Goal: Task Accomplishment & Management: Use online tool/utility

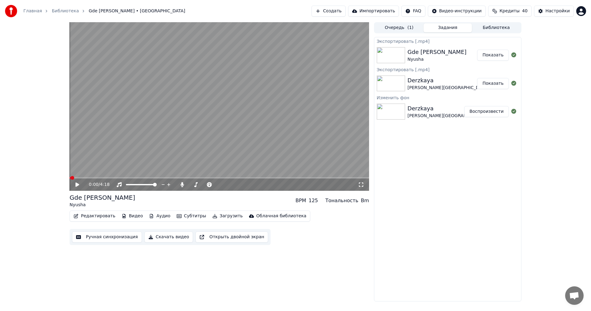
click at [345, 8] on button "Создать" at bounding box center [328, 11] width 34 height 11
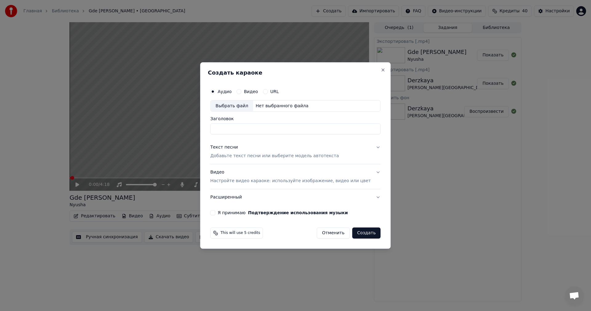
click at [236, 108] on div "Выбрать файл" at bounding box center [232, 105] width 42 height 11
type input "**********"
click at [265, 131] on input "**********" at bounding box center [295, 128] width 170 height 11
click at [268, 154] on p "Добавьте текст песни или выберите модель автотекста" at bounding box center [274, 156] width 129 height 6
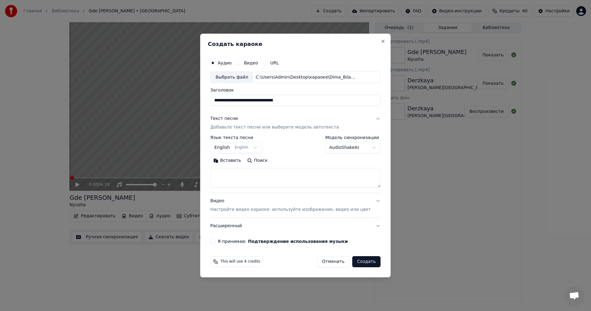
click at [274, 176] on textarea at bounding box center [295, 178] width 170 height 20
paste textarea "**********"
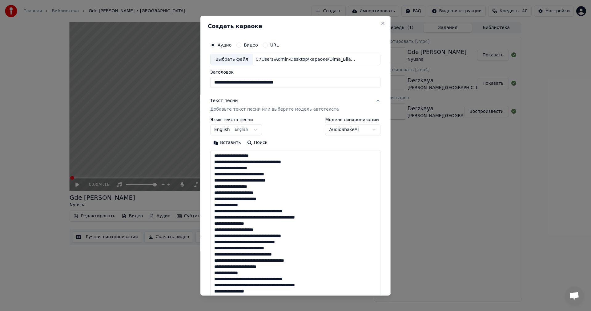
scroll to position [186, 0]
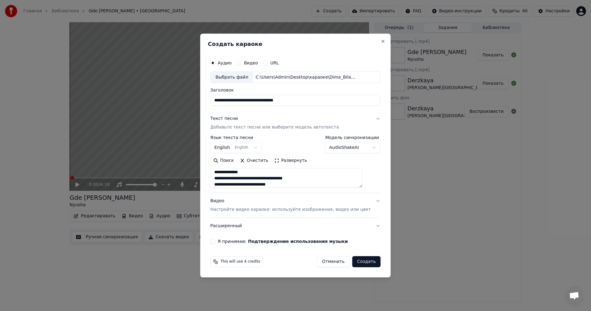
type textarea "**********"
click at [275, 213] on button "Видео Настройте видео караоке: используйте изображение, видео или цвет" at bounding box center [295, 205] width 170 height 25
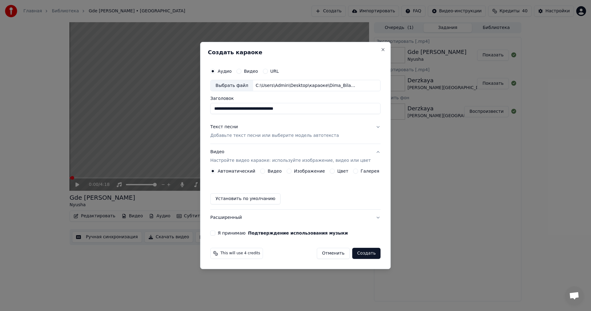
click at [291, 171] on button "Изображение" at bounding box center [289, 170] width 5 height 5
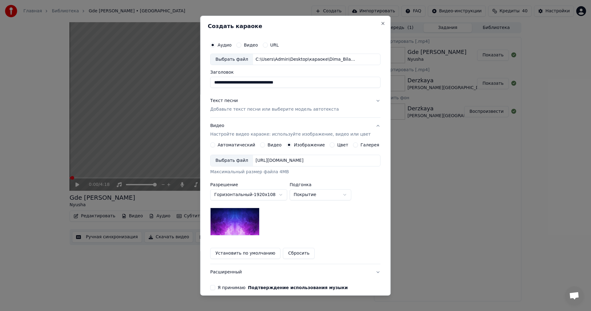
click at [240, 163] on div "Выбрать файл" at bounding box center [232, 160] width 42 height 11
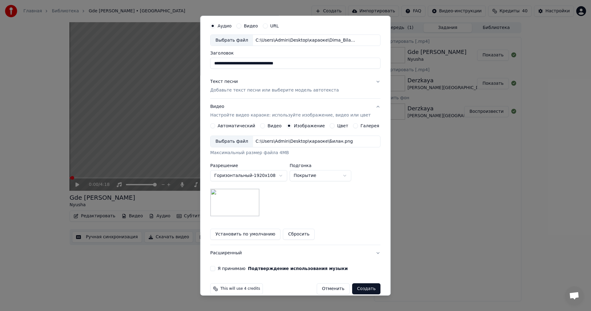
scroll to position [28, 0]
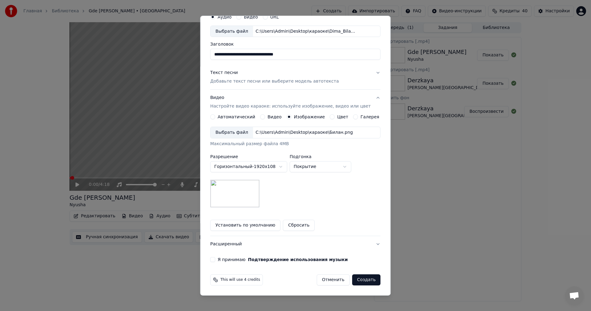
click at [215, 259] on button "Я принимаю Подтверждение использования музыки" at bounding box center [212, 259] width 5 height 5
click at [361, 280] on button "Создать" at bounding box center [366, 279] width 28 height 11
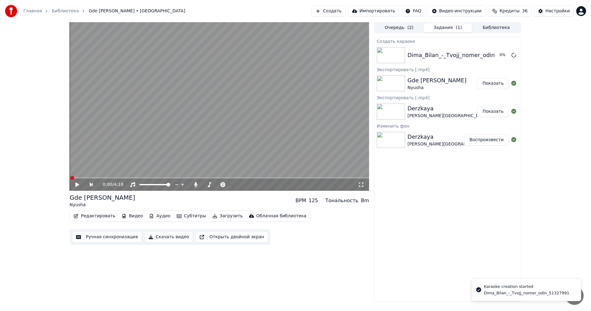
click at [343, 6] on button "Создать" at bounding box center [328, 11] width 34 height 11
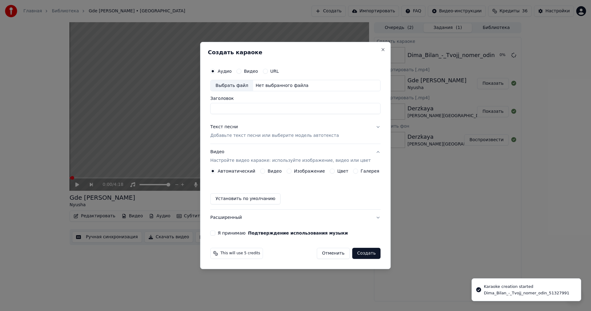
click at [379, 48] on div "Создать караоке Аудио Видео URL Выбрать файл Нет выбранного файла Заголовок Тек…" at bounding box center [295, 155] width 191 height 227
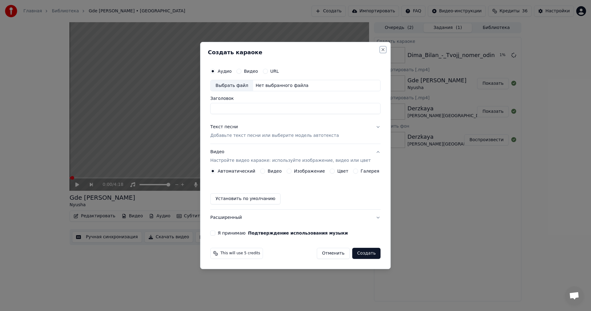
click at [381, 49] on button "Close" at bounding box center [383, 49] width 5 height 5
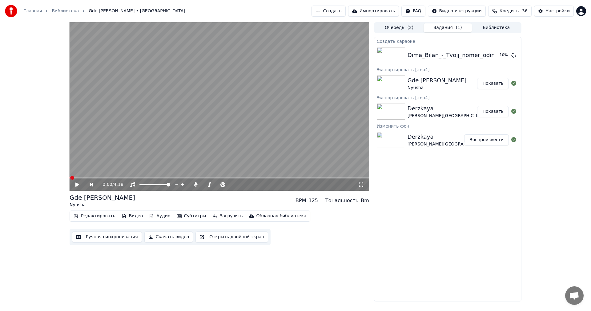
click at [345, 10] on button "Создать" at bounding box center [328, 11] width 34 height 11
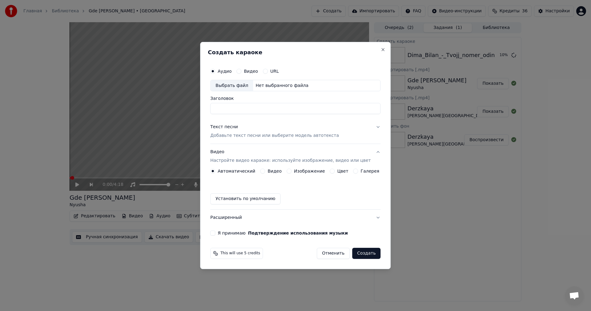
click at [235, 84] on div "Выбрать файл" at bounding box center [232, 85] width 42 height 11
type input "**********"
click at [253, 135] on p "Добавьте текст песни или выберите модель автотекста" at bounding box center [274, 136] width 129 height 6
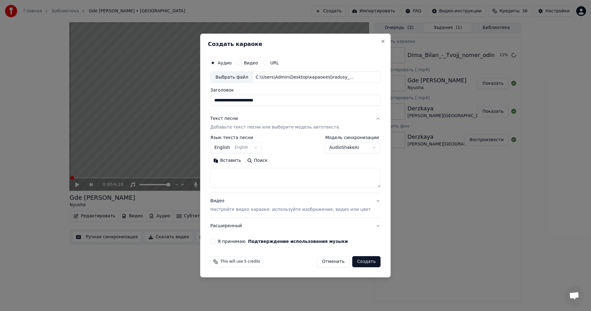
drag, startPoint x: 271, startPoint y: 180, endPoint x: 271, endPoint y: 183, distance: 3.1
click at [271, 181] on textarea at bounding box center [295, 178] width 170 height 20
paste textarea "**********"
type textarea "**********"
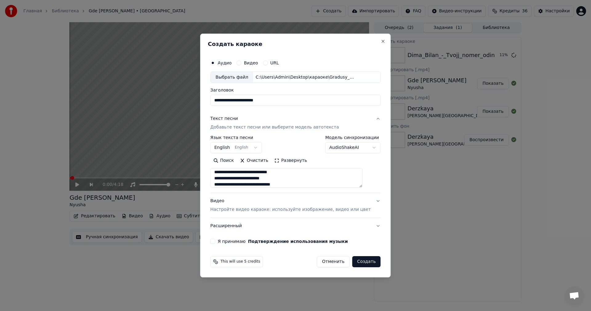
click at [275, 211] on p "Настройте видео караоке: используйте изображение, видео или цвет" at bounding box center [290, 209] width 160 height 6
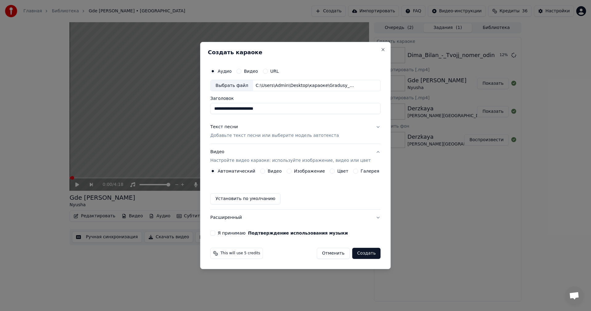
click at [308, 171] on label "Изображение" at bounding box center [309, 171] width 31 height 4
click at [291, 171] on button "Изображение" at bounding box center [289, 170] width 5 height 5
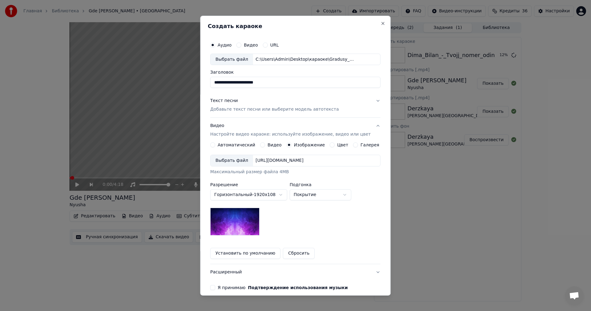
click at [227, 155] on div "Выбрать файл [URL][DOMAIN_NAME]" at bounding box center [295, 161] width 170 height 12
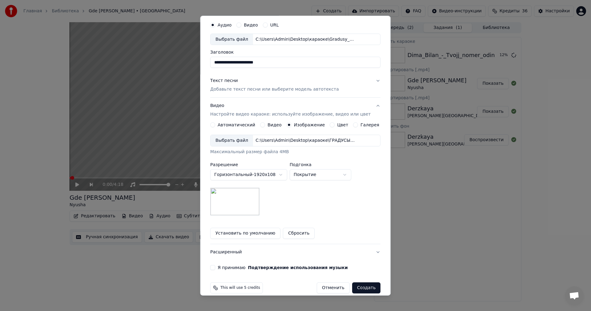
scroll to position [28, 0]
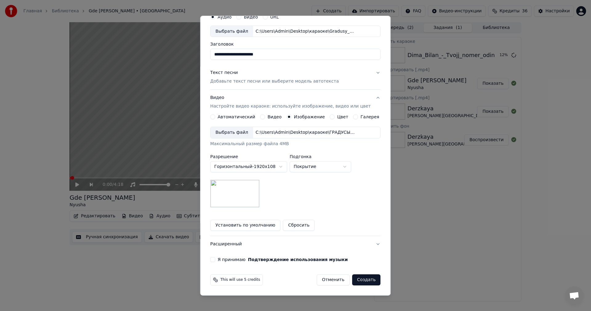
click at [215, 258] on button "Я принимаю Подтверждение использования музыки" at bounding box center [212, 259] width 5 height 5
click at [356, 281] on button "Создать" at bounding box center [366, 279] width 28 height 11
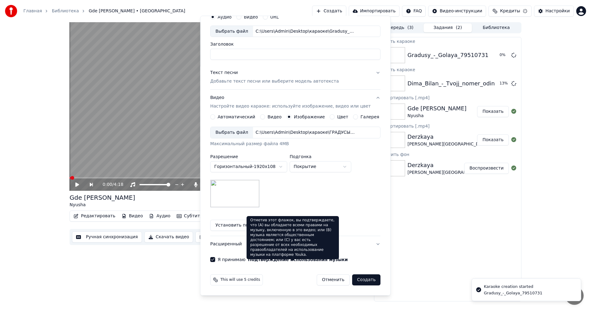
scroll to position [0, 0]
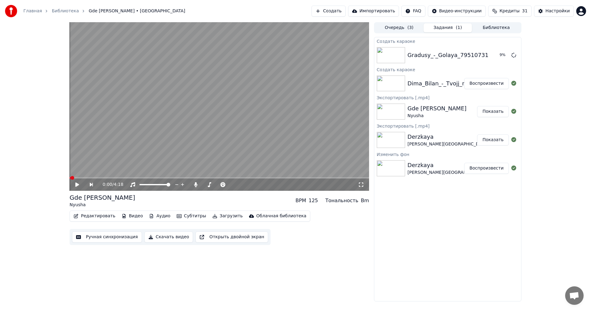
click at [339, 8] on button "Создать" at bounding box center [328, 11] width 34 height 11
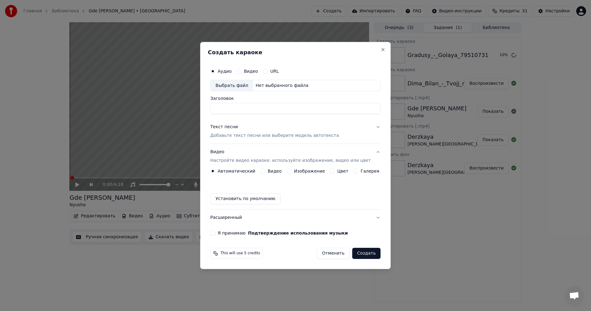
drag, startPoint x: 239, startPoint y: 91, endPoint x: 237, endPoint y: 90, distance: 3.3
click at [238, 90] on div "Аудио Видео URL Выбрать файл Нет выбранного файла Заголовок" at bounding box center [295, 89] width 170 height 49
click at [233, 87] on div "Выбрать файл" at bounding box center [232, 85] width 42 height 11
type input "**********"
click at [261, 138] on p "Добавьте текст песни или выберите модель автотекста" at bounding box center [274, 136] width 129 height 6
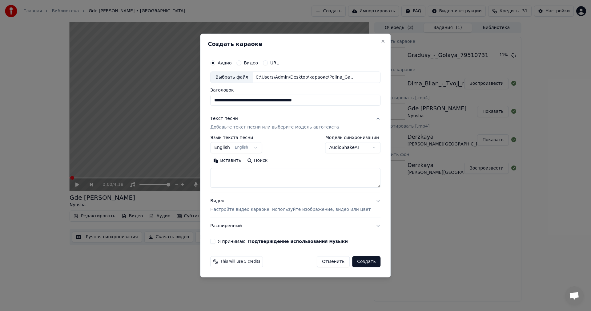
click at [271, 172] on textarea at bounding box center [295, 178] width 170 height 20
paste textarea "**********"
type textarea "**********"
click at [278, 208] on p "Настройте видео караоке: используйте изображение, видео или цвет" at bounding box center [290, 209] width 160 height 6
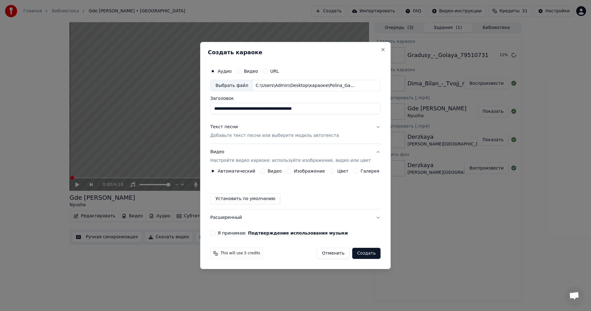
click at [291, 171] on button "Изображение" at bounding box center [289, 170] width 5 height 5
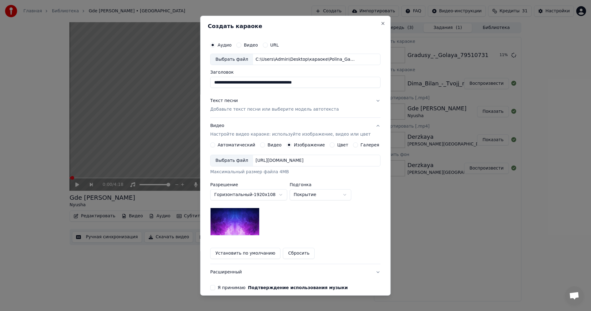
click at [232, 165] on div "Выбрать файл" at bounding box center [232, 160] width 42 height 11
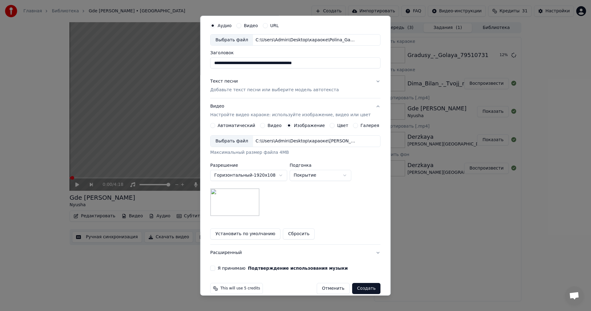
scroll to position [28, 0]
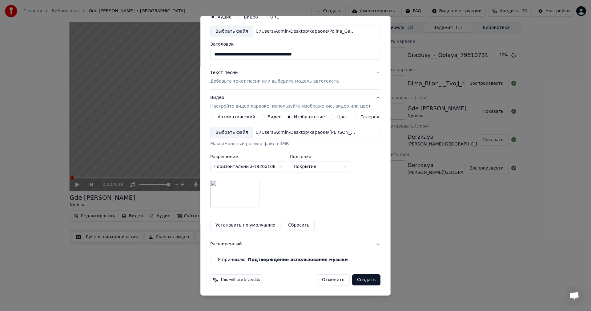
click at [215, 260] on button "Я принимаю Подтверждение использования музыки" at bounding box center [212, 259] width 5 height 5
click at [362, 279] on button "Создать" at bounding box center [366, 279] width 28 height 11
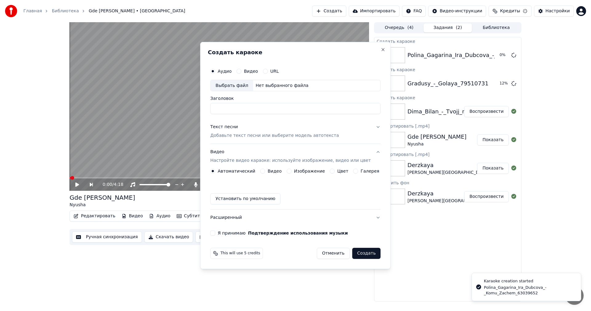
scroll to position [0, 0]
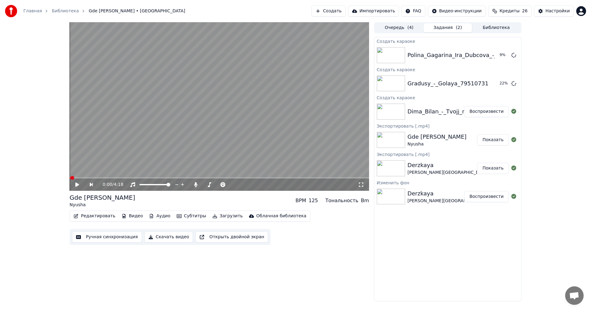
click at [345, 11] on button "Создать" at bounding box center [328, 11] width 34 height 11
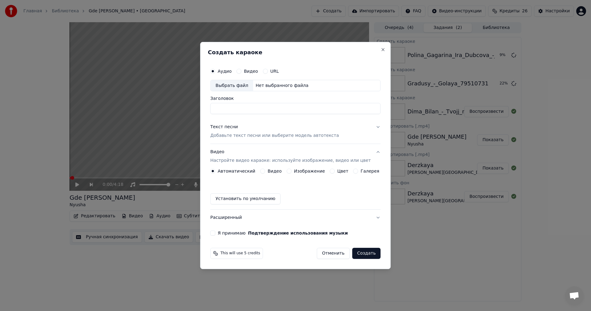
click at [235, 84] on div "Выбрать файл" at bounding box center [232, 85] width 42 height 11
type input "**********"
click at [247, 136] on p "Добавьте текст песни или выберите модель автотекста" at bounding box center [274, 136] width 129 height 6
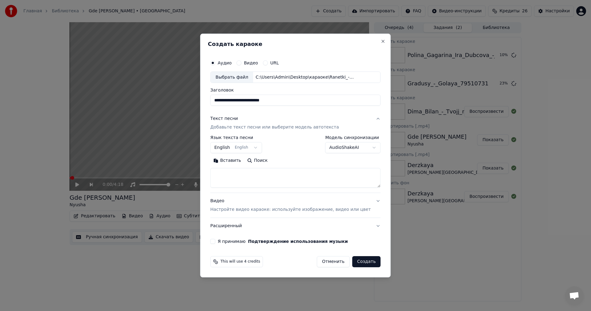
click at [260, 177] on textarea at bounding box center [295, 178] width 170 height 20
paste textarea "**********"
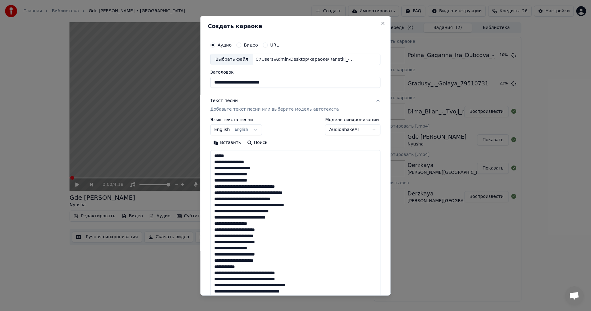
scroll to position [248, 0]
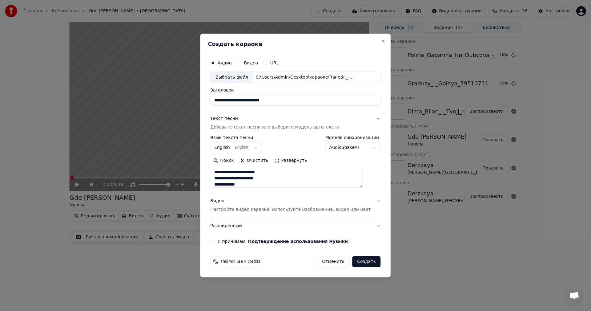
type textarea "**********"
click at [262, 208] on p "Настройте видео караоке: используйте изображение, видео или цвет" at bounding box center [290, 209] width 160 height 6
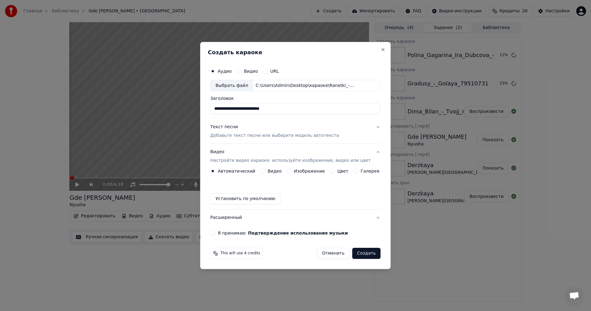
click at [290, 171] on button "Изображение" at bounding box center [289, 170] width 5 height 5
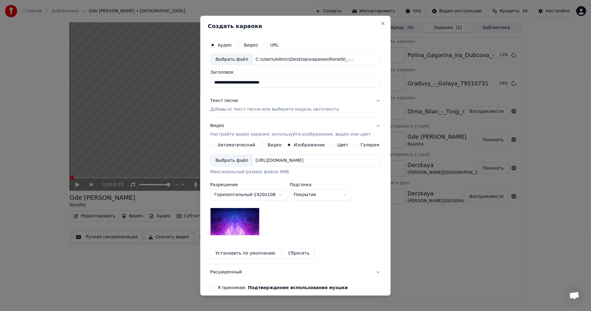
click at [230, 163] on div "Выбрать файл" at bounding box center [232, 160] width 42 height 11
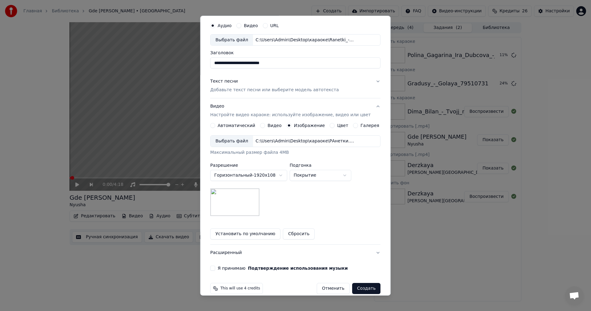
scroll to position [28, 0]
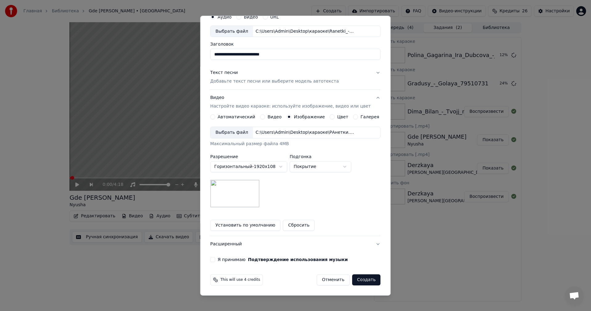
click at [215, 258] on button "Я принимаю Подтверждение использования музыки" at bounding box center [212, 259] width 5 height 5
click at [364, 279] on button "Создать" at bounding box center [366, 279] width 28 height 11
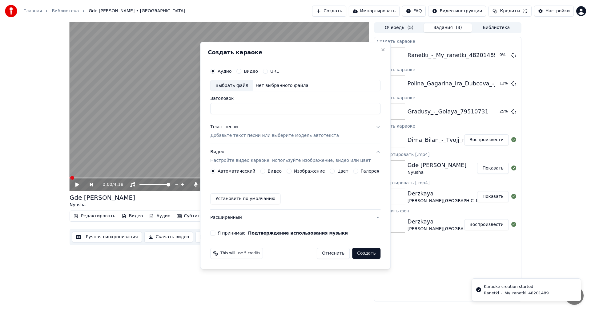
scroll to position [0, 0]
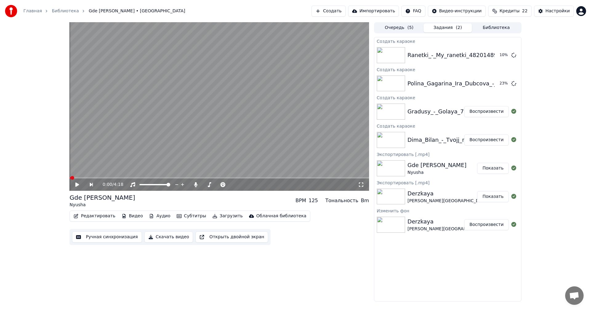
click at [339, 13] on button "Создать" at bounding box center [328, 11] width 34 height 11
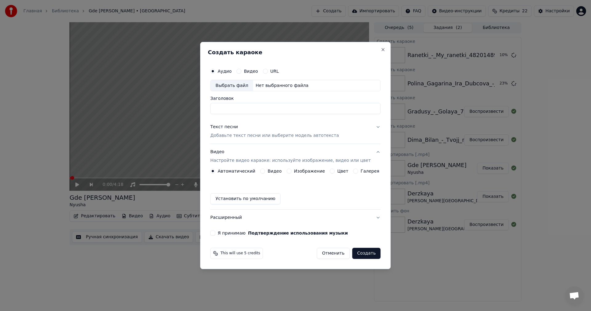
click at [231, 85] on div "Выбрать файл" at bounding box center [232, 85] width 42 height 11
type input "**********"
click at [259, 139] on button "Текст песни Добавьте текст песни или выберите модель автотекста" at bounding box center [295, 131] width 170 height 25
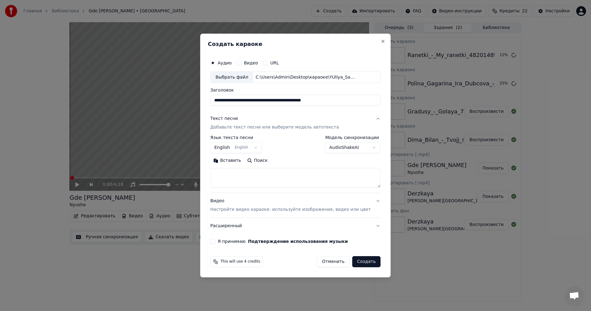
click at [269, 175] on textarea at bounding box center [295, 178] width 170 height 20
paste textarea "**********"
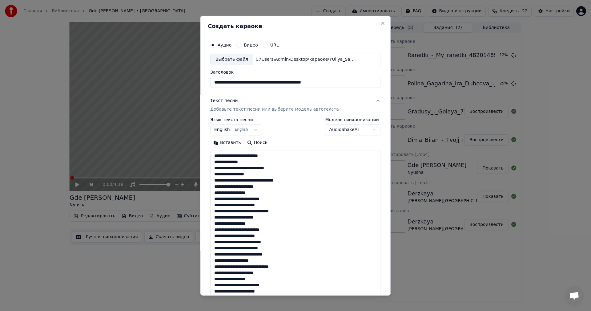
scroll to position [217, 0]
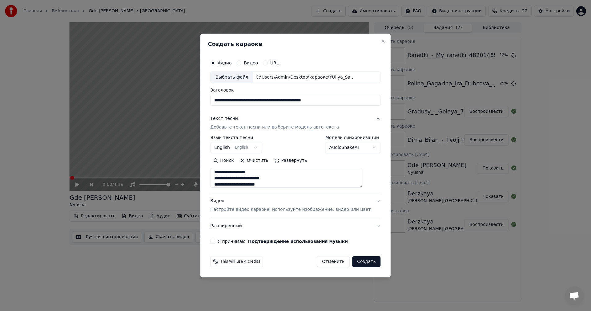
type textarea "**********"
click at [267, 210] on p "Настройте видео караоке: используйте изображение, видео или цвет" at bounding box center [290, 209] width 160 height 6
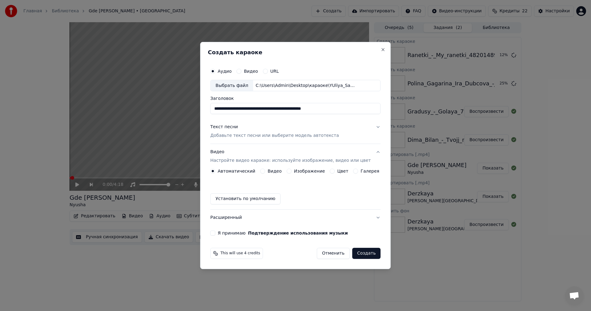
click at [288, 172] on button "Изображение" at bounding box center [289, 170] width 5 height 5
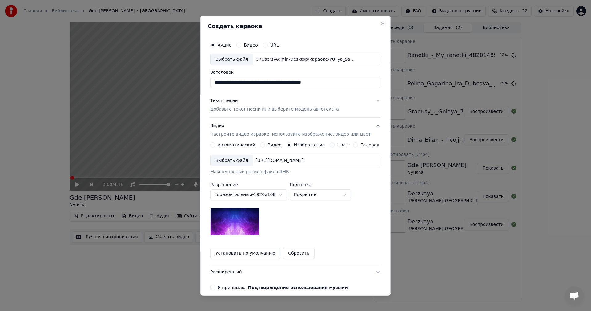
click at [227, 157] on div "Выбрать файл" at bounding box center [232, 160] width 42 height 11
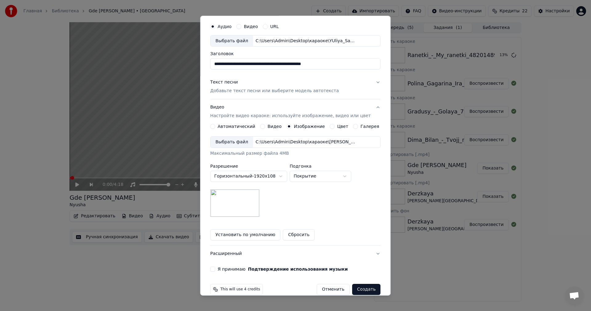
scroll to position [28, 0]
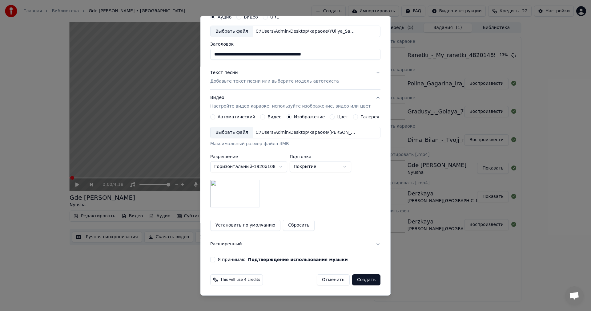
click at [215, 258] on button "Я принимаю Подтверждение использования музыки" at bounding box center [212, 259] width 5 height 5
click at [352, 279] on button "Создать" at bounding box center [366, 279] width 28 height 11
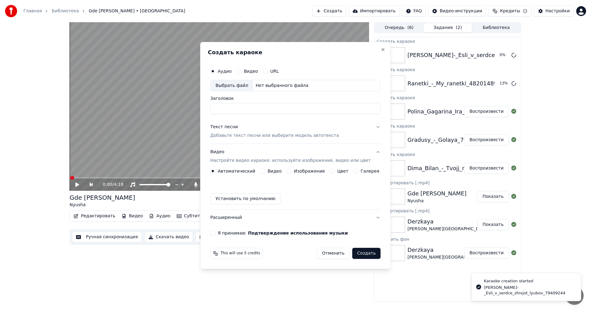
scroll to position [0, 0]
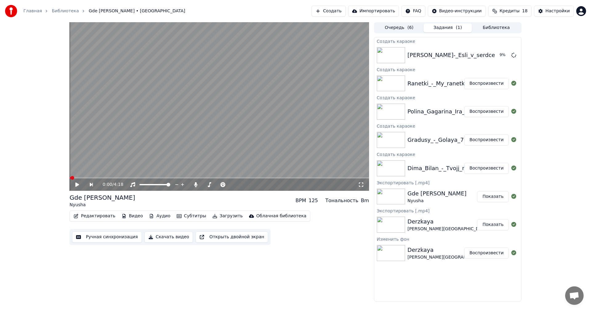
click at [345, 12] on button "Создать" at bounding box center [328, 11] width 34 height 11
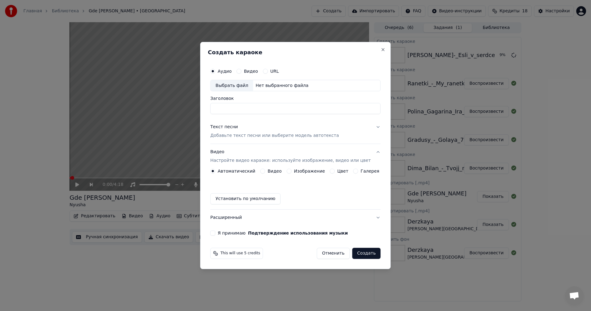
click at [239, 84] on div "Выбрать файл" at bounding box center [232, 85] width 42 height 11
type input "**********"
click at [278, 138] on p "Добавьте текст песни или выберите модель автотекста" at bounding box center [274, 136] width 129 height 6
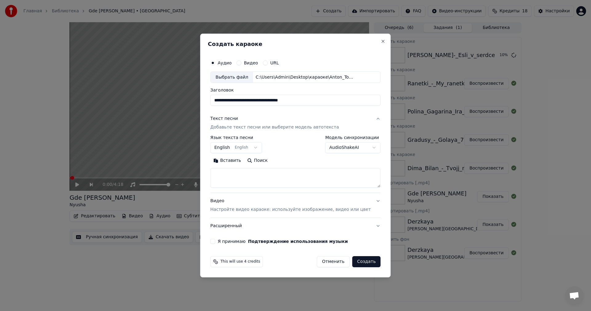
click at [287, 175] on textarea at bounding box center [295, 178] width 170 height 20
paste textarea "**********"
type textarea "**********"
click at [286, 211] on p "Настройте видео караоке: используйте изображение, видео или цвет" at bounding box center [290, 209] width 160 height 6
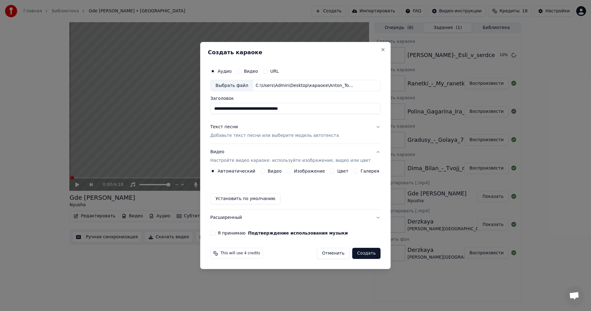
click at [291, 173] on button "Изображение" at bounding box center [289, 170] width 5 height 5
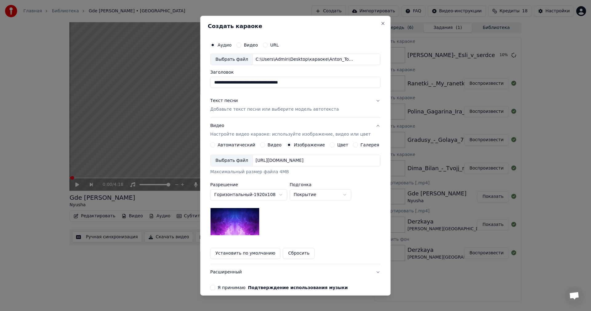
click at [243, 159] on div "Выбрать файл" at bounding box center [232, 160] width 42 height 11
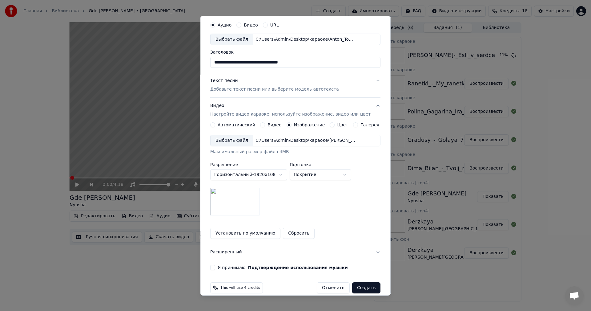
scroll to position [28, 0]
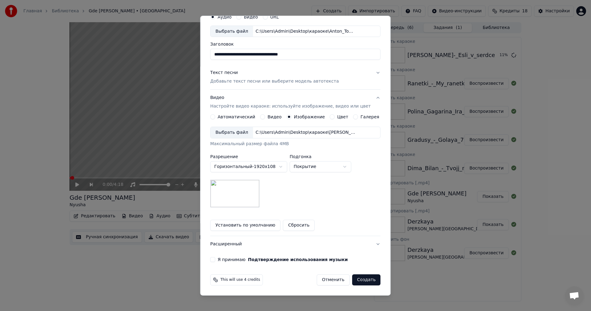
click at [215, 259] on button "Я принимаю Подтверждение использования музыки" at bounding box center [212, 259] width 5 height 5
click at [358, 281] on button "Создать" at bounding box center [366, 279] width 28 height 11
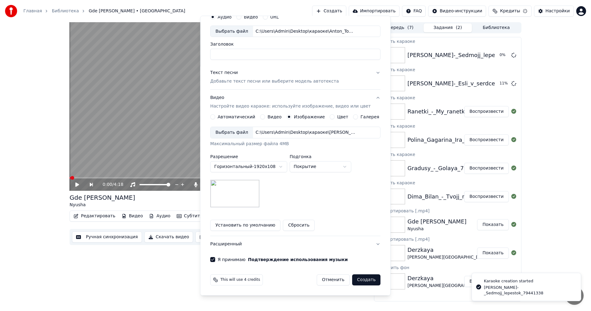
scroll to position [0, 0]
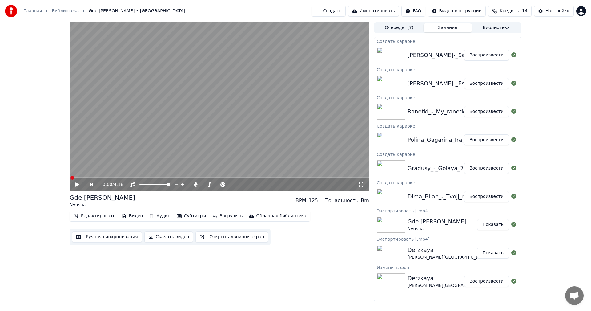
click at [496, 194] on button "Воспроизвести" at bounding box center [486, 196] width 45 height 11
click at [226, 109] on video at bounding box center [219, 106] width 299 height 168
click at [219, 118] on video at bounding box center [219, 106] width 299 height 168
click at [107, 235] on button "Ручная синхронизация" at bounding box center [107, 236] width 70 height 11
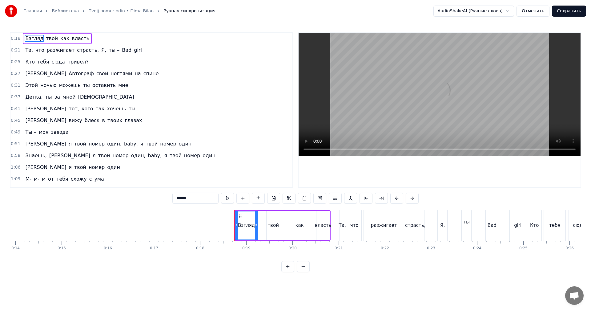
scroll to position [0, 834]
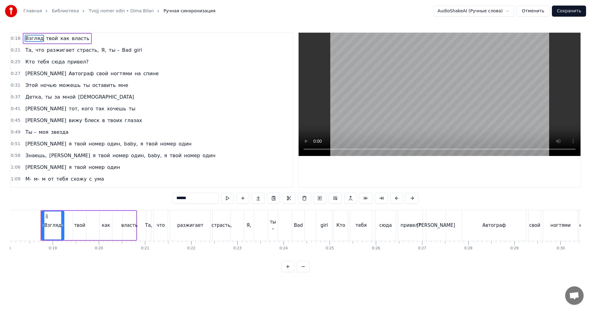
click at [433, 98] on video at bounding box center [440, 94] width 282 height 123
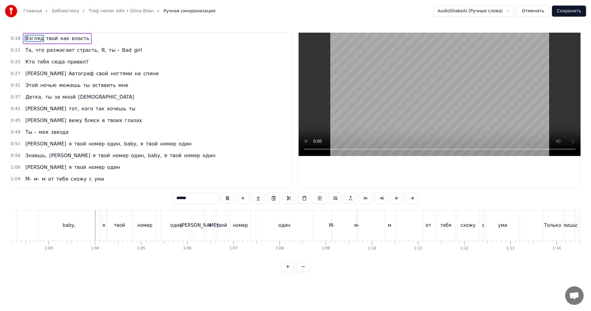
scroll to position [0, 2891]
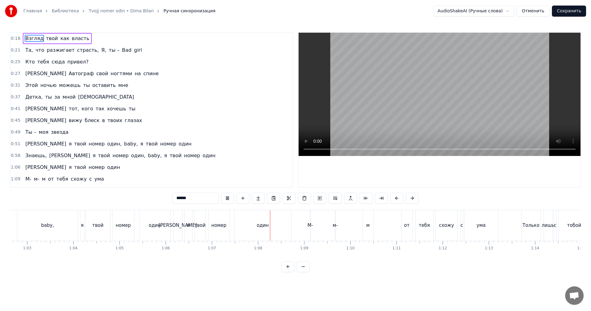
click at [453, 91] on video at bounding box center [440, 94] width 282 height 123
click at [387, 72] on video at bounding box center [440, 94] width 282 height 123
click at [473, 227] on div "ума" at bounding box center [481, 225] width 34 height 30
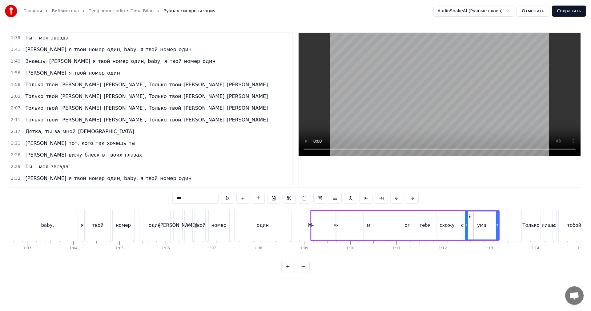
scroll to position [232, 0]
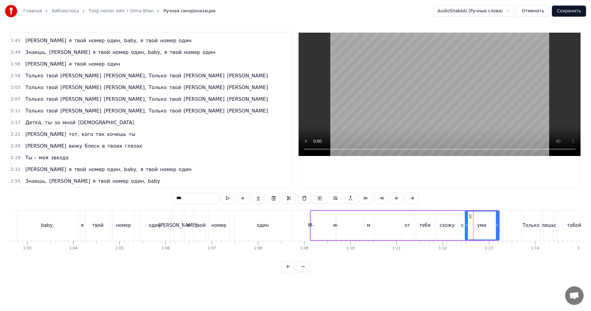
click at [438, 87] on video at bounding box center [440, 94] width 282 height 123
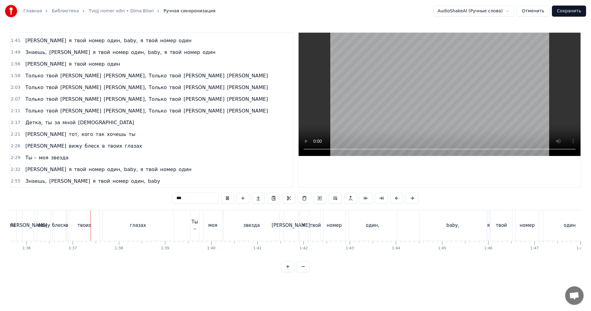
scroll to position [0, 4437]
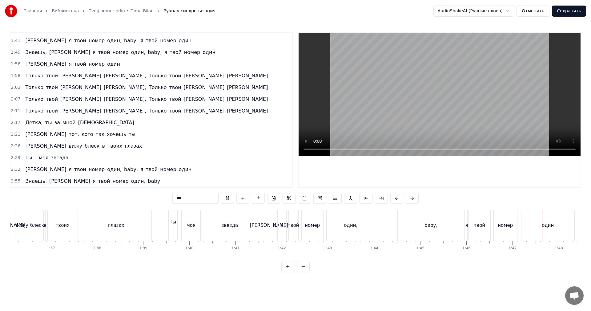
click at [501, 104] on video at bounding box center [440, 94] width 282 height 123
click at [410, 229] on div "baby," at bounding box center [431, 225] width 67 height 30
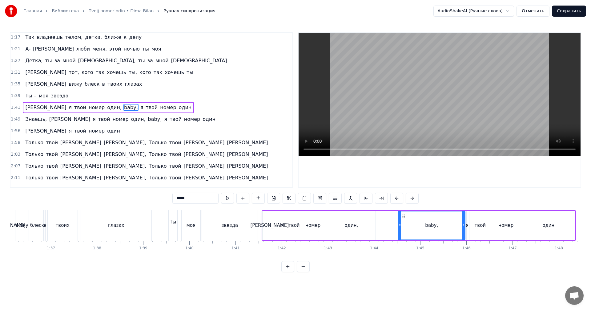
scroll to position [163, 0]
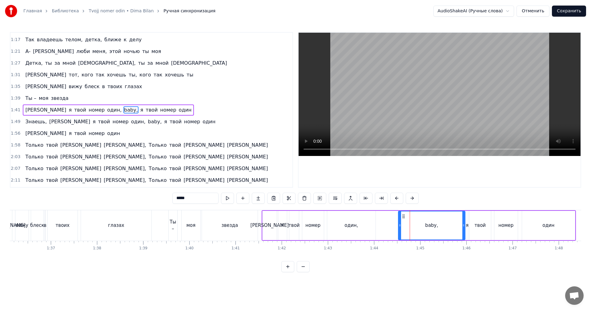
click at [440, 102] on video at bounding box center [440, 94] width 282 height 123
drag, startPoint x: 464, startPoint y: 220, endPoint x: 443, endPoint y: 221, distance: 20.6
click at [444, 221] on div at bounding box center [445, 225] width 2 height 28
click at [467, 221] on div "я" at bounding box center [467, 225] width 1 height 29
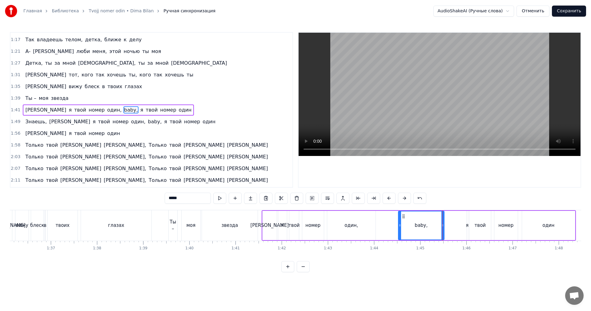
type input "*"
drag, startPoint x: 467, startPoint y: 221, endPoint x: 456, endPoint y: 220, distance: 10.8
click at [456, 220] on div "А я твой номер один, baby, я твой номер один" at bounding box center [419, 225] width 314 height 30
click at [466, 222] on div "я" at bounding box center [466, 225] width 3 height 7
drag, startPoint x: 468, startPoint y: 221, endPoint x: 445, endPoint y: 218, distance: 22.6
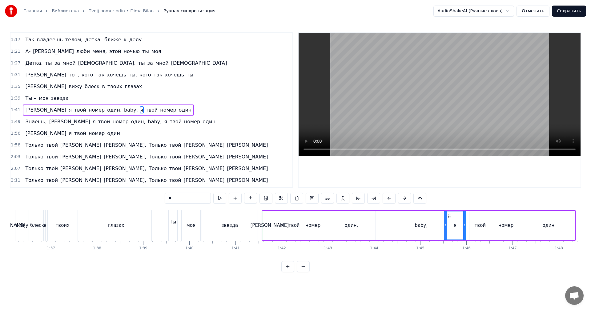
click at [445, 218] on div at bounding box center [445, 225] width 2 height 28
click at [404, 218] on div "baby," at bounding box center [421, 225] width 46 height 29
click at [474, 93] on video at bounding box center [440, 94] width 282 height 123
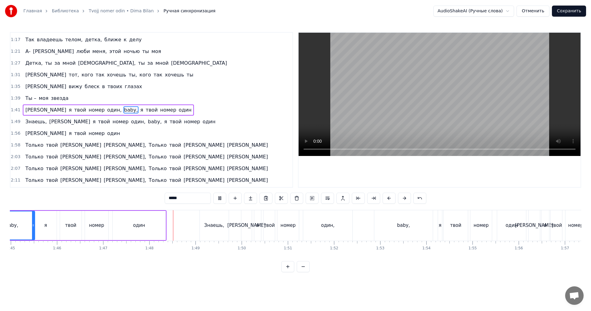
scroll to position [0, 4956]
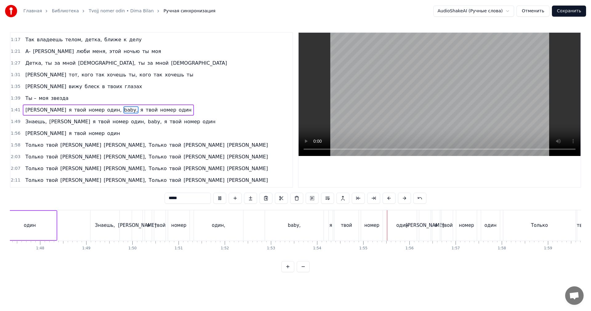
click at [483, 112] on video at bounding box center [440, 94] width 282 height 123
click at [294, 231] on div "baby," at bounding box center [294, 225] width 58 height 30
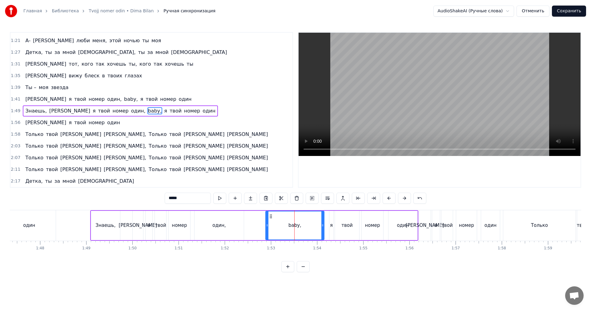
scroll to position [174, 0]
drag, startPoint x: 322, startPoint y: 223, endPoint x: 310, endPoint y: 227, distance: 12.3
click at [310, 227] on icon at bounding box center [311, 225] width 2 height 5
click at [331, 222] on div "я" at bounding box center [331, 225] width 3 height 7
type input "*"
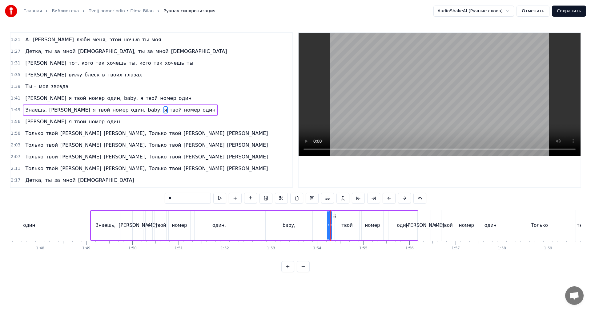
drag, startPoint x: 332, startPoint y: 221, endPoint x: 324, endPoint y: 223, distance: 8.3
click at [324, 223] on div "Знаешь, а я твой номер один, baby, я твой номер один" at bounding box center [254, 225] width 328 height 30
click at [330, 223] on div "я" at bounding box center [329, 225] width 3 height 7
drag, startPoint x: 331, startPoint y: 222, endPoint x: 311, endPoint y: 226, distance: 20.1
click at [313, 226] on div at bounding box center [314, 225] width 2 height 28
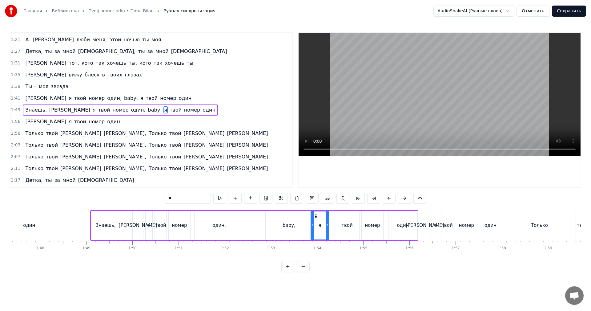
click at [303, 227] on div "baby," at bounding box center [289, 225] width 47 height 29
click at [436, 71] on video at bounding box center [440, 94] width 282 height 123
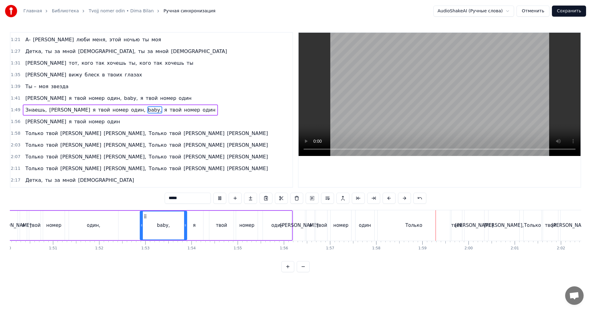
click at [447, 106] on video at bounding box center [440, 94] width 282 height 123
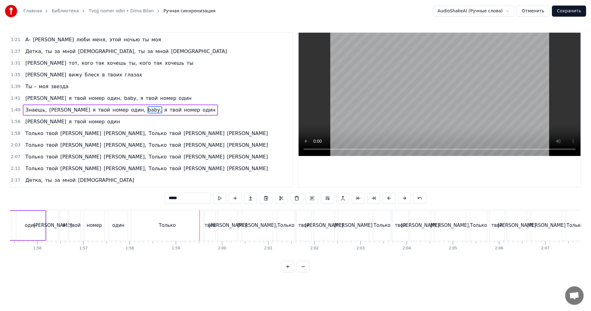
scroll to position [0, 5287]
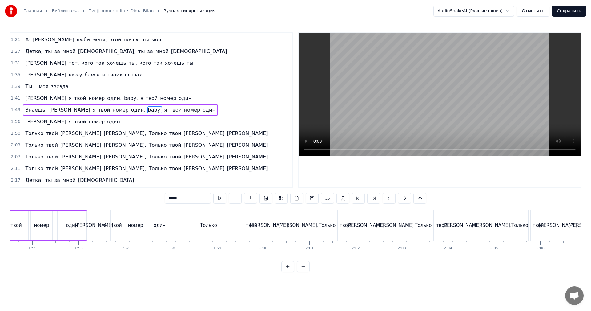
click at [186, 227] on div "Только" at bounding box center [208, 225] width 72 height 30
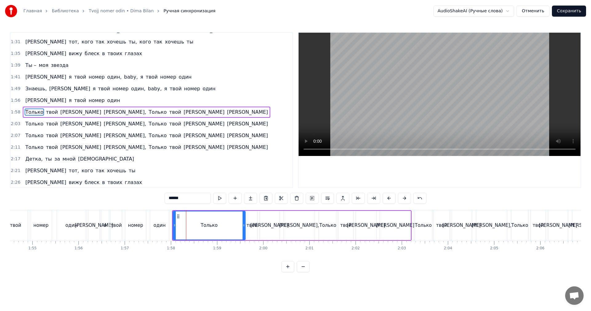
scroll to position [198, 0]
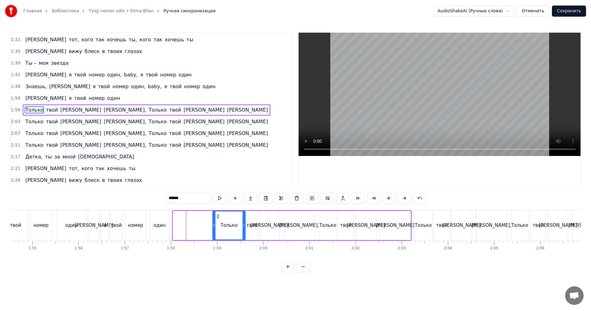
drag, startPoint x: 173, startPoint y: 227, endPoint x: 212, endPoint y: 227, distance: 39.1
click at [212, 227] on div "Только" at bounding box center [228, 225] width 33 height 29
click at [166, 227] on div "один" at bounding box center [159, 225] width 19 height 30
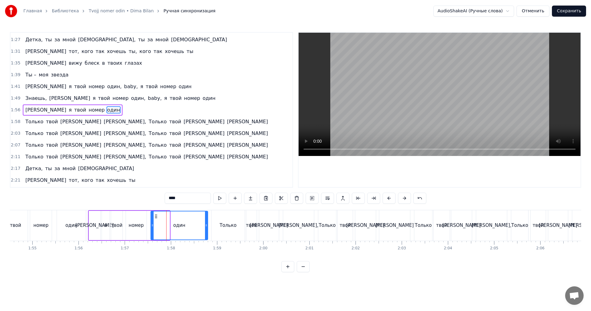
drag, startPoint x: 169, startPoint y: 225, endPoint x: 207, endPoint y: 221, distance: 38.6
click at [207, 221] on div at bounding box center [206, 225] width 2 height 28
click at [133, 226] on div "номер" at bounding box center [136, 225] width 15 height 7
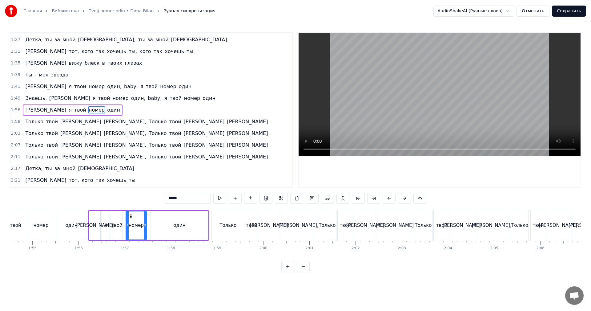
click at [371, 93] on video at bounding box center [440, 94] width 282 height 123
click at [421, 107] on video at bounding box center [440, 94] width 282 height 123
drag, startPoint x: 235, startPoint y: 223, endPoint x: 208, endPoint y: 226, distance: 26.3
click at [234, 223] on div "Только" at bounding box center [227, 225] width 17 height 7
type input "******"
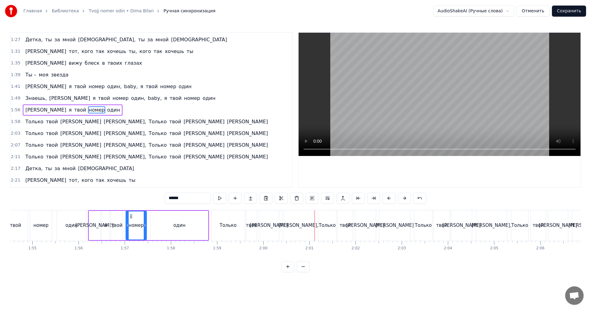
scroll to position [198, 0]
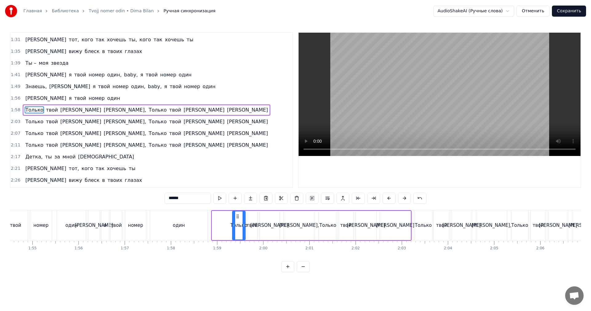
drag, startPoint x: 214, startPoint y: 224, endPoint x: 234, endPoint y: 220, distance: 20.6
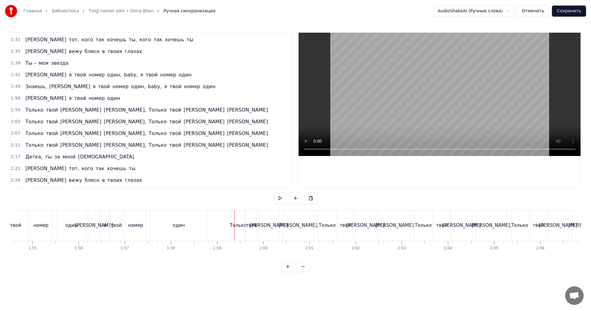
drag, startPoint x: 202, startPoint y: 226, endPoint x: 208, endPoint y: 223, distance: 6.6
click at [203, 226] on div "один" at bounding box center [178, 225] width 57 height 30
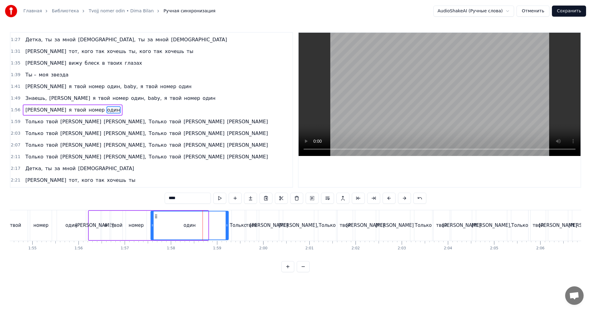
drag, startPoint x: 207, startPoint y: 224, endPoint x: 228, endPoint y: 219, distance: 21.7
click at [228, 219] on div at bounding box center [227, 225] width 2 height 28
click at [212, 227] on div "один" at bounding box center [190, 225] width 78 height 28
click at [419, 109] on video at bounding box center [440, 94] width 282 height 123
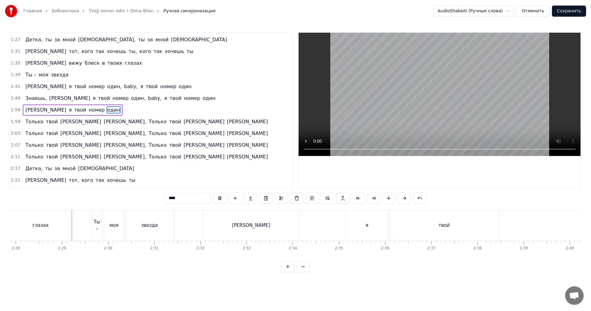
scroll to position [0, 6828]
click at [423, 108] on video at bounding box center [440, 94] width 282 height 123
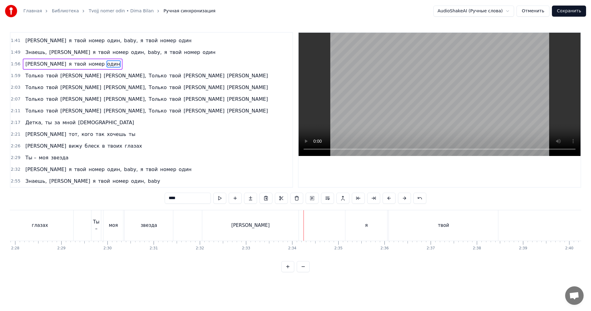
click at [261, 216] on div "[PERSON_NAME]" at bounding box center [250, 225] width 96 height 30
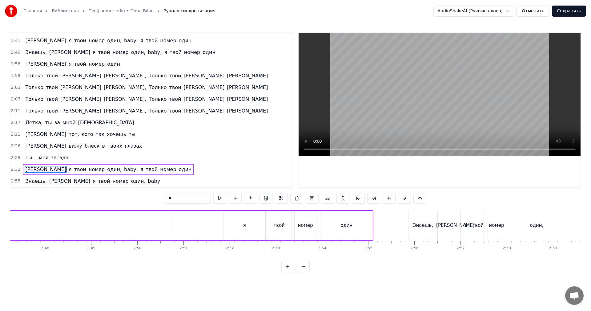
scroll to position [0, 7720]
click at [243, 220] on div "я" at bounding box center [245, 225] width 42 height 29
type input "*"
click at [427, 91] on video at bounding box center [440, 94] width 282 height 123
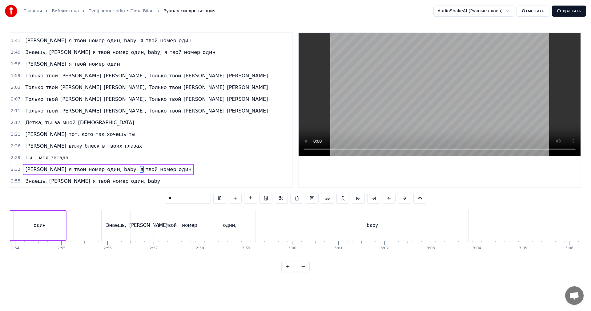
scroll to position [0, 7967]
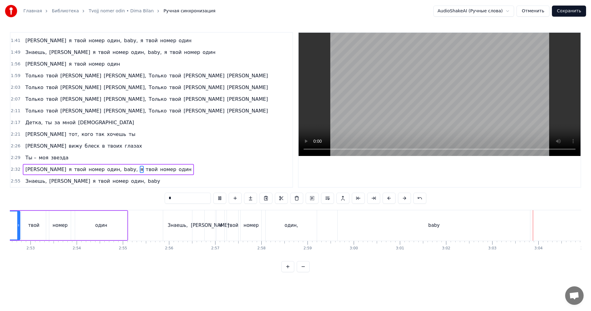
click at [395, 106] on video at bounding box center [440, 94] width 282 height 123
click at [10, 168] on div "0:18 Взгляд твой как власть 0:21 Та, что разжигает страсть, Я, ты – Bad girl [D…" at bounding box center [151, 109] width 283 height 155
click at [11, 167] on span "2:32" at bounding box center [16, 169] width 10 height 6
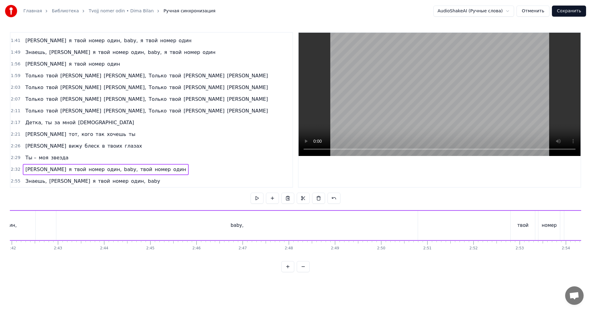
click at [14, 170] on span "2:32" at bounding box center [16, 169] width 10 height 6
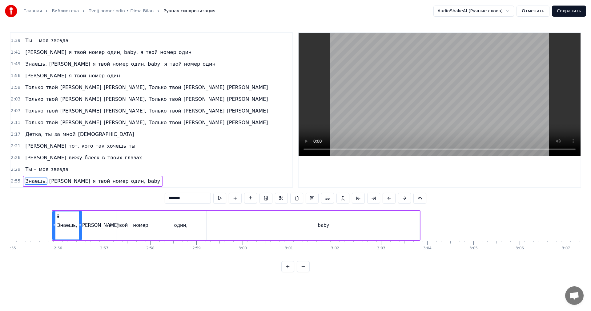
scroll to position [0, 8089]
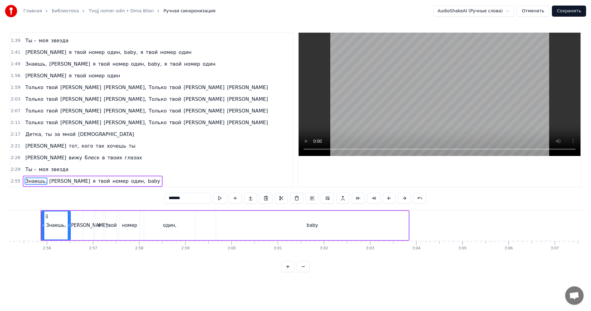
click at [13, 180] on span "2:55" at bounding box center [16, 181] width 10 height 6
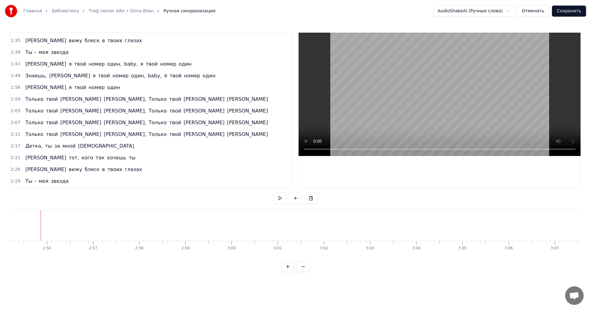
click at [14, 64] on span "1:41" at bounding box center [16, 64] width 10 height 6
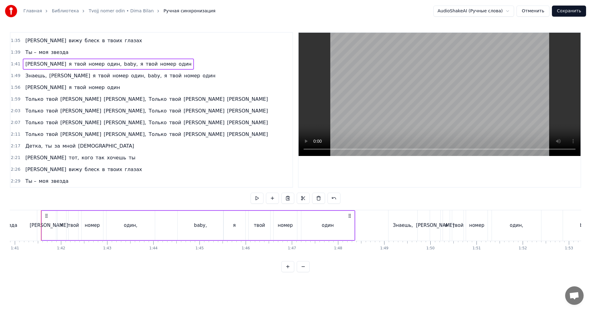
click at [14, 181] on span "2:29" at bounding box center [16, 181] width 10 height 6
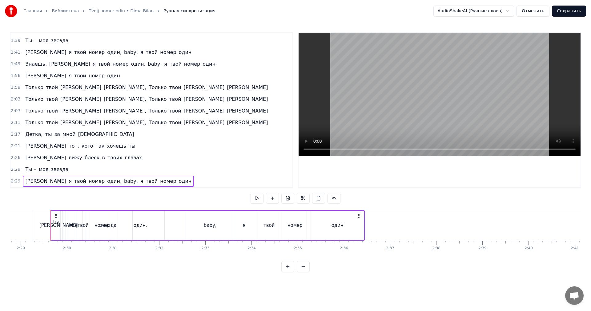
scroll to position [0, 6878]
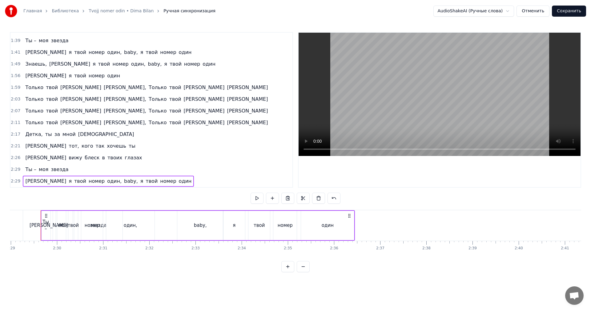
drag, startPoint x: 82, startPoint y: 214, endPoint x: 286, endPoint y: 211, distance: 203.5
click at [297, 210] on div "А я твой номер один, baby, я твой номер один" at bounding box center [198, 225] width 314 height 30
drag, startPoint x: 11, startPoint y: 181, endPoint x: 15, endPoint y: 180, distance: 4.1
click at [11, 181] on span "2:29" at bounding box center [16, 181] width 10 height 6
click at [15, 180] on span "2:29" at bounding box center [16, 181] width 10 height 6
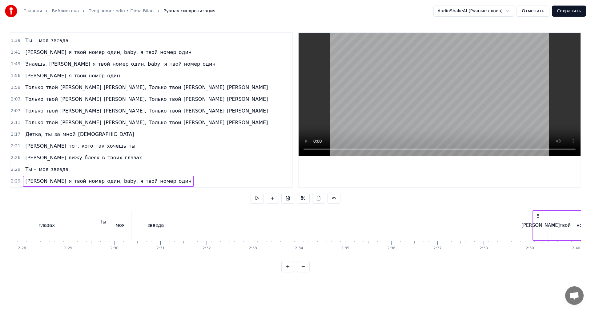
scroll to position [0, 6834]
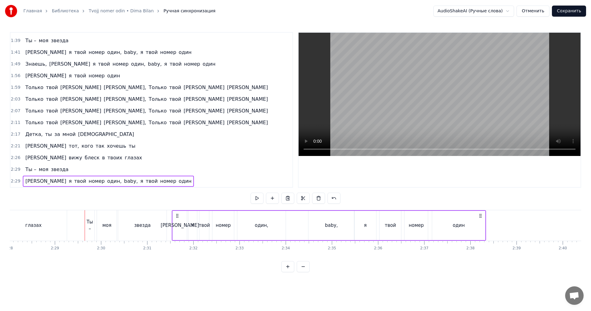
drag, startPoint x: 46, startPoint y: 215, endPoint x: 177, endPoint y: 228, distance: 131.7
click at [177, 228] on div "А я твой номер один, baby, я твой номер один" at bounding box center [329, 225] width 314 height 30
drag, startPoint x: 137, startPoint y: 226, endPoint x: 161, endPoint y: 205, distance: 31.6
click at [137, 226] on div "звезда" at bounding box center [142, 225] width 17 height 7
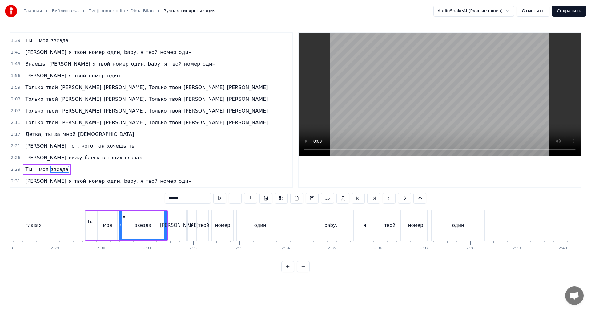
click at [356, 107] on video at bounding box center [440, 94] width 282 height 123
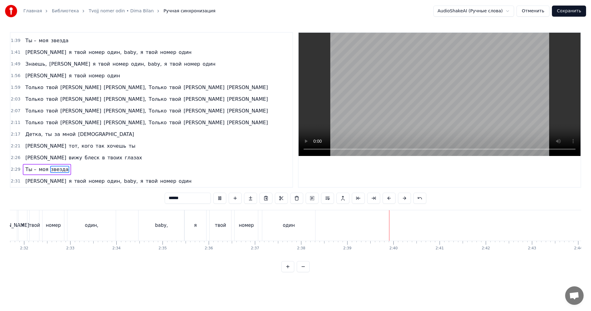
click at [371, 101] on video at bounding box center [440, 94] width 282 height 123
click at [13, 64] on span "1:49" at bounding box center [16, 64] width 10 height 6
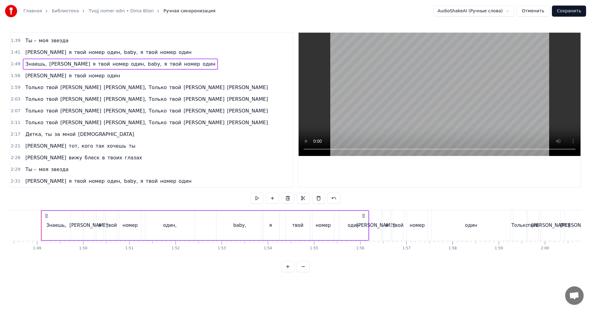
click at [14, 183] on span "2:31" at bounding box center [16, 181] width 10 height 6
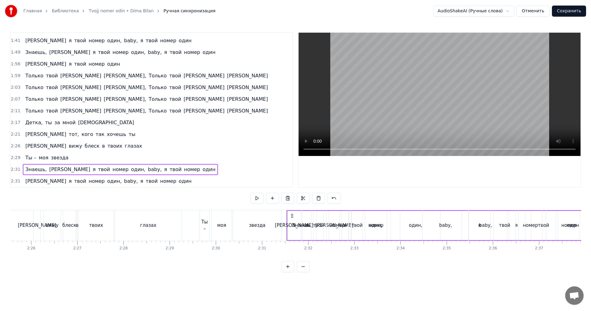
scroll to position [0, 6965]
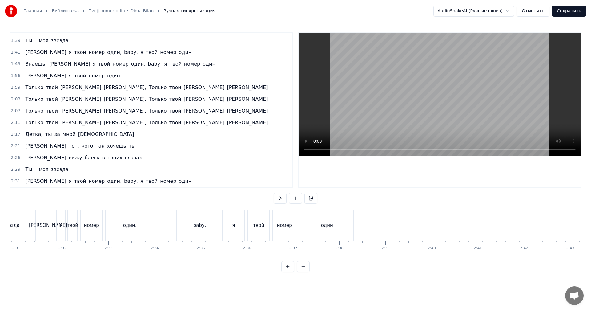
click at [15, 179] on span "2:31" at bounding box center [16, 181] width 10 height 6
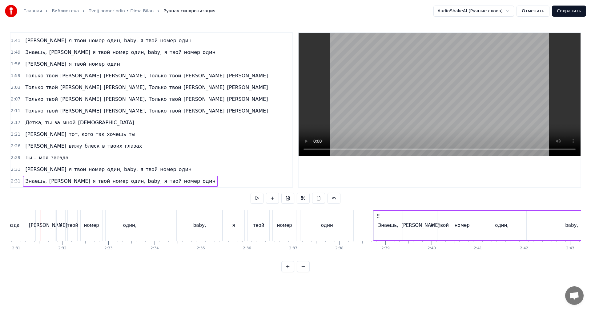
drag, startPoint x: 45, startPoint y: 213, endPoint x: 377, endPoint y: 235, distance: 332.8
click at [377, 235] on div "Знаешь, а я твой номер один, baby, я твой номер один" at bounding box center [537, 225] width 328 height 30
click at [351, 231] on div "один" at bounding box center [326, 225] width 53 height 30
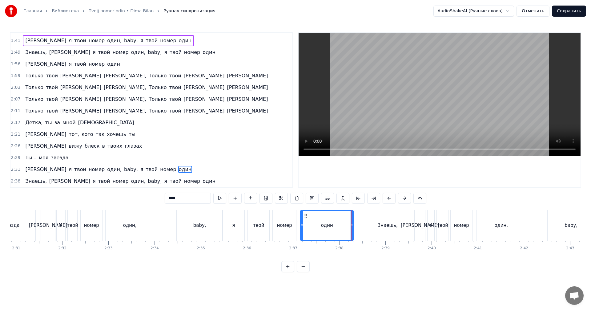
click at [392, 101] on video at bounding box center [440, 94] width 282 height 123
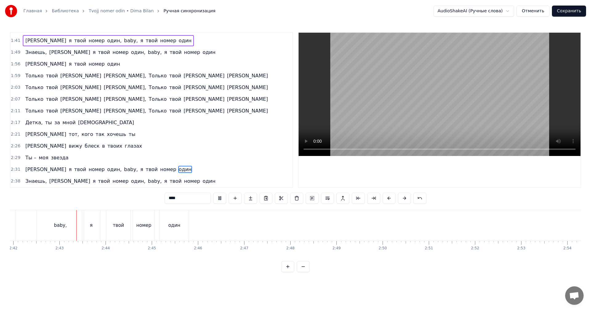
scroll to position [0, 7481]
click at [391, 107] on video at bounding box center [440, 94] width 282 height 123
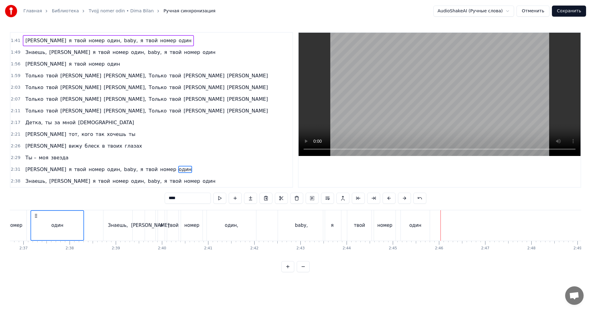
scroll to position [0, 7081]
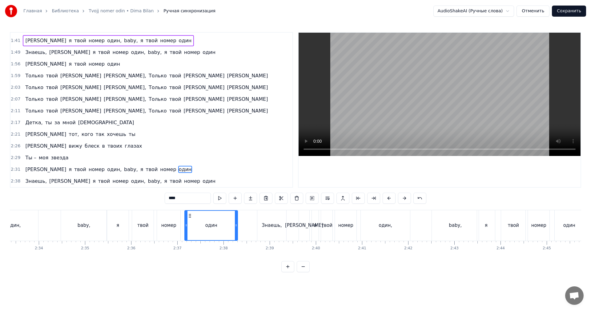
click at [14, 182] on span "2:38" at bounding box center [16, 181] width 10 height 6
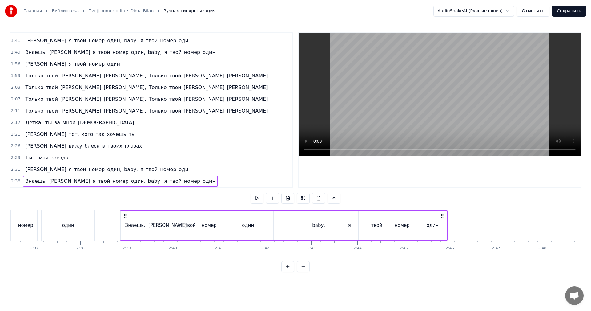
scroll to position [0, 7223]
drag, startPoint x: 108, startPoint y: 213, endPoint x: 136, endPoint y: 218, distance: 28.1
click at [136, 218] on icon at bounding box center [136, 215] width 5 height 5
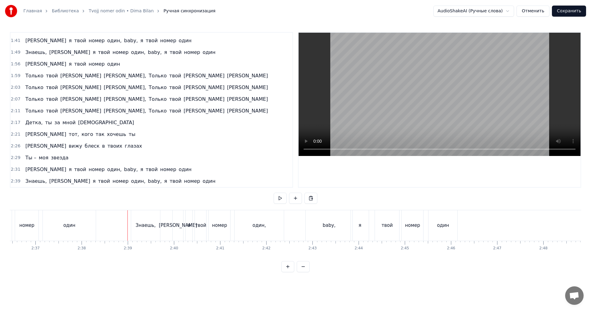
click at [420, 86] on video at bounding box center [440, 94] width 282 height 123
click at [419, 86] on video at bounding box center [440, 94] width 282 height 123
click at [454, 226] on div "один" at bounding box center [442, 225] width 29 height 30
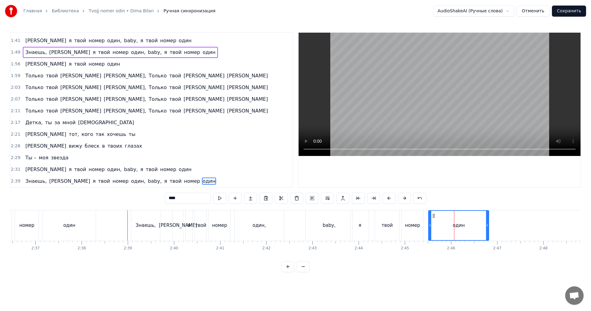
drag, startPoint x: 455, startPoint y: 225, endPoint x: 487, endPoint y: 225, distance: 31.4
click at [487, 225] on icon at bounding box center [487, 225] width 2 height 5
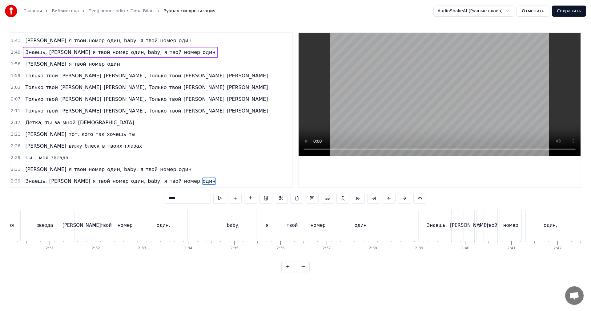
scroll to position [0, 6884]
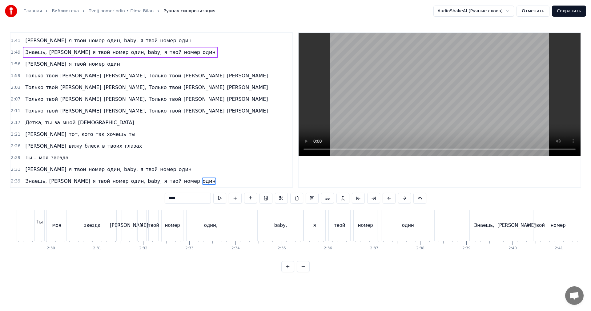
click at [14, 168] on span "2:31" at bounding box center [16, 169] width 10 height 6
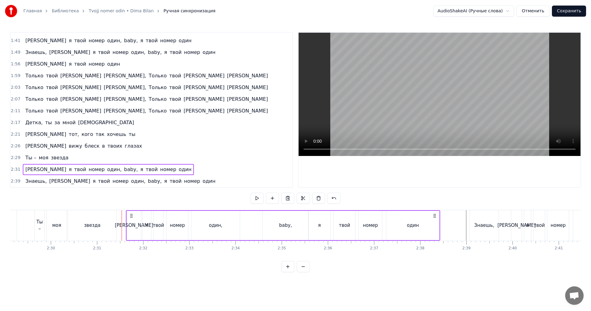
drag, startPoint x: 127, startPoint y: 213, endPoint x: 124, endPoint y: 216, distance: 3.9
click at [131, 213] on icon at bounding box center [131, 215] width 5 height 5
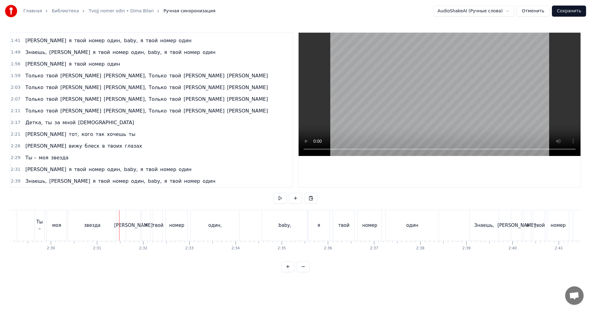
click at [410, 64] on video at bounding box center [440, 94] width 282 height 123
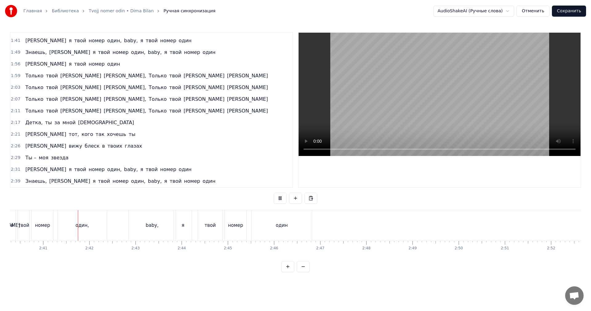
scroll to position [0, 7402]
click at [438, 96] on video at bounding box center [440, 94] width 282 height 123
click at [10, 170] on div "0:18 Взгляд твой как власть 0:21 Та, что разжигает страсть, Я, ты – Bad girl [D…" at bounding box center [151, 109] width 283 height 155
click at [371, 121] on video at bounding box center [440, 94] width 282 height 123
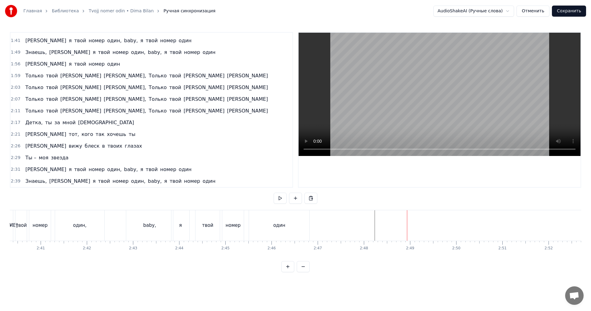
click at [11, 171] on span "2:31" at bounding box center [16, 169] width 10 height 6
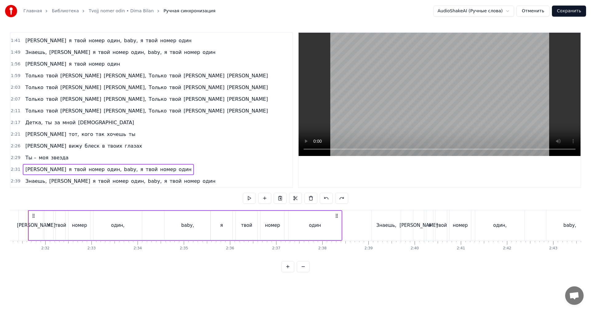
scroll to position [0, 6970]
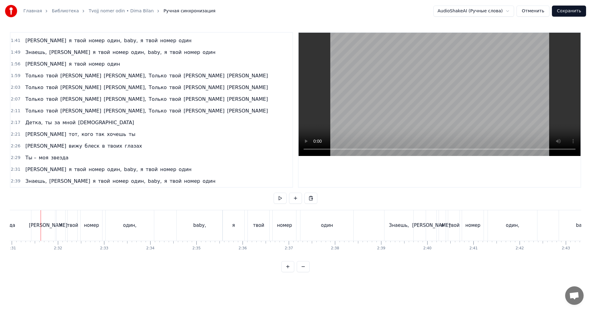
click at [12, 178] on span "2:39" at bounding box center [16, 181] width 10 height 6
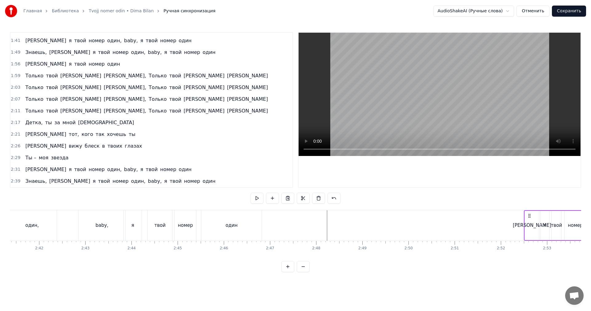
scroll to position [0, 7457]
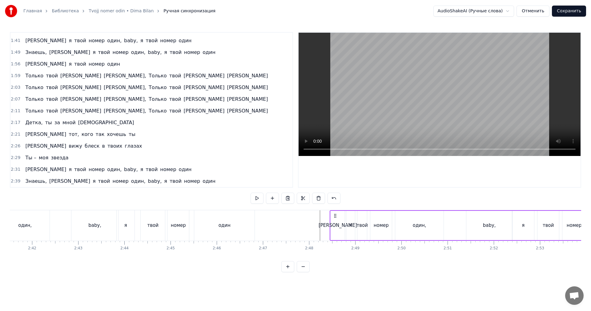
drag, startPoint x: 143, startPoint y: 214, endPoint x: 335, endPoint y: 226, distance: 192.1
click at [335, 226] on div "А я твой номер один, baby, я твой номер один" at bounding box center [487, 225] width 314 height 30
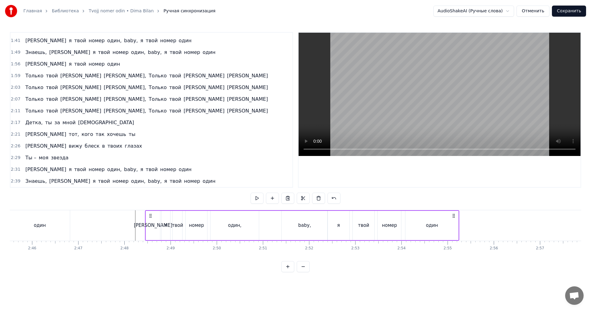
scroll to position [0, 7611]
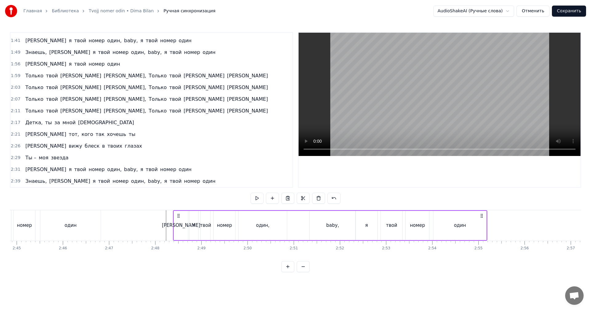
click at [179, 215] on icon at bounding box center [178, 215] width 5 height 5
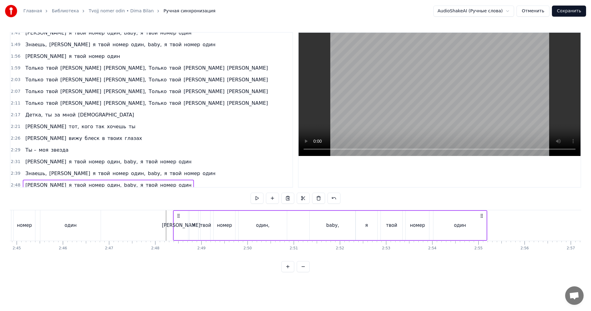
scroll to position [243, 0]
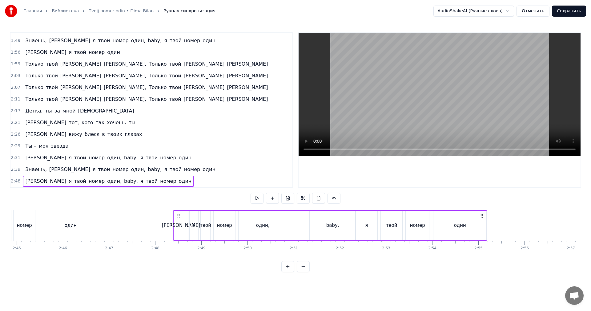
click at [12, 171] on span "2:39" at bounding box center [16, 169] width 10 height 6
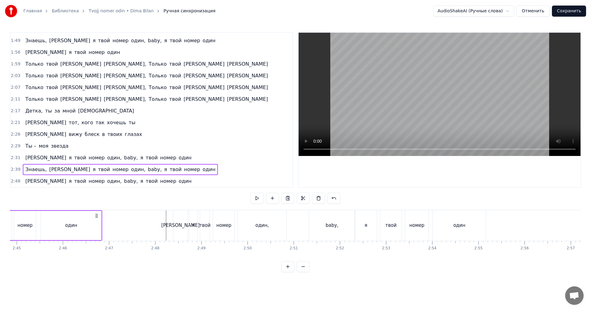
click at [12, 180] on span "2:48" at bounding box center [16, 181] width 10 height 6
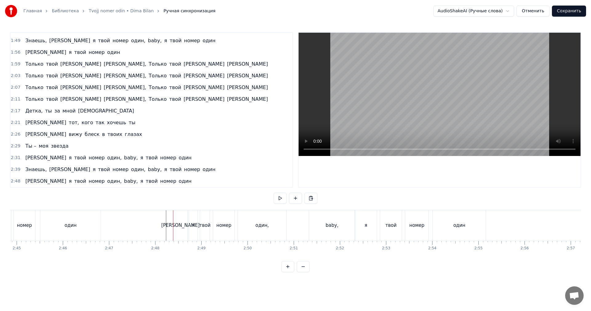
click at [12, 180] on span "2:48" at bounding box center [16, 181] width 10 height 6
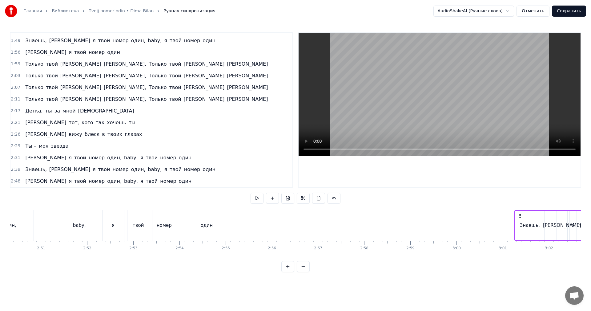
scroll to position [0, 7870]
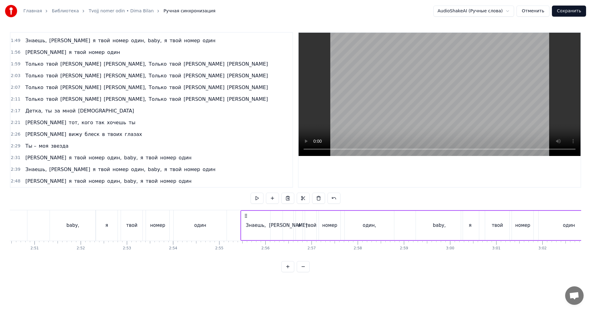
drag, startPoint x: 177, startPoint y: 214, endPoint x: 244, endPoint y: 223, distance: 68.0
click at [244, 223] on div "Знаешь, а я твой номер один, baby, я твой номер один" at bounding box center [419, 225] width 359 height 30
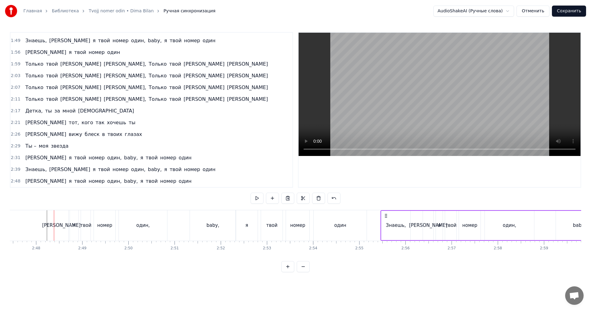
scroll to position [0, 7624]
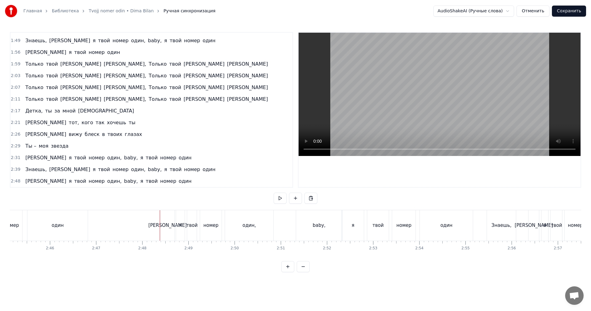
click at [416, 89] on video at bounding box center [440, 94] width 282 height 123
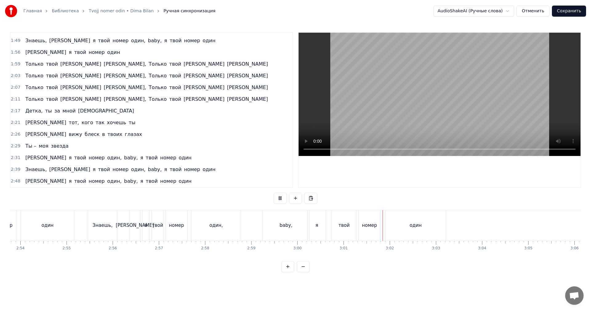
scroll to position [0, 8022]
click at [573, 10] on button "Сохранить" at bounding box center [569, 11] width 34 height 11
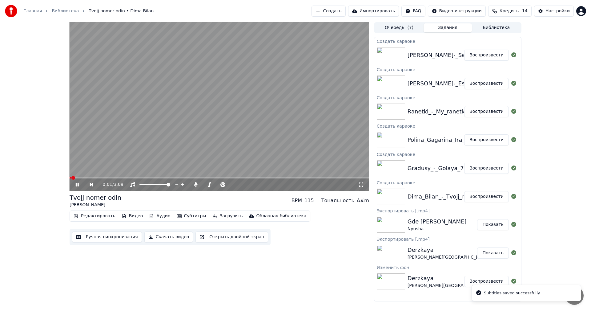
click at [488, 165] on button "Воспроизвести" at bounding box center [486, 168] width 45 height 11
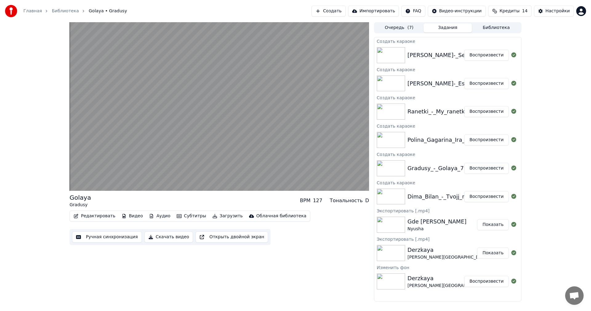
click at [98, 236] on button "Ручная синхронизация" at bounding box center [107, 236] width 70 height 11
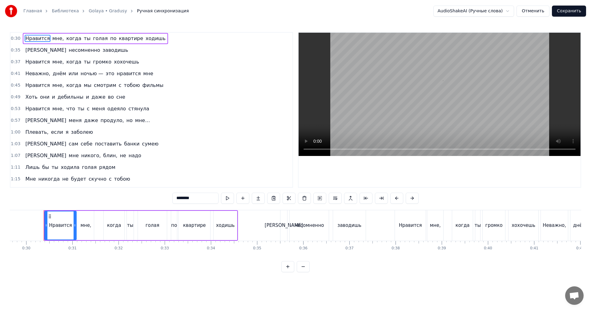
scroll to position [0, 1372]
click at [405, 99] on video at bounding box center [440, 94] width 282 height 123
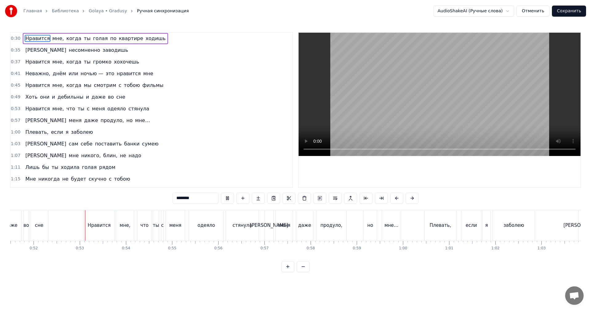
scroll to position [0, 2399]
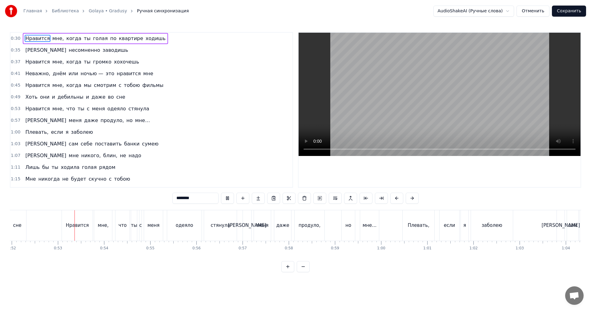
click at [446, 112] on video at bounding box center [440, 94] width 282 height 123
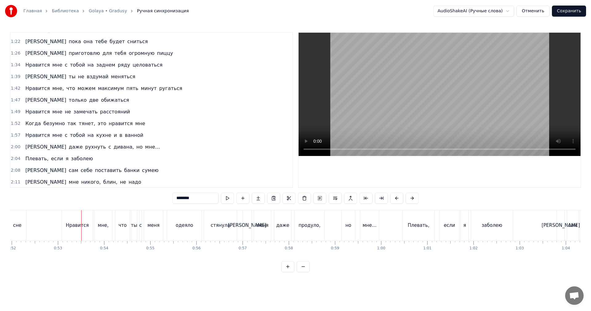
scroll to position [123, 0]
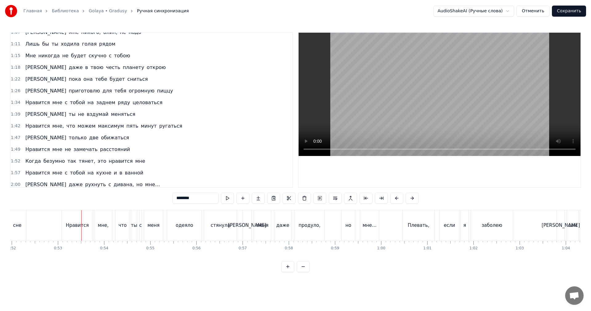
click at [380, 100] on video at bounding box center [440, 94] width 282 height 123
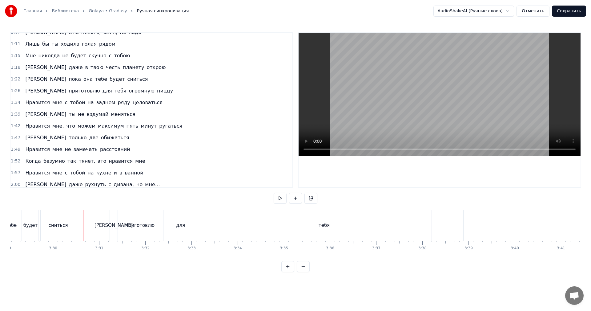
scroll to position [0, 9596]
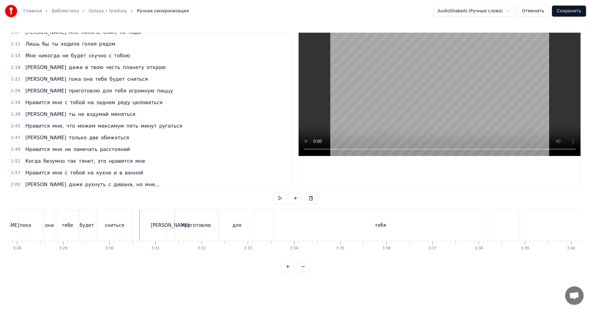
click at [332, 97] on video at bounding box center [440, 94] width 282 height 123
click at [409, 103] on video at bounding box center [440, 94] width 282 height 123
click at [223, 235] on div "тебя" at bounding box center [174, 225] width 215 height 30
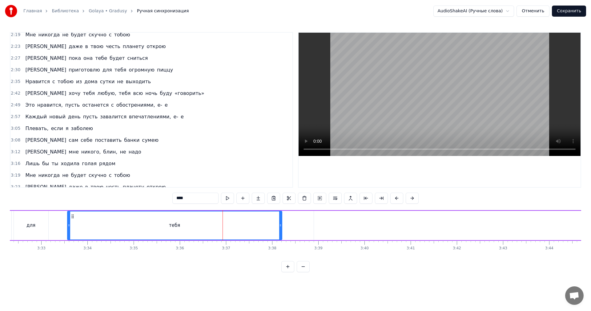
scroll to position [360, 0]
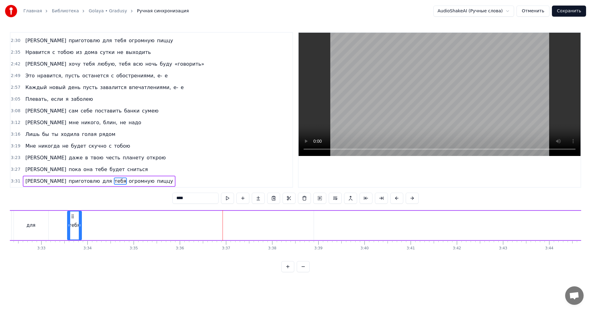
drag, startPoint x: 280, startPoint y: 227, endPoint x: 80, endPoint y: 231, distance: 200.4
click at [80, 231] on div at bounding box center [80, 225] width 2 height 28
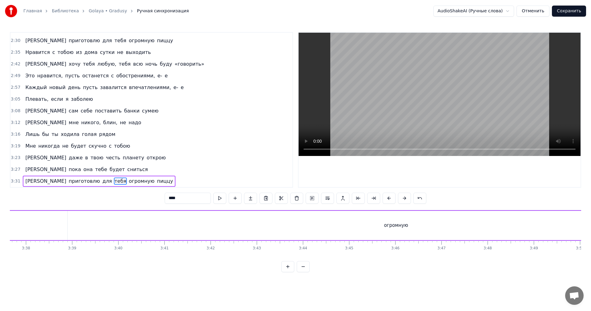
click at [310, 227] on div "огромную" at bounding box center [396, 225] width 657 height 29
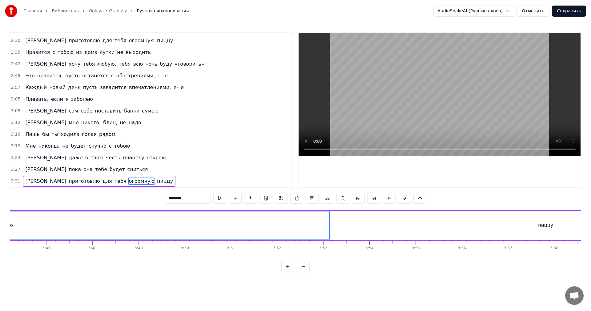
scroll to position [0, 10357]
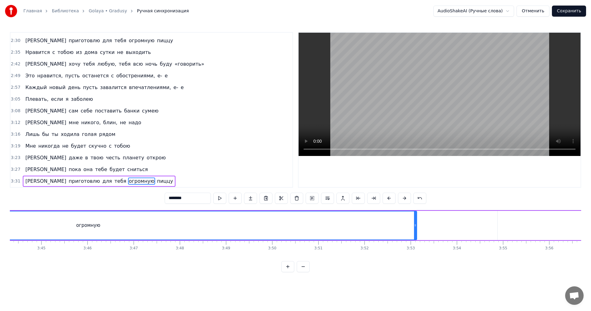
click at [394, 224] on div "огромную" at bounding box center [88, 225] width 656 height 28
drag, startPoint x: 416, startPoint y: 225, endPoint x: 26, endPoint y: 225, distance: 390.0
click at [341, 225] on icon at bounding box center [342, 225] width 2 height 5
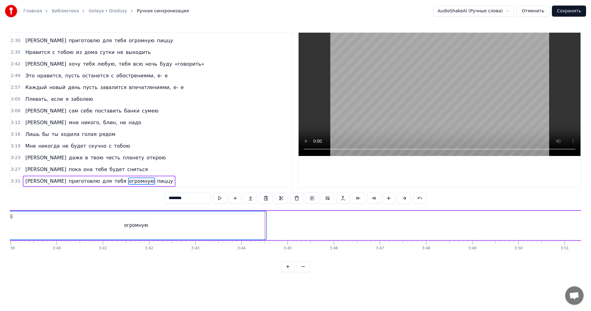
scroll to position [0, 9956]
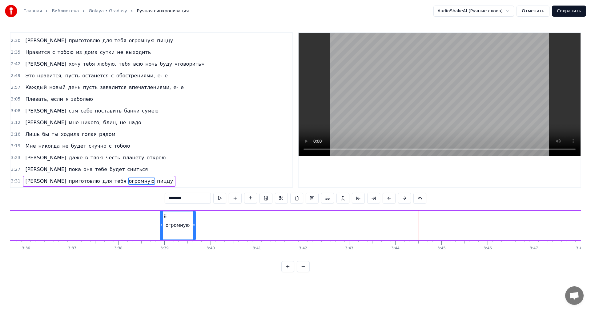
drag, startPoint x: 418, startPoint y: 220, endPoint x: 185, endPoint y: 222, distance: 233.3
click at [193, 222] on div at bounding box center [194, 225] width 2 height 28
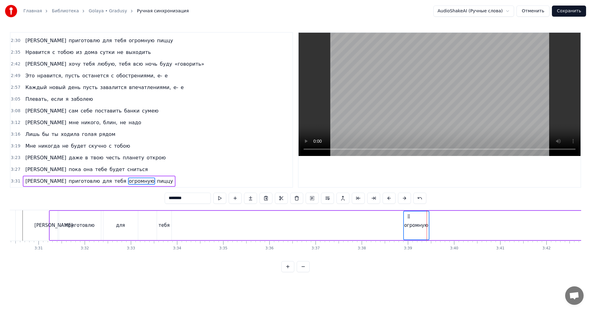
scroll to position [0, 9710]
drag, startPoint x: 406, startPoint y: 214, endPoint x: 200, endPoint y: 223, distance: 206.4
click at [179, 217] on icon at bounding box center [179, 216] width 5 height 5
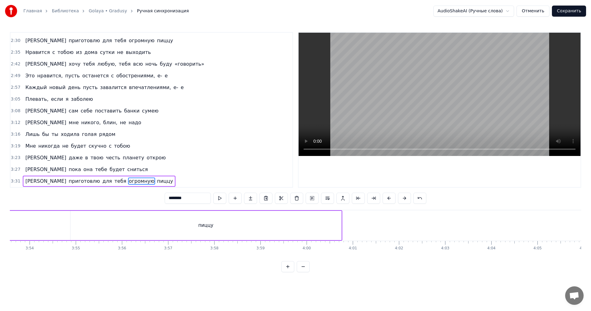
scroll to position [0, 10787]
drag, startPoint x: 303, startPoint y: 226, endPoint x: 327, endPoint y: 226, distance: 23.7
click at [303, 226] on div "пиццу" at bounding box center [202, 225] width 271 height 29
type input "*****"
drag, startPoint x: 337, startPoint y: 224, endPoint x: 86, endPoint y: 221, distance: 250.3
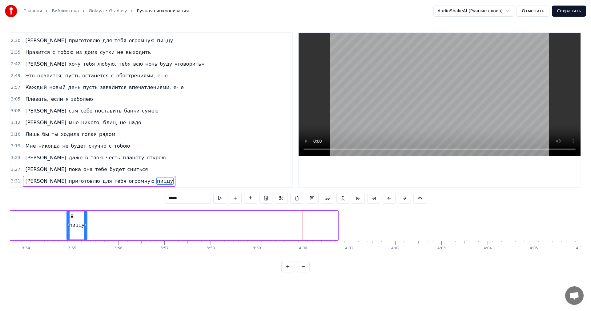
click at [86, 221] on div at bounding box center [85, 225] width 2 height 28
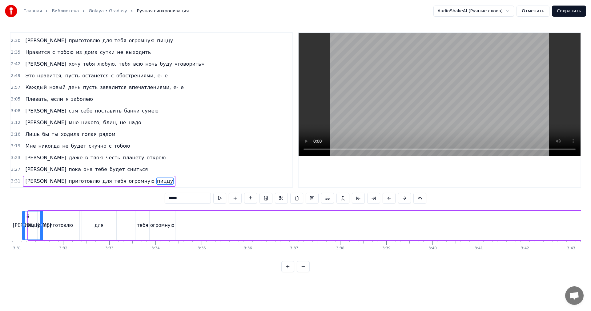
scroll to position [0, 9722]
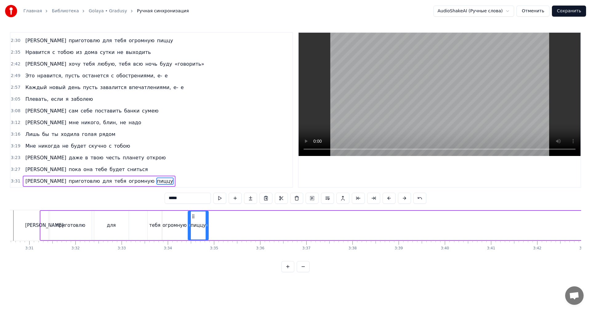
drag, startPoint x: 72, startPoint y: 216, endPoint x: 193, endPoint y: 208, distance: 121.5
click at [193, 208] on div "0:30 Нравится мне, когда ты голая по квартире ходишь 0:35 И несомненно заводишь…" at bounding box center [295, 152] width 571 height 240
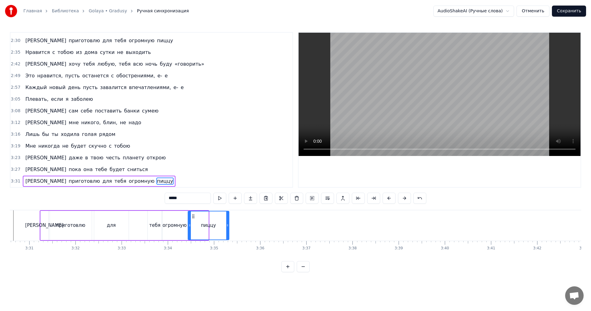
drag, startPoint x: 208, startPoint y: 219, endPoint x: 228, endPoint y: 216, distance: 19.9
click at [228, 216] on div at bounding box center [227, 225] width 2 height 28
click at [132, 223] on div "Я приготовлю для тебя огромную пиццу" at bounding box center [135, 225] width 190 height 30
click at [412, 79] on video at bounding box center [440, 94] width 282 height 123
click at [414, 93] on video at bounding box center [440, 94] width 282 height 123
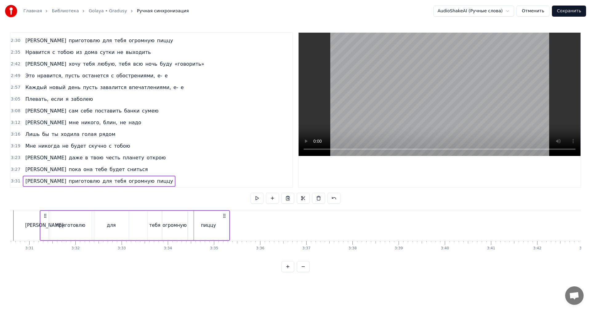
click at [98, 231] on div "для" at bounding box center [111, 225] width 34 height 29
click at [453, 94] on video at bounding box center [440, 94] width 282 height 123
drag, startPoint x: 452, startPoint y: 94, endPoint x: 315, endPoint y: 168, distance: 156.1
click at [452, 94] on video at bounding box center [440, 94] width 282 height 123
drag, startPoint x: 127, startPoint y: 222, endPoint x: 101, endPoint y: 224, distance: 26.6
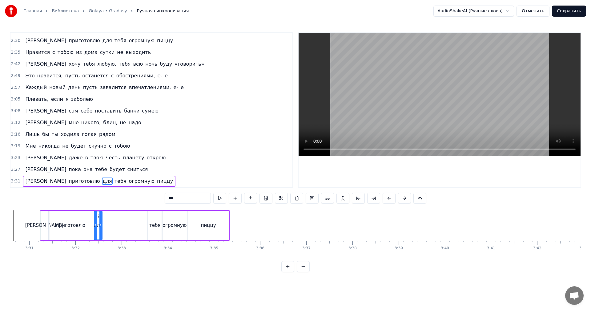
click at [101, 224] on div at bounding box center [100, 225] width 2 height 28
click at [162, 222] on div "огромную" at bounding box center [175, 225] width 26 height 29
click at [155, 219] on div "тебя" at bounding box center [155, 225] width 14 height 29
type input "****"
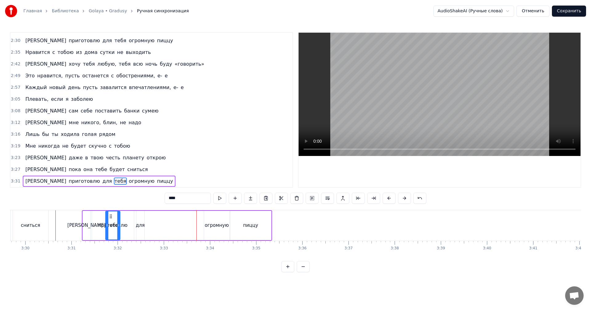
scroll to position [0, 9680]
drag, startPoint x: 152, startPoint y: 215, endPoint x: 156, endPoint y: 216, distance: 3.8
click at [156, 216] on icon at bounding box center [156, 216] width 5 height 5
click at [167, 219] on div at bounding box center [166, 225] width 2 height 28
click at [150, 223] on div at bounding box center [149, 225] width 2 height 28
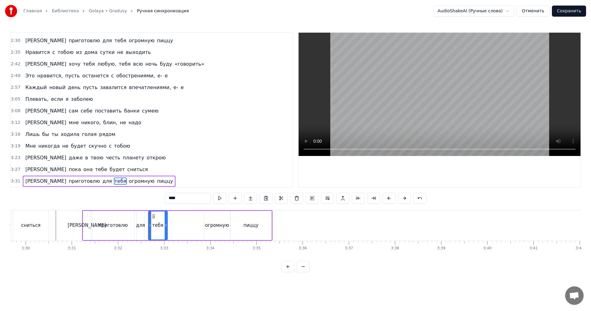
drag, startPoint x: 220, startPoint y: 220, endPoint x: 199, endPoint y: 222, distance: 21.0
click at [199, 222] on div "Я приготовлю для тебя огромную пиццу" at bounding box center [177, 225] width 190 height 30
click at [214, 218] on div "огромную" at bounding box center [217, 225] width 26 height 29
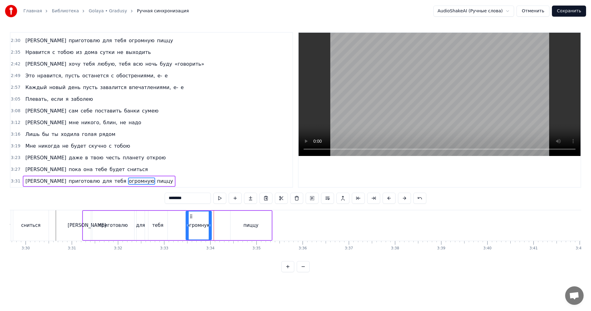
drag, startPoint x: 208, startPoint y: 215, endPoint x: 190, endPoint y: 218, distance: 18.7
click at [190, 218] on icon at bounding box center [191, 216] width 5 height 5
drag, startPoint x: 209, startPoint y: 221, endPoint x: 204, endPoint y: 223, distance: 5.5
click at [204, 223] on div at bounding box center [204, 225] width 2 height 28
click at [244, 221] on div "пиццу" at bounding box center [251, 225] width 41 height 29
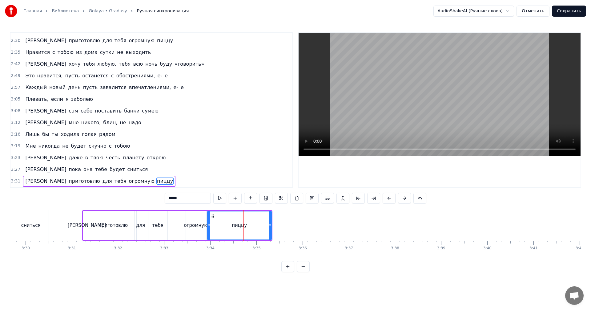
drag, startPoint x: 224, startPoint y: 223, endPoint x: 209, endPoint y: 225, distance: 15.8
click at [209, 225] on div at bounding box center [209, 225] width 2 height 28
drag, startPoint x: 163, startPoint y: 223, endPoint x: 187, endPoint y: 211, distance: 27.3
click at [163, 223] on div "тебя" at bounding box center [157, 225] width 19 height 29
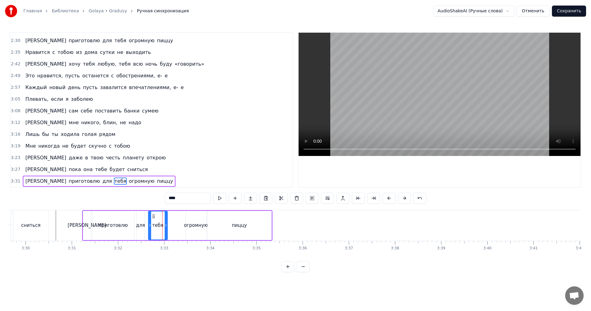
click at [452, 87] on video at bounding box center [440, 94] width 282 height 123
click at [215, 227] on div "пиццу" at bounding box center [239, 225] width 64 height 29
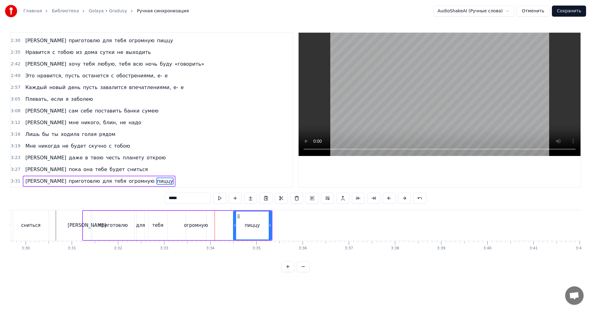
drag, startPoint x: 208, startPoint y: 224, endPoint x: 234, endPoint y: 223, distance: 25.9
click at [234, 223] on icon at bounding box center [235, 225] width 2 height 5
click at [189, 227] on div "огромную" at bounding box center [196, 225] width 24 height 7
type input "********"
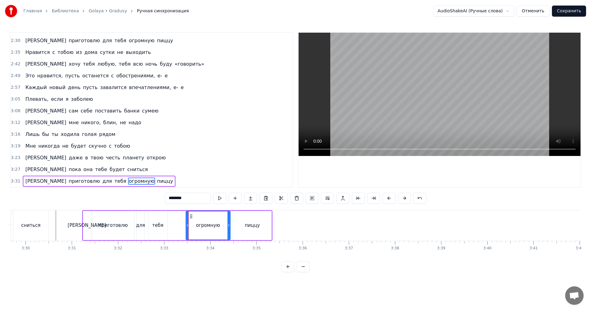
drag, startPoint x: 204, startPoint y: 223, endPoint x: 228, endPoint y: 226, distance: 24.5
click at [228, 226] on icon at bounding box center [228, 225] width 2 height 5
drag, startPoint x: 177, startPoint y: 228, endPoint x: 208, endPoint y: 211, distance: 35.7
click at [177, 228] on div "Я приготовлю для тебя огромную пиццу" at bounding box center [177, 225] width 190 height 30
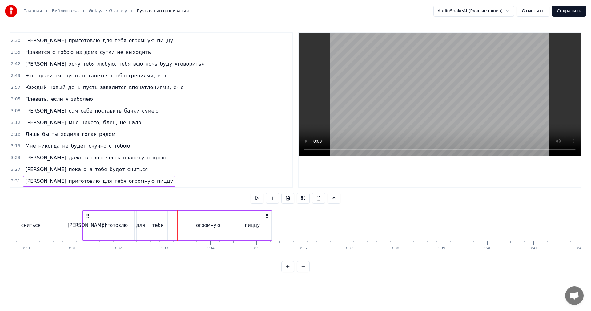
click at [444, 99] on video at bounding box center [440, 94] width 282 height 123
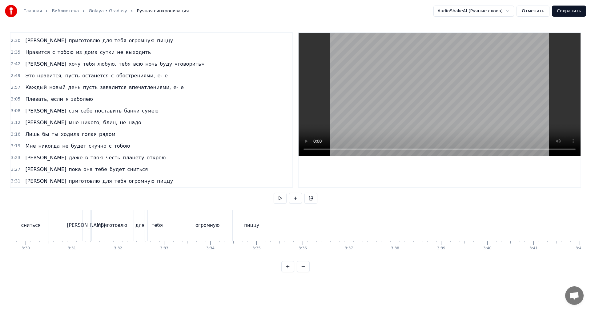
click at [490, 82] on video at bounding box center [440, 94] width 282 height 123
click at [463, 103] on video at bounding box center [440, 94] width 282 height 123
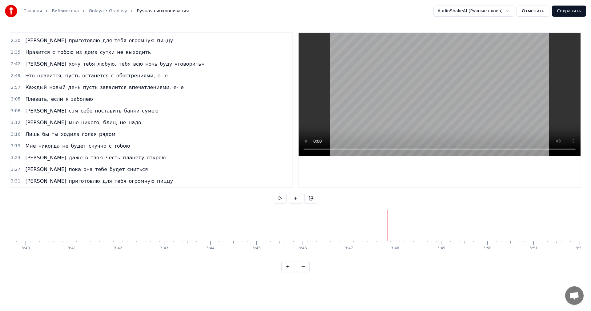
click at [477, 111] on video at bounding box center [440, 94] width 282 height 123
click at [502, 102] on video at bounding box center [440, 94] width 282 height 123
click at [515, 116] on video at bounding box center [440, 94] width 282 height 123
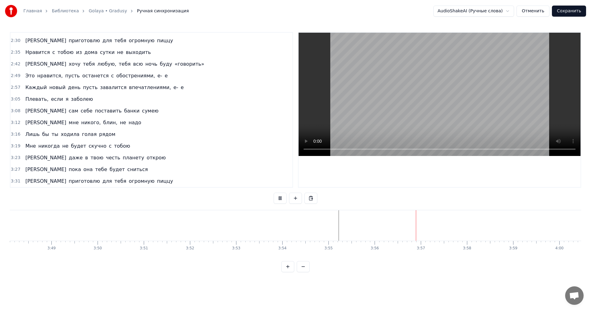
scroll to position [0, 10634]
click at [491, 91] on video at bounding box center [440, 94] width 282 height 123
click at [487, 71] on video at bounding box center [440, 94] width 282 height 123
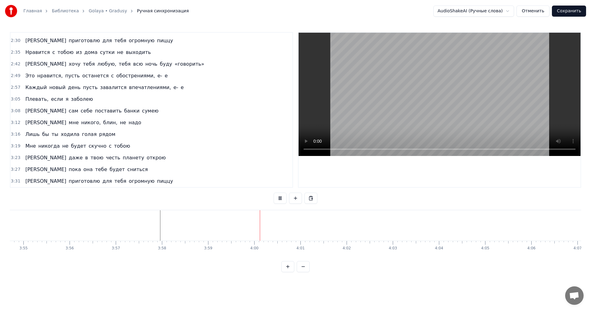
scroll to position [0, 10851]
click at [572, 8] on button "Сохранить" at bounding box center [569, 11] width 34 height 11
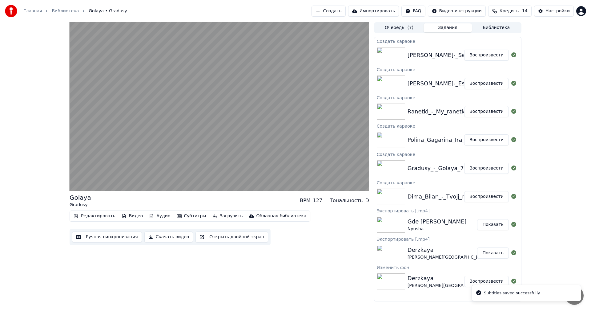
click at [491, 141] on button "Воспроизвести" at bounding box center [486, 139] width 45 height 11
click at [105, 237] on button "Ручная синхронизация" at bounding box center [107, 236] width 70 height 11
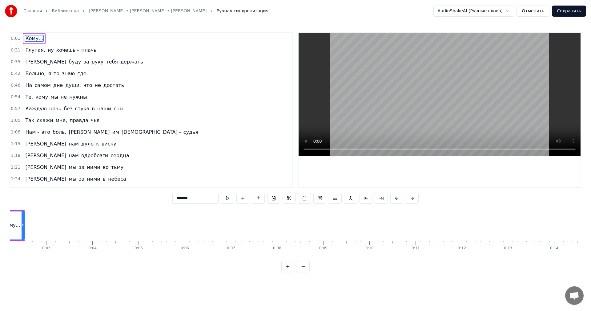
scroll to position [0, 60]
click at [420, 85] on video at bounding box center [440, 94] width 282 height 123
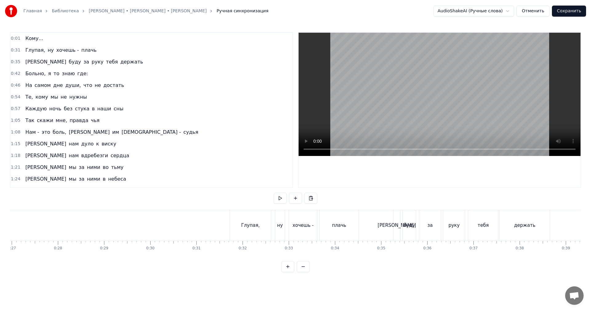
scroll to position [0, 1183]
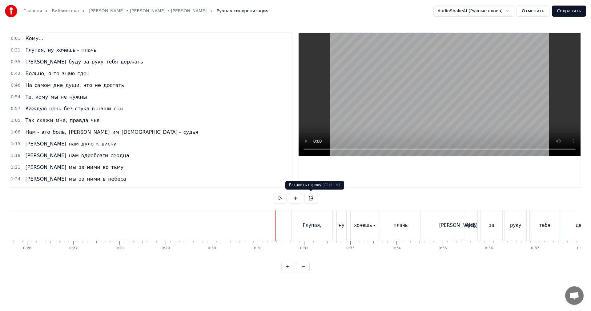
click at [407, 93] on video at bounding box center [440, 94] width 282 height 123
click at [439, 85] on video at bounding box center [440, 94] width 282 height 123
click at [369, 101] on video at bounding box center [440, 94] width 282 height 123
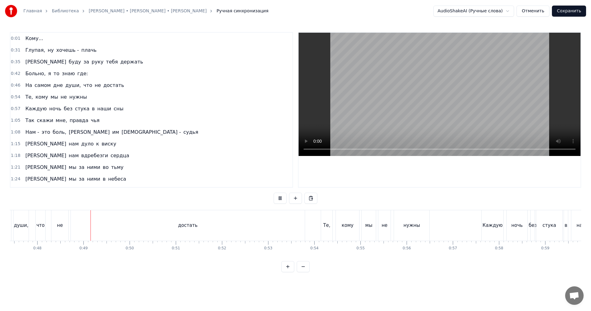
scroll to position [0, 2210]
click at [483, 101] on video at bounding box center [440, 94] width 282 height 123
click at [257, 230] on div "достать" at bounding box center [166, 225] width 234 height 30
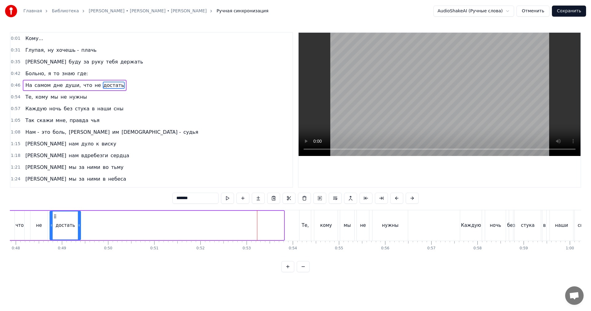
drag, startPoint x: 283, startPoint y: 223, endPoint x: 70, endPoint y: 234, distance: 213.6
click at [80, 234] on div at bounding box center [79, 225] width 2 height 28
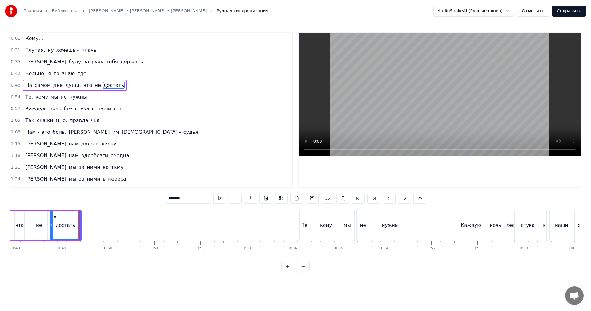
click at [52, 231] on div at bounding box center [51, 225] width 2 height 28
click at [438, 89] on video at bounding box center [440, 94] width 282 height 123
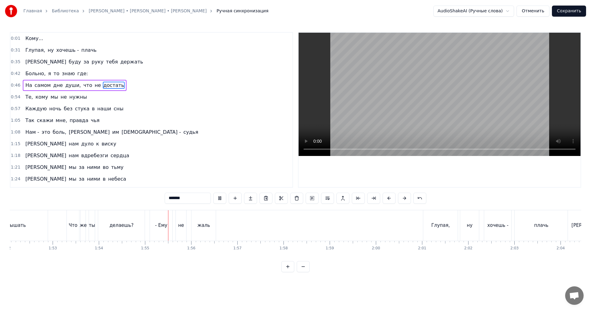
scroll to position [0, 5181]
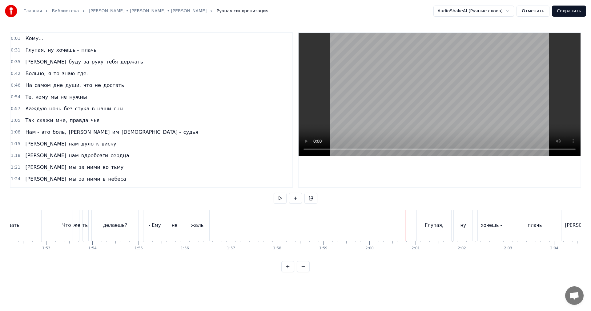
click at [440, 121] on video at bounding box center [440, 94] width 282 height 123
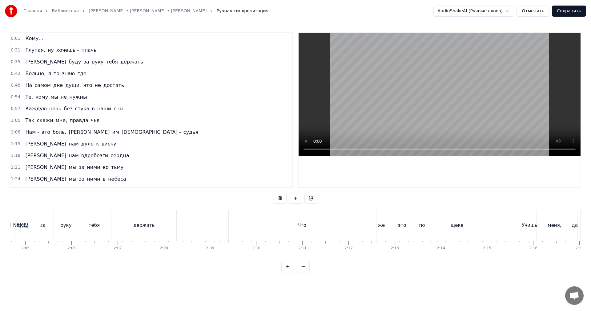
scroll to position [0, 5766]
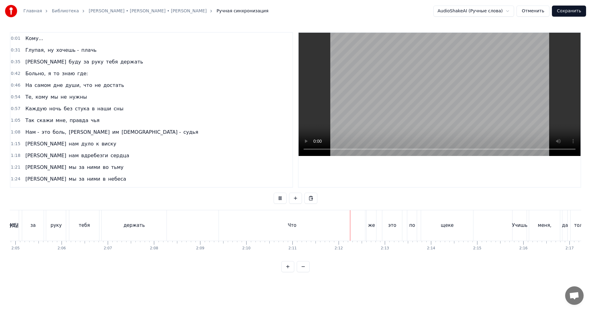
click at [242, 223] on div "Что" at bounding box center [292, 225] width 146 height 30
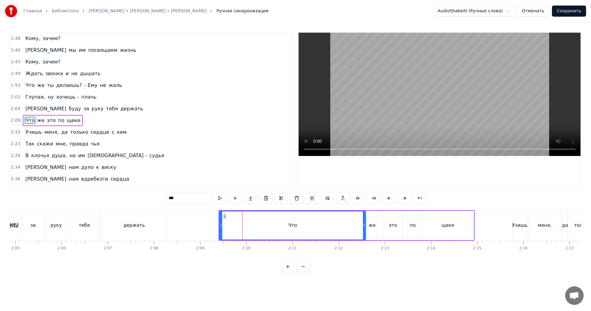
scroll to position [209, 0]
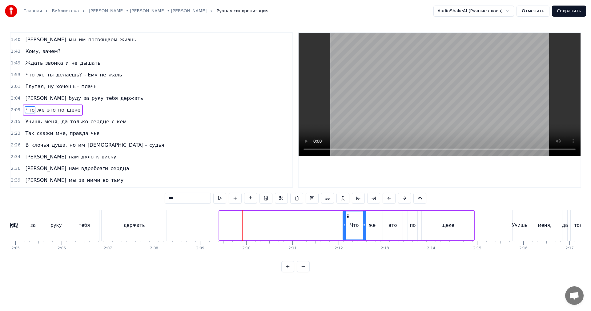
drag, startPoint x: 221, startPoint y: 224, endPoint x: 342, endPoint y: 225, distance: 120.7
click at [344, 225] on icon at bounding box center [344, 225] width 2 height 5
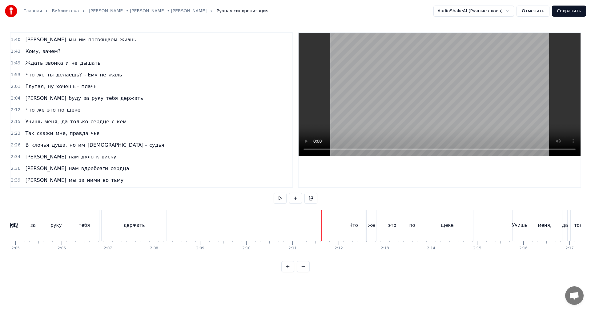
click at [450, 103] on video at bounding box center [440, 94] width 282 height 123
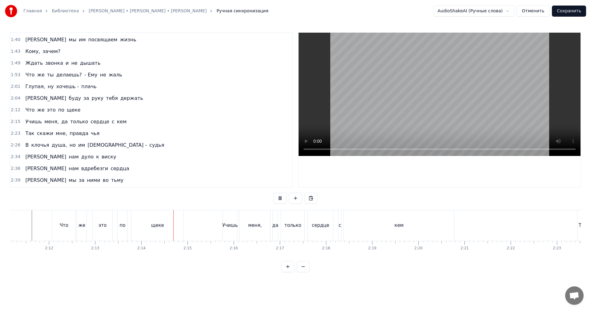
scroll to position [0, 6073]
click at [304, 229] on div "сердце" at bounding box center [302, 225] width 25 height 30
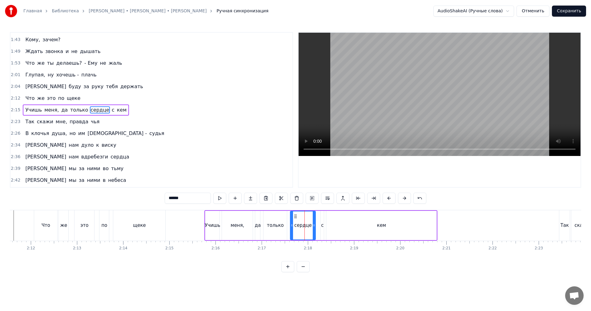
click at [417, 78] on video at bounding box center [440, 94] width 282 height 123
click at [420, 89] on video at bounding box center [440, 94] width 282 height 123
click at [414, 224] on div "кем" at bounding box center [381, 225] width 110 height 29
type input "***"
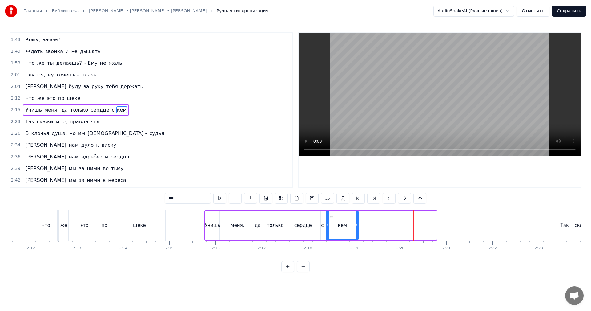
drag, startPoint x: 436, startPoint y: 223, endPoint x: 357, endPoint y: 228, distance: 78.4
click at [357, 228] on div at bounding box center [356, 225] width 2 height 28
click at [331, 227] on div "кем" at bounding box center [342, 225] width 31 height 28
click at [463, 87] on video at bounding box center [440, 94] width 282 height 123
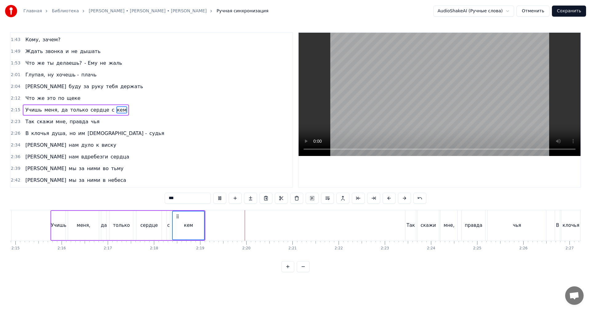
scroll to position [0, 6320]
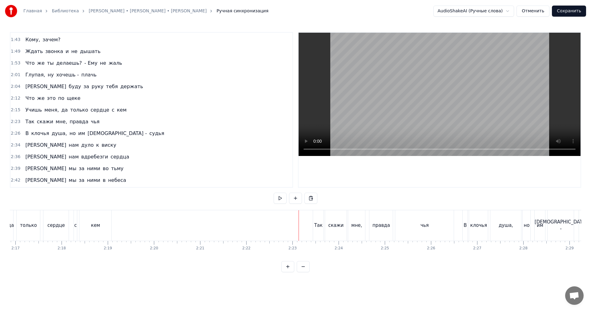
click at [401, 123] on video at bounding box center [440, 94] width 282 height 123
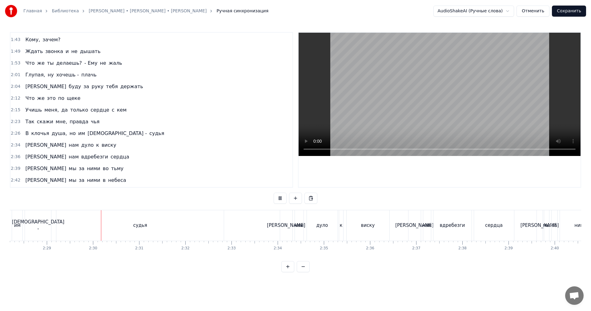
scroll to position [0, 6843]
click at [475, 101] on video at bounding box center [440, 94] width 282 height 123
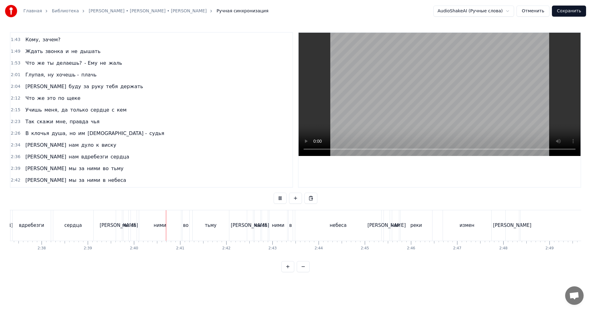
scroll to position [0, 7274]
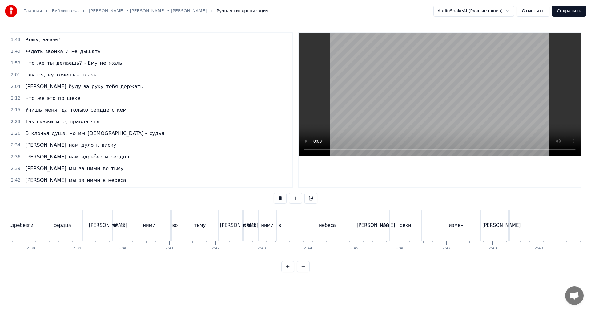
click at [253, 228] on div "за" at bounding box center [253, 225] width 5 height 7
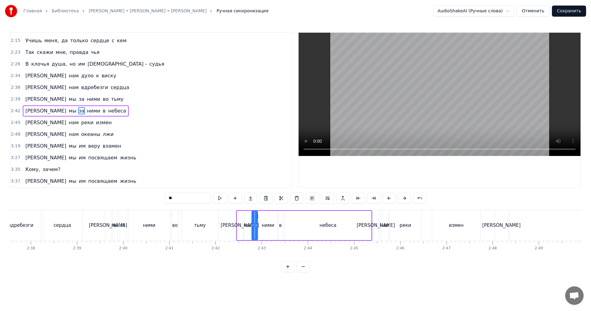
scroll to position [291, 0]
click at [488, 94] on video at bounding box center [440, 94] width 282 height 123
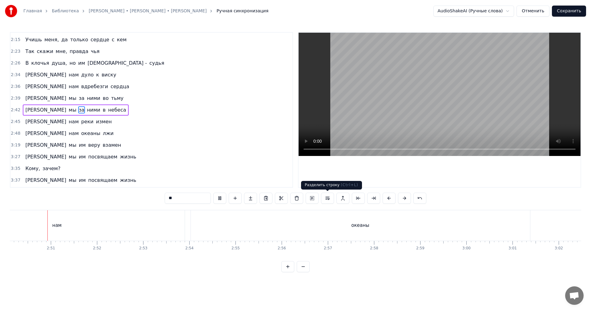
scroll to position [0, 7851]
click at [413, 99] on video at bounding box center [440, 94] width 282 height 123
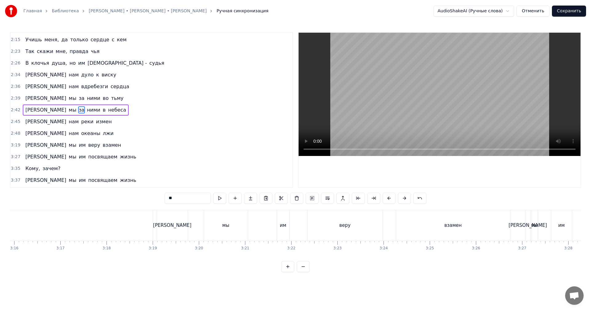
scroll to position [0, 8959]
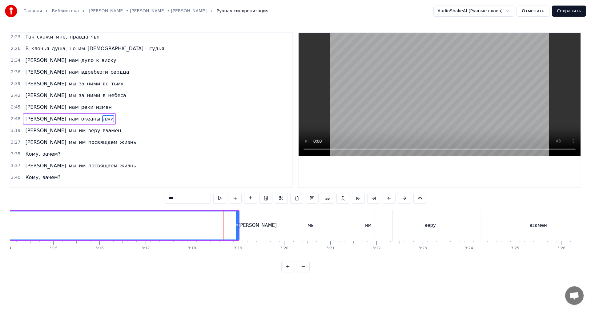
scroll to position [315, 0]
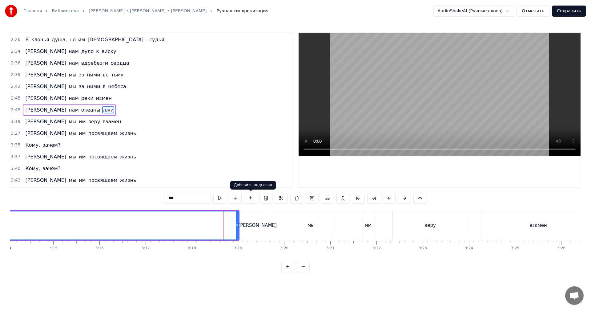
click at [405, 67] on video at bounding box center [440, 94] width 282 height 123
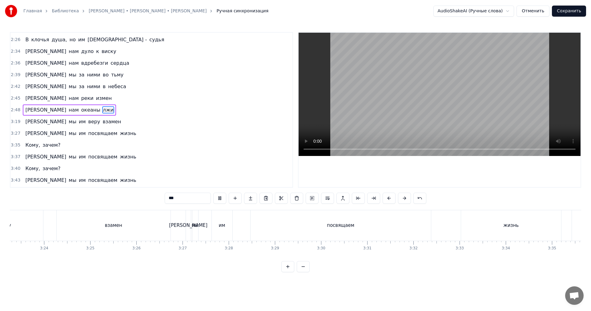
scroll to position [0, 9335]
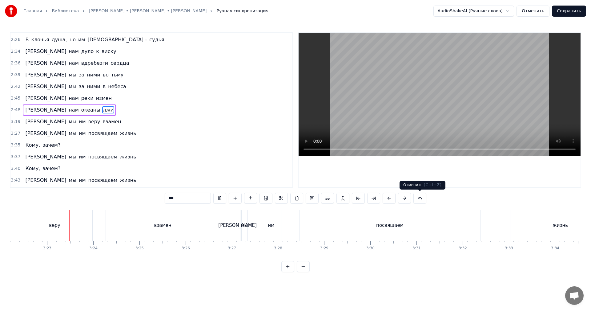
drag, startPoint x: 424, startPoint y: 102, endPoint x: 423, endPoint y: 117, distance: 14.9
click at [424, 102] on video at bounding box center [440, 94] width 282 height 123
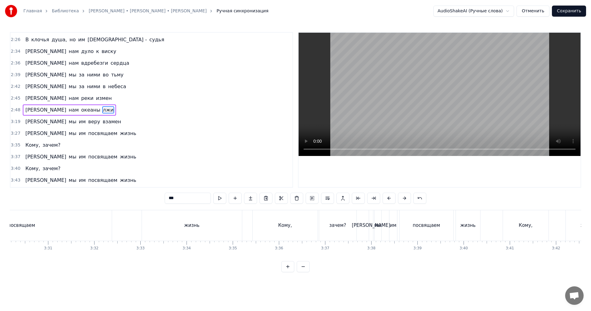
scroll to position [0, 9674]
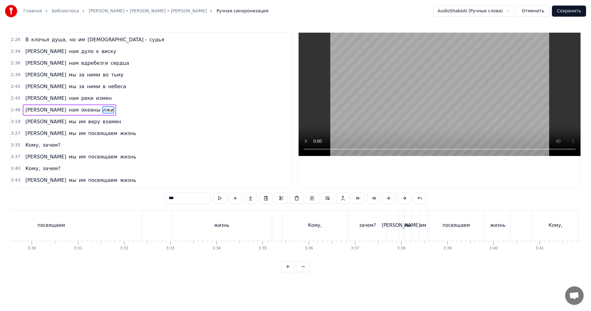
click at [315, 228] on div "Кому," at bounding box center [315, 225] width 14 height 7
type input "*****"
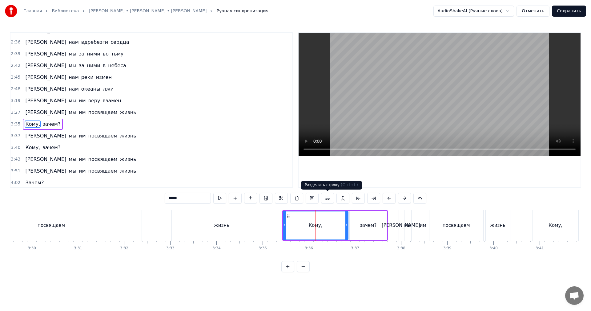
scroll to position [337, 0]
click at [422, 82] on video at bounding box center [440, 94] width 282 height 123
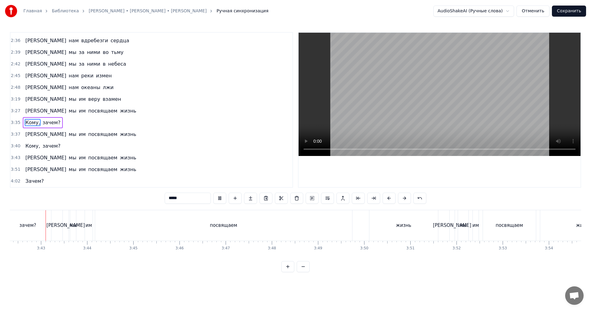
scroll to position [0, 10264]
click at [410, 78] on video at bounding box center [440, 94] width 282 height 123
click at [540, 9] on button "Отменить" at bounding box center [532, 11] width 33 height 11
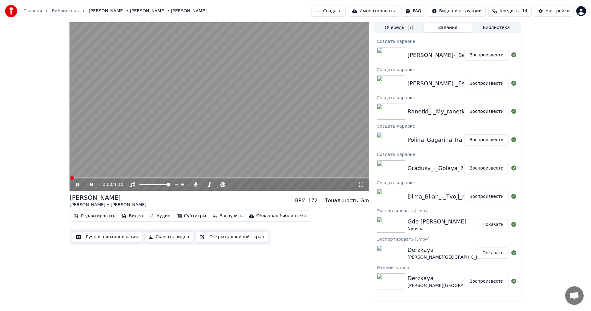
drag, startPoint x: 195, startPoint y: 144, endPoint x: 162, endPoint y: 182, distance: 50.6
click at [195, 144] on video at bounding box center [219, 106] width 299 height 168
click at [488, 138] on button "Воспроизвести" at bounding box center [486, 139] width 45 height 11
click at [478, 109] on button "Воспроизвести" at bounding box center [486, 111] width 45 height 11
click at [104, 239] on button "Ручная синхронизация" at bounding box center [107, 236] width 70 height 11
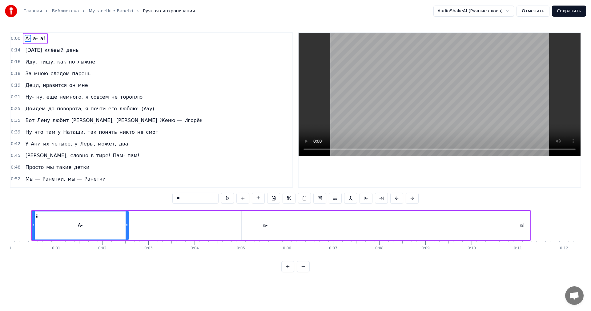
click at [424, 72] on video at bounding box center [440, 94] width 282 height 123
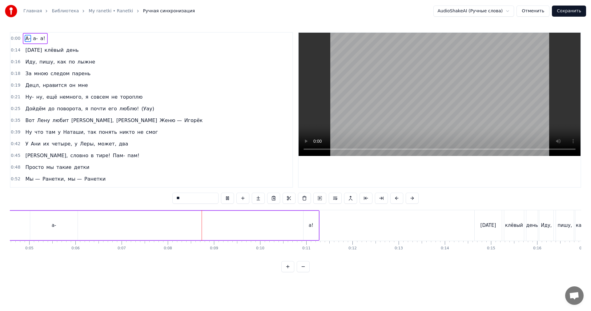
scroll to position [0, 246]
click at [397, 92] on video at bounding box center [440, 94] width 282 height 123
click at [11, 38] on span "0:00" at bounding box center [16, 38] width 10 height 6
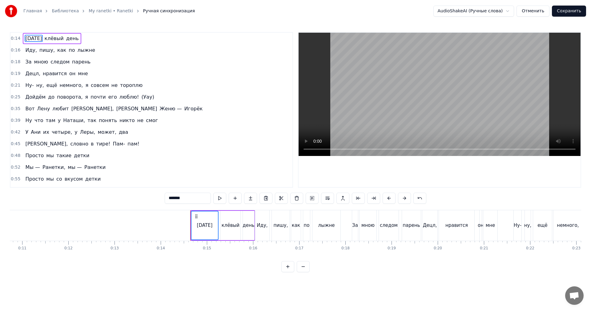
scroll to position [0, 645]
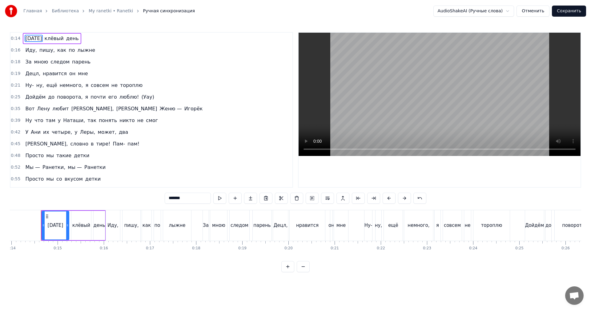
click at [416, 102] on video at bounding box center [440, 94] width 282 height 123
click at [413, 77] on video at bounding box center [440, 94] width 282 height 123
click at [370, 86] on video at bounding box center [440, 94] width 282 height 123
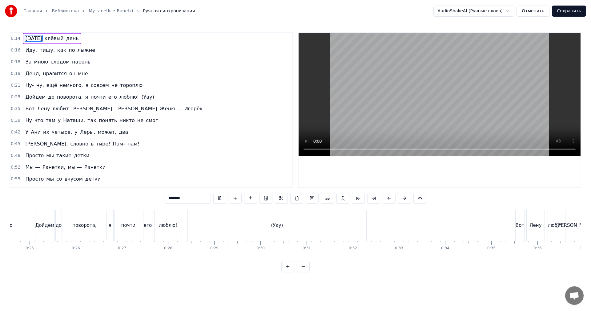
scroll to position [0, 1167]
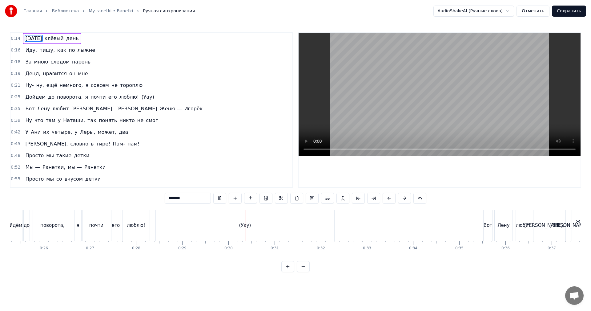
click at [491, 110] on video at bounding box center [440, 94] width 282 height 123
click at [273, 228] on div "(Уау)" at bounding box center [245, 225] width 179 height 30
type input "*****"
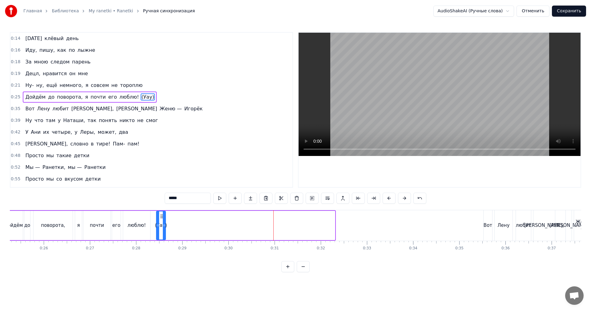
drag, startPoint x: 316, startPoint y: 224, endPoint x: 163, endPoint y: 229, distance: 152.7
click at [164, 228] on div at bounding box center [164, 225] width 2 height 28
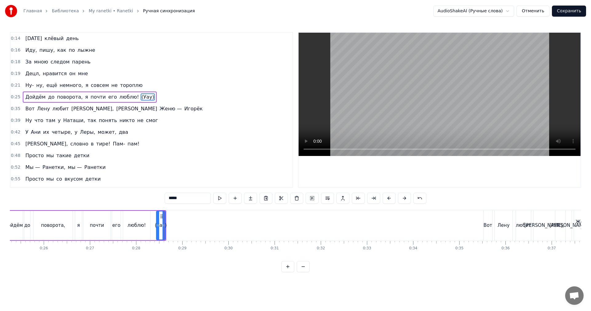
click at [151, 229] on div "[PERSON_NAME] до поворота, я почти его люблю! ([GEOGRAPHIC_DATA])" at bounding box center [84, 225] width 163 height 30
click at [362, 78] on video at bounding box center [440, 94] width 282 height 123
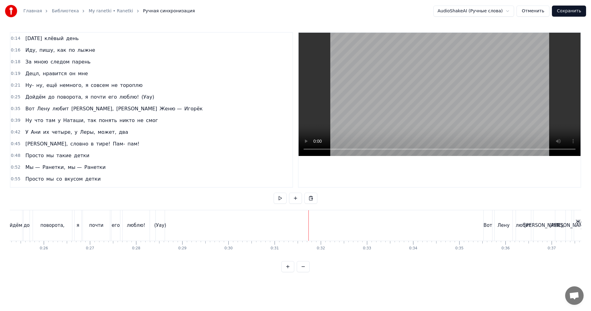
click at [412, 93] on video at bounding box center [440, 94] width 282 height 123
click at [484, 102] on video at bounding box center [440, 94] width 282 height 123
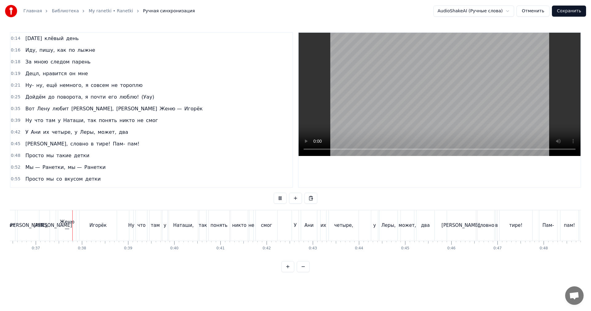
scroll to position [0, 1683]
click at [465, 105] on video at bounding box center [440, 94] width 282 height 123
click at [396, 113] on video at bounding box center [440, 94] width 282 height 123
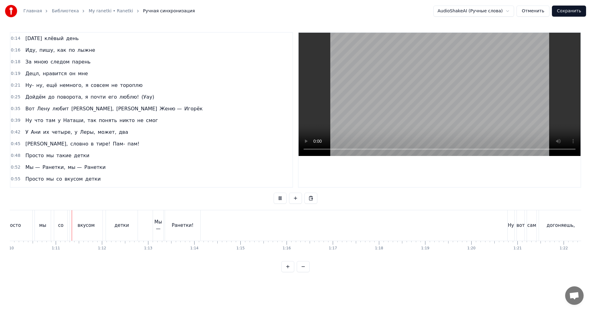
scroll to position [0, 3233]
click at [500, 102] on video at bounding box center [440, 94] width 282 height 123
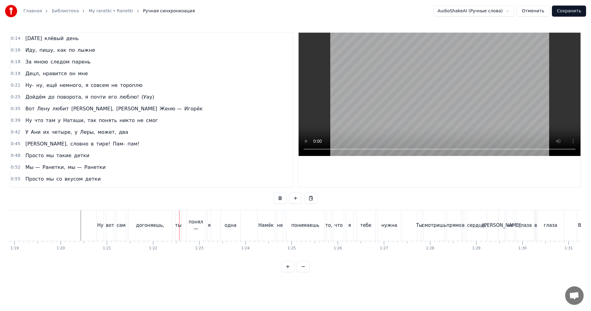
scroll to position [0, 3753]
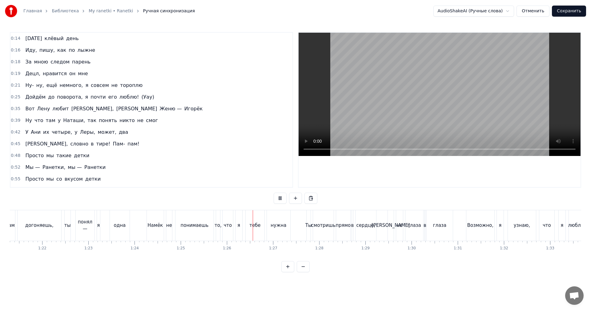
click at [509, 116] on video at bounding box center [440, 94] width 282 height 123
click at [467, 90] on video at bounding box center [440, 94] width 282 height 123
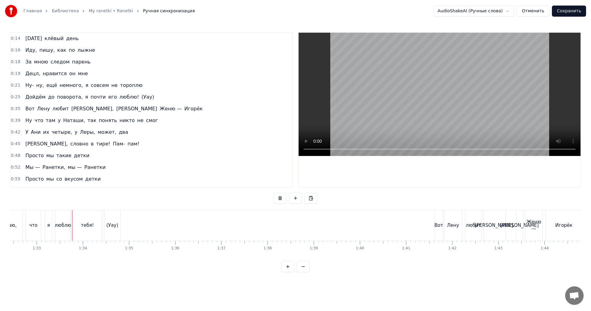
scroll to position [0, 4268]
click at [439, 122] on video at bounding box center [440, 94] width 282 height 123
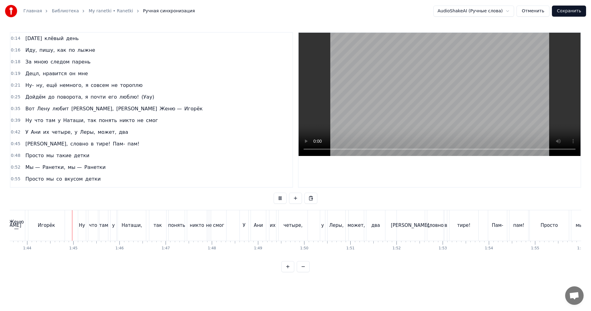
scroll to position [0, 4785]
click at [432, 105] on video at bounding box center [440, 94] width 282 height 123
click at [427, 101] on video at bounding box center [440, 94] width 282 height 123
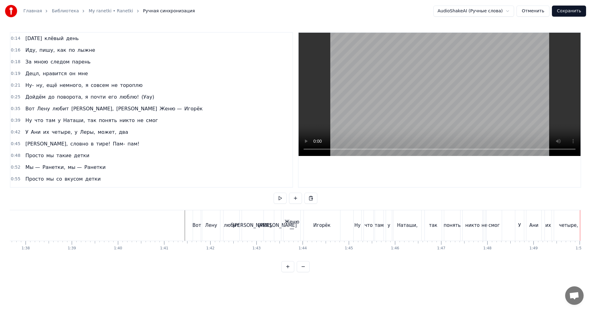
scroll to position [0, 4508]
click at [177, 224] on div at bounding box center [158, 225] width 9312 height 30
click at [431, 98] on video at bounding box center [440, 94] width 282 height 123
click at [432, 98] on video at bounding box center [440, 94] width 282 height 123
click at [405, 227] on div "Наташи," at bounding box center [408, 225] width 21 height 7
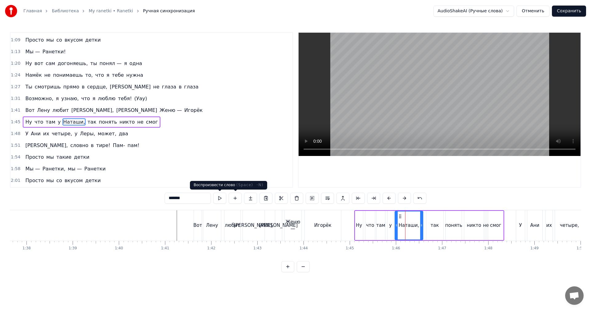
scroll to position [198, 0]
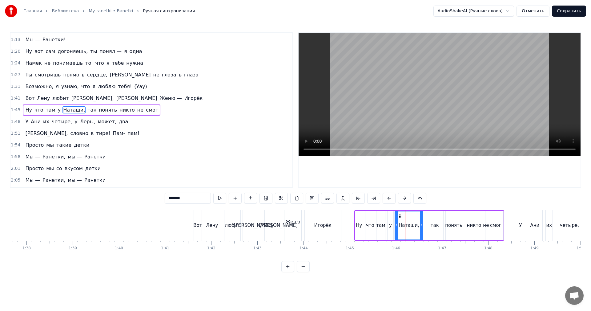
drag, startPoint x: 193, startPoint y: 196, endPoint x: 174, endPoint y: 197, distance: 19.1
click at [174, 197] on input "*******" at bounding box center [188, 197] width 46 height 11
click at [366, 223] on div "что" at bounding box center [370, 225] width 10 height 29
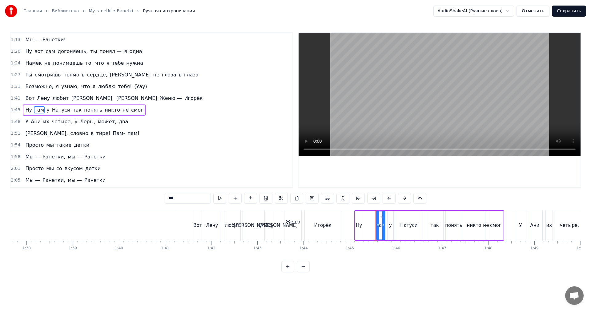
click at [360, 227] on div "Ну" at bounding box center [359, 225] width 6 height 7
drag, startPoint x: 362, startPoint y: 226, endPoint x: 374, endPoint y: 223, distance: 12.0
click at [374, 223] on icon at bounding box center [373, 225] width 2 height 5
drag, startPoint x: 189, startPoint y: 194, endPoint x: 110, endPoint y: 195, distance: 78.5
click at [110, 195] on div "0:14 [DATE] клёвый день 0:16 Иду, пишу, как по лыжне 0:18 За мною следом парень…" at bounding box center [295, 152] width 571 height 240
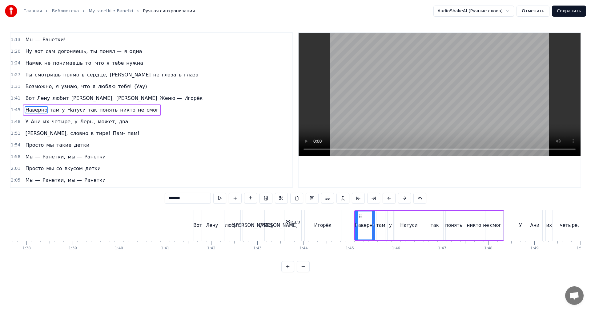
click at [383, 220] on div "там" at bounding box center [380, 225] width 9 height 29
click at [384, 220] on div at bounding box center [384, 225] width 2 height 28
type input "*"
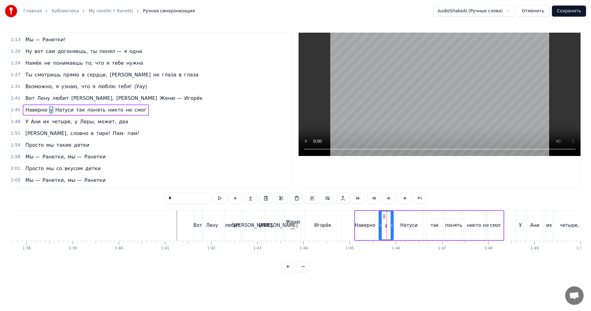
drag, startPoint x: 389, startPoint y: 224, endPoint x: 380, endPoint y: 226, distance: 9.4
click at [380, 226] on icon at bounding box center [380, 225] width 2 height 5
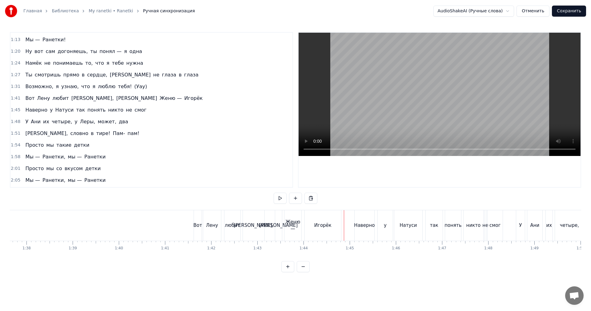
click at [447, 108] on video at bounding box center [440, 94] width 282 height 123
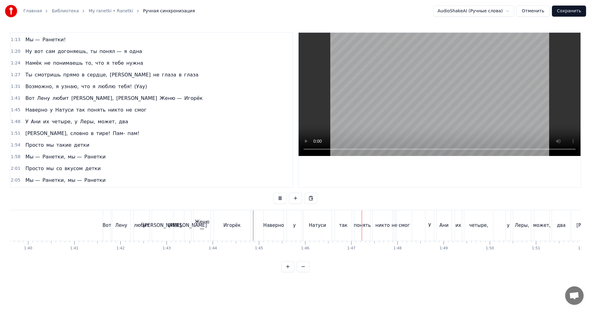
scroll to position [0, 4600]
click at [427, 104] on video at bounding box center [440, 94] width 282 height 123
click at [343, 229] on div "так" at bounding box center [341, 225] width 17 height 30
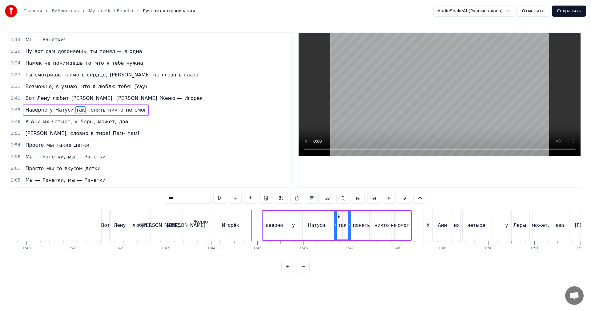
click at [362, 223] on div "понять" at bounding box center [361, 225] width 17 height 7
click at [392, 224] on div "не" at bounding box center [394, 225] width 6 height 7
drag, startPoint x: 401, startPoint y: 224, endPoint x: 397, endPoint y: 223, distance: 4.5
click at [401, 224] on div "смог" at bounding box center [403, 225] width 11 height 7
drag, startPoint x: 181, startPoint y: 196, endPoint x: 91, endPoint y: 200, distance: 90.0
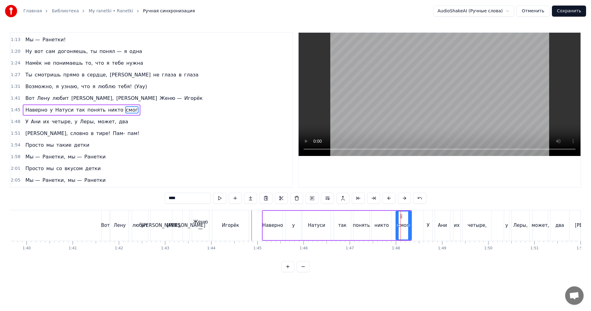
click at [92, 200] on div "0:14 [DATE] клёвый день 0:16 Иду, пишу, как по лыжне 0:18 За мною следом парень…" at bounding box center [295, 152] width 571 height 240
click at [385, 222] on div "никто" at bounding box center [382, 225] width 14 height 7
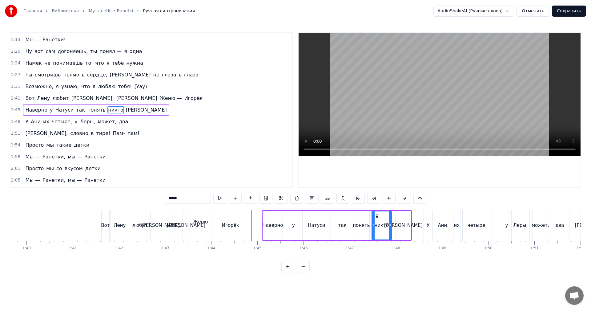
drag, startPoint x: 194, startPoint y: 195, endPoint x: 66, endPoint y: 199, distance: 127.8
click at [74, 200] on div "0:14 [DATE] клёвый день 0:16 Иду, пишу, как по лыжне 0:18 За мною следом парень…" at bounding box center [295, 152] width 571 height 240
click at [357, 229] on div "понять" at bounding box center [361, 225] width 16 height 29
click at [320, 227] on div "Натуси" at bounding box center [316, 225] width 17 height 7
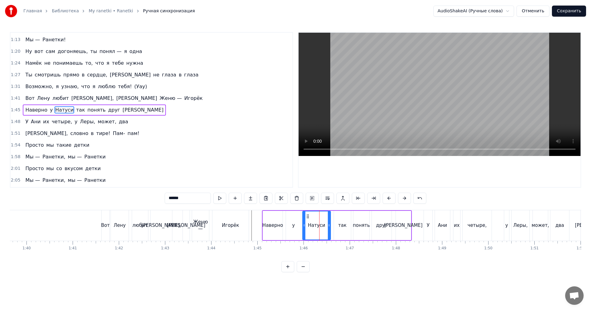
click at [342, 225] on div "так" at bounding box center [342, 225] width 8 height 7
click at [367, 228] on div "понять" at bounding box center [361, 225] width 17 height 7
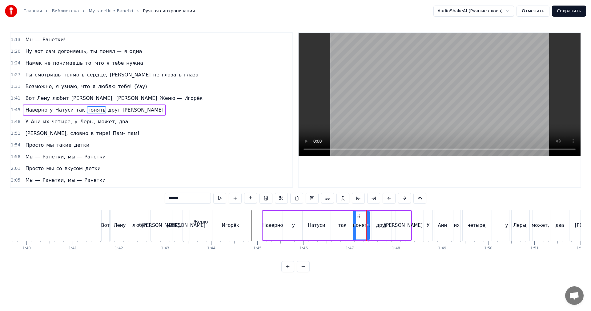
click at [343, 226] on div "так" at bounding box center [342, 225] width 8 height 7
click at [353, 228] on div "понять" at bounding box center [361, 225] width 17 height 29
drag, startPoint x: 354, startPoint y: 227, endPoint x: 336, endPoint y: 230, distance: 18.0
click at [336, 230] on div at bounding box center [337, 225] width 2 height 28
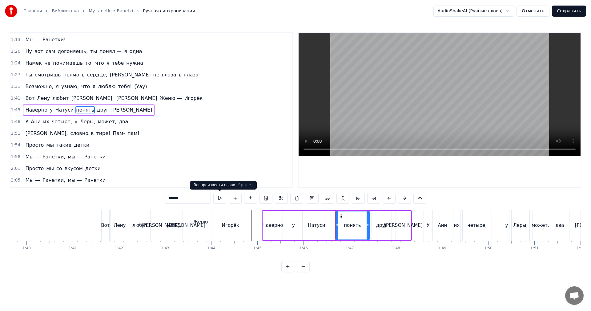
drag, startPoint x: 191, startPoint y: 195, endPoint x: 118, endPoint y: 197, distance: 73.6
click at [122, 197] on div "0:14 [DATE] клёвый день 0:16 Иду, пишу, как по лыжне 0:18 За мною следом парень…" at bounding box center [295, 152] width 571 height 240
click at [247, 234] on div "Игорёк" at bounding box center [230, 225] width 36 height 30
type input "******"
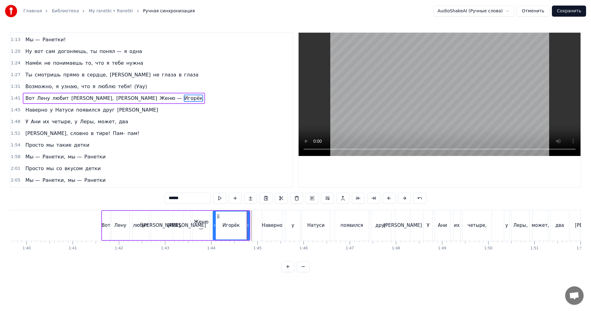
scroll to position [186, 0]
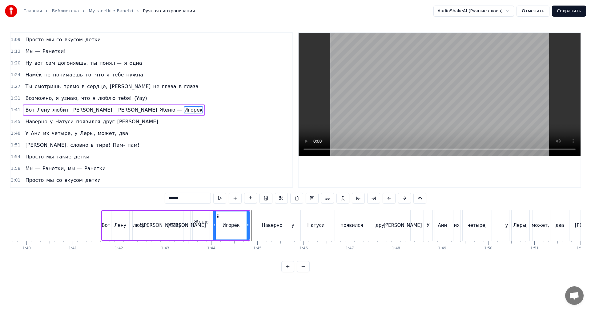
click at [402, 78] on video at bounding box center [440, 94] width 282 height 123
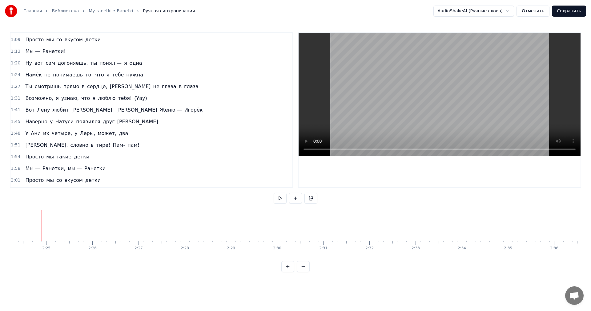
scroll to position [0, 6659]
click at [555, 84] on video at bounding box center [440, 94] width 282 height 123
click at [574, 11] on button "Сохранить" at bounding box center [569, 11] width 34 height 11
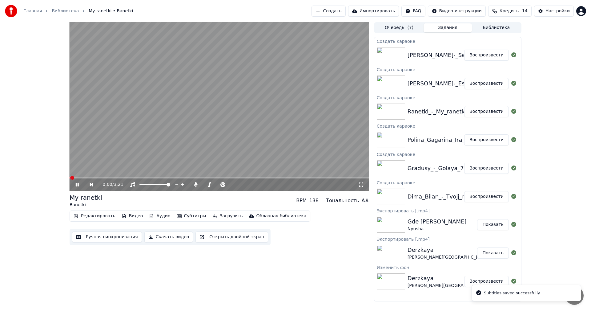
click at [484, 90] on div "[PERSON_NAME]-_Esli_v_serdce_zhivjot_lyubov_79409244 Воспроизвести" at bounding box center [447, 83] width 147 height 21
click at [483, 85] on button "Воспроизвести" at bounding box center [486, 83] width 45 height 11
click at [105, 239] on button "Ручная синхронизация" at bounding box center [107, 236] width 70 height 11
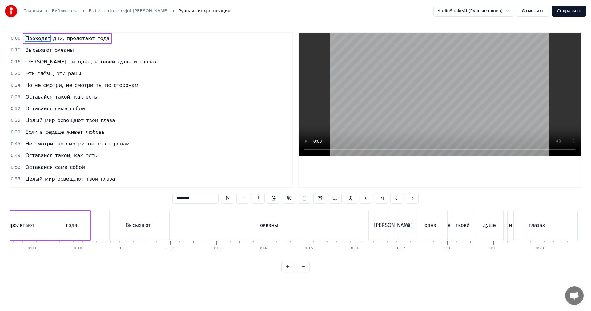
click at [417, 91] on video at bounding box center [440, 94] width 282 height 123
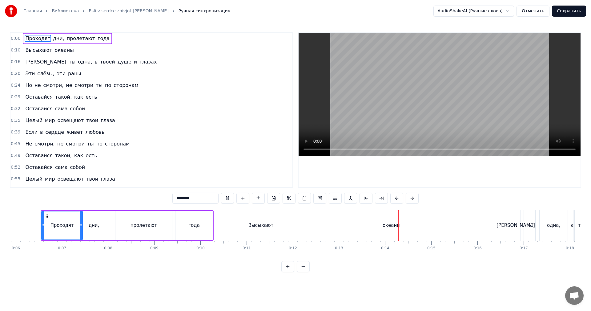
click at [436, 127] on video at bounding box center [440, 94] width 282 height 123
drag, startPoint x: 462, startPoint y: 230, endPoint x: 468, endPoint y: 229, distance: 5.3
click at [463, 230] on div "океаны" at bounding box center [391, 225] width 199 height 30
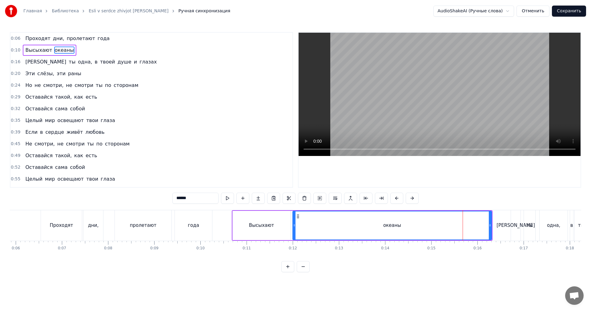
click at [490, 225] on div "океаны" at bounding box center [391, 225] width 199 height 29
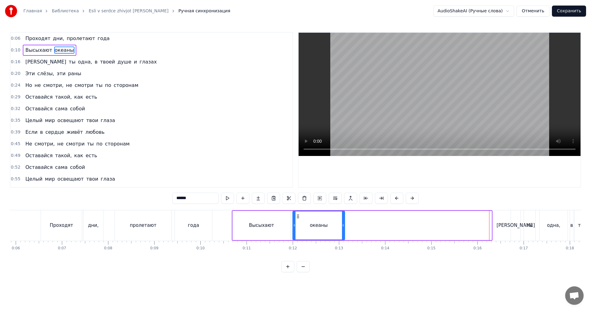
drag, startPoint x: 490, startPoint y: 224, endPoint x: 343, endPoint y: 225, distance: 146.8
click at [343, 225] on icon at bounding box center [343, 225] width 2 height 5
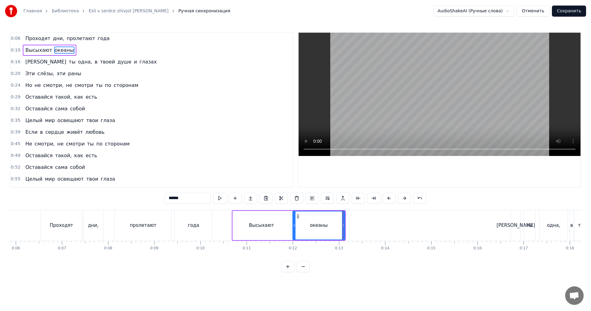
click at [310, 226] on div "океаны" at bounding box center [318, 225] width 51 height 28
click at [430, 113] on video at bounding box center [440, 94] width 282 height 123
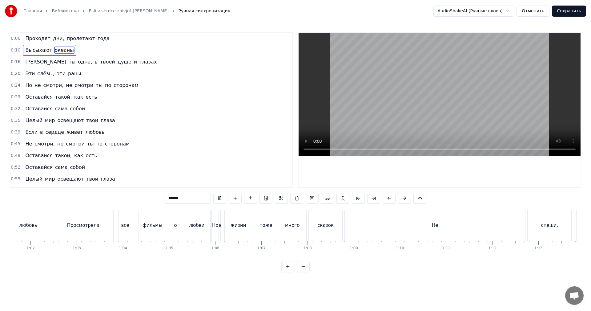
scroll to position [0, 2842]
click at [400, 97] on video at bounding box center [440, 94] width 282 height 123
drag, startPoint x: 411, startPoint y: 227, endPoint x: 356, endPoint y: 229, distance: 55.1
click at [410, 227] on div "Не" at bounding box center [434, 225] width 180 height 30
type input "**"
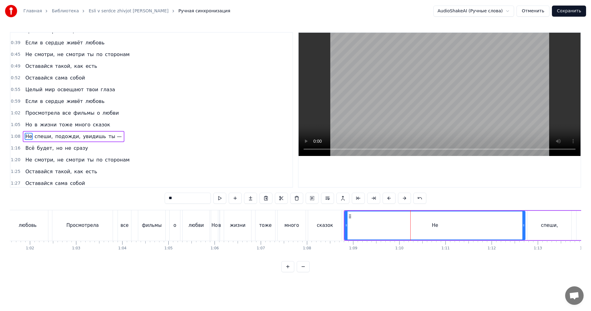
scroll to position [116, 0]
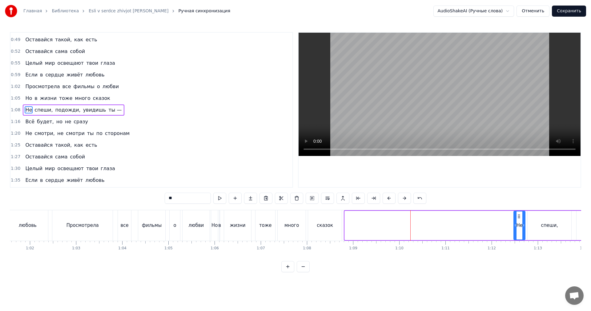
drag, startPoint x: 346, startPoint y: 229, endPoint x: 515, endPoint y: 226, distance: 169.0
click at [515, 226] on div at bounding box center [515, 225] width 2 height 28
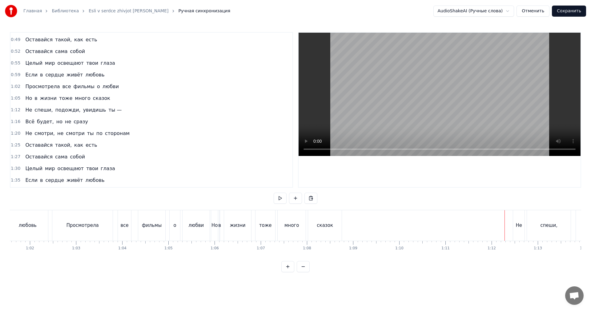
click at [519, 45] on video at bounding box center [440, 94] width 282 height 123
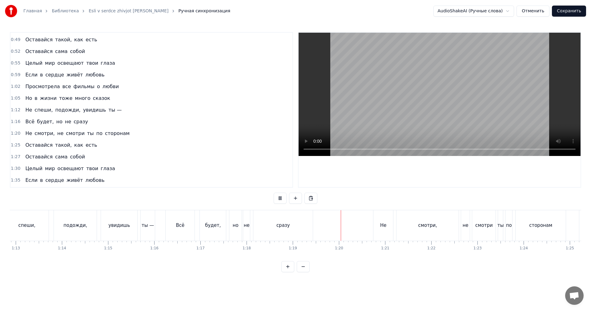
click at [443, 43] on video at bounding box center [440, 94] width 282 height 123
click at [292, 218] on div "сразу" at bounding box center [282, 225] width 59 height 30
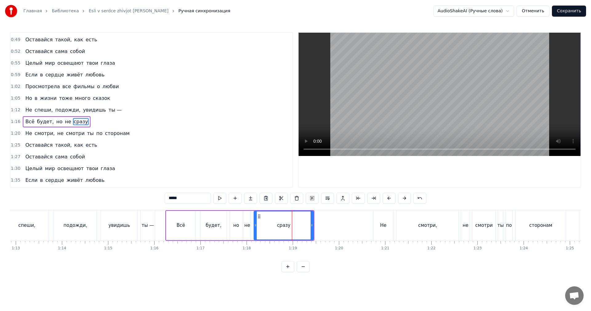
scroll to position [127, 0]
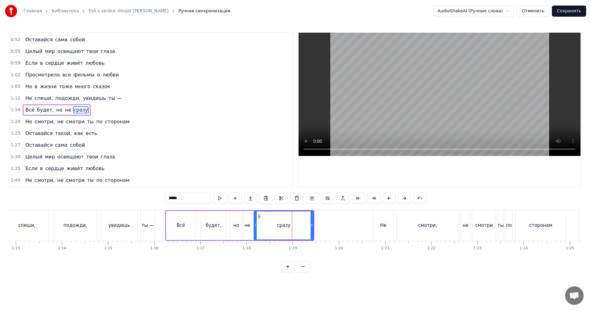
click at [314, 227] on div "сразу" at bounding box center [284, 225] width 60 height 29
drag, startPoint x: 313, startPoint y: 228, endPoint x: 270, endPoint y: 232, distance: 42.7
click at [272, 231] on div at bounding box center [272, 225] width 2 height 28
click at [247, 233] on div "не" at bounding box center [247, 225] width 7 height 29
type input "**"
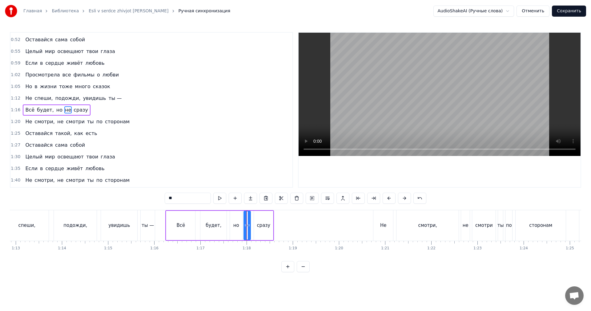
click at [399, 107] on video at bounding box center [440, 94] width 282 height 123
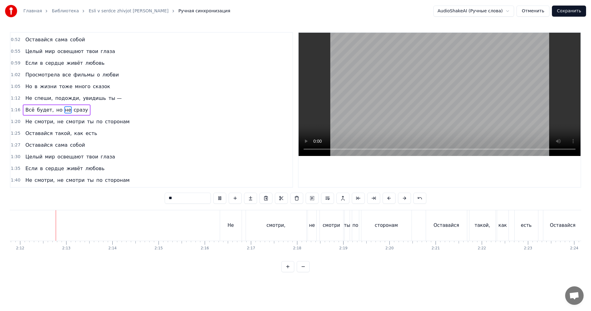
scroll to position [0, 6087]
click at [470, 97] on video at bounding box center [440, 94] width 282 height 123
click at [479, 116] on video at bounding box center [440, 94] width 282 height 123
click at [390, 108] on video at bounding box center [440, 94] width 282 height 123
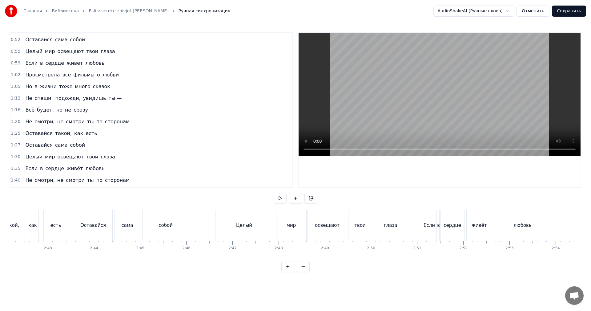
scroll to position [0, 7488]
click at [587, 9] on div "Главная Библиотека Esli v serdce zhivjot lyubov • [PERSON_NAME] Ручная синхрони…" at bounding box center [295, 11] width 591 height 22
click at [581, 10] on button "Сохранить" at bounding box center [569, 11] width 34 height 11
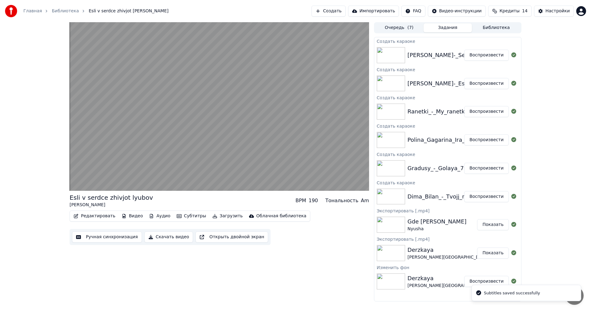
click at [485, 56] on button "Воспроизвести" at bounding box center [486, 55] width 45 height 11
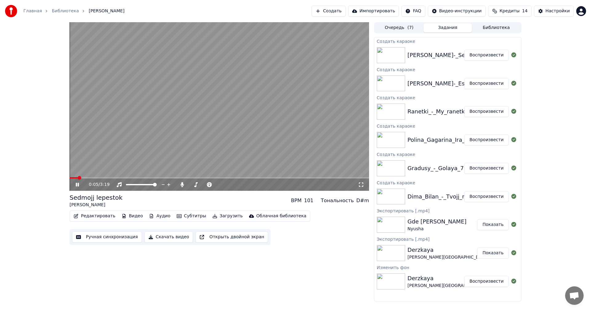
click at [114, 237] on button "Ручная синхронизация" at bounding box center [107, 236] width 70 height 11
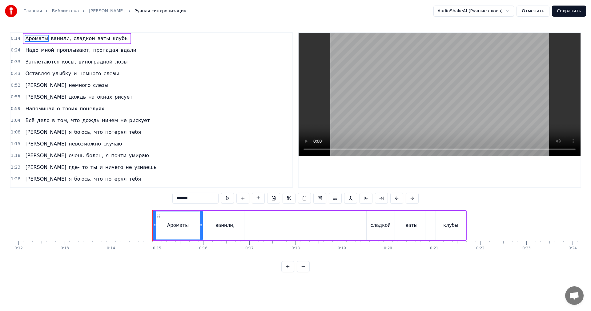
scroll to position [0, 657]
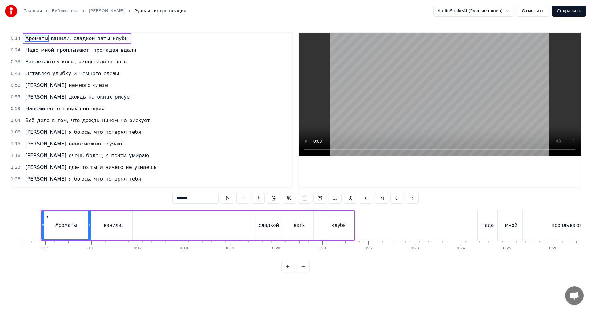
click at [363, 100] on video at bounding box center [440, 94] width 282 height 123
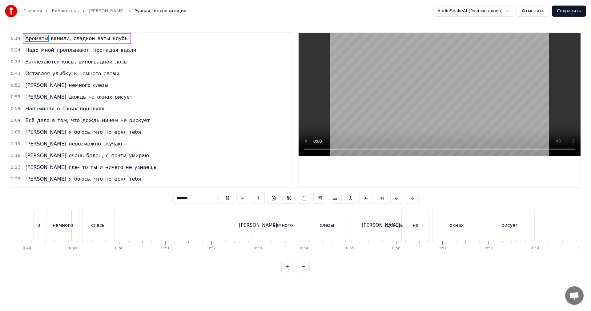
scroll to position [0, 2200]
click at [471, 91] on video at bounding box center [440, 94] width 282 height 123
click at [376, 83] on video at bounding box center [440, 94] width 282 height 123
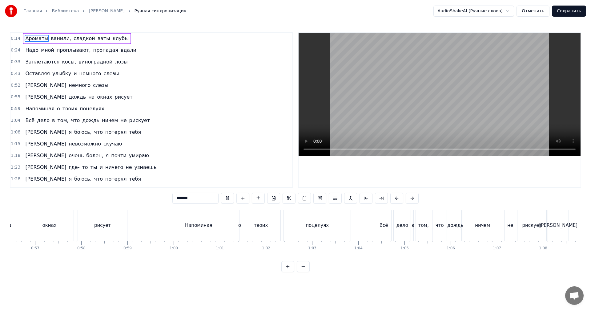
scroll to position [0, 2711]
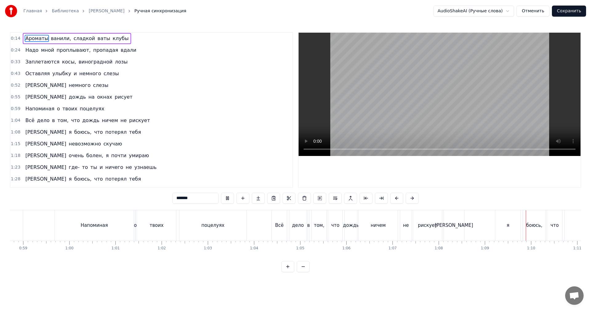
click at [429, 116] on video at bounding box center [440, 94] width 282 height 123
click at [503, 228] on div "я" at bounding box center [507, 225] width 25 height 30
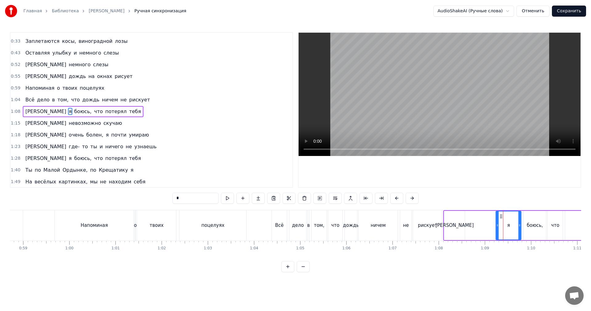
scroll to position [22, 0]
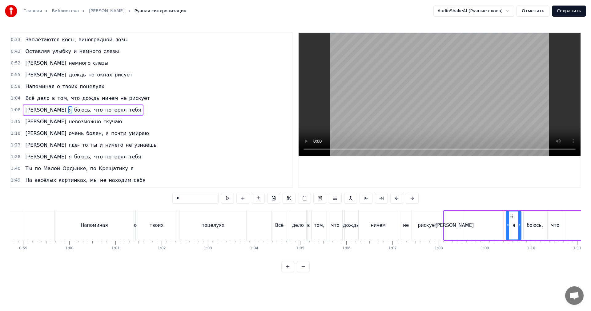
drag, startPoint x: 497, startPoint y: 229, endPoint x: 504, endPoint y: 227, distance: 7.2
click at [508, 227] on div at bounding box center [508, 225] width 2 height 28
drag, startPoint x: 448, startPoint y: 227, endPoint x: 448, endPoint y: 219, distance: 8.0
click at [448, 227] on div "[PERSON_NAME]" at bounding box center [454, 225] width 21 height 29
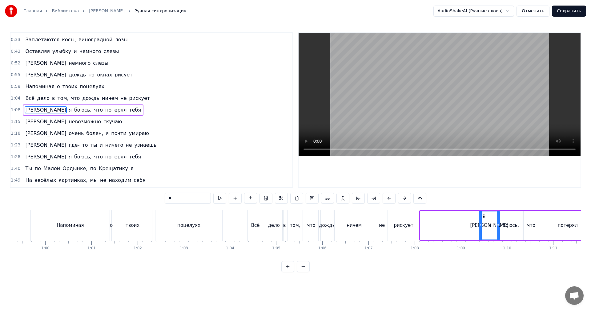
scroll to position [0, 2741]
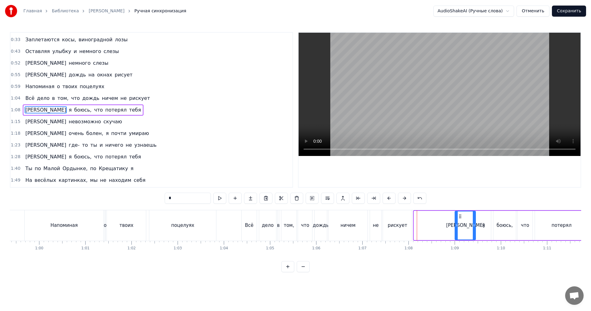
drag, startPoint x: 449, startPoint y: 215, endPoint x: 460, endPoint y: 215, distance: 10.5
click at [460, 215] on circle at bounding box center [460, 214] width 0 height 0
drag, startPoint x: 456, startPoint y: 222, endPoint x: 464, endPoint y: 219, distance: 9.0
click at [464, 219] on div at bounding box center [464, 225] width 2 height 28
click at [405, 222] on div "рискует" at bounding box center [397, 225] width 19 height 7
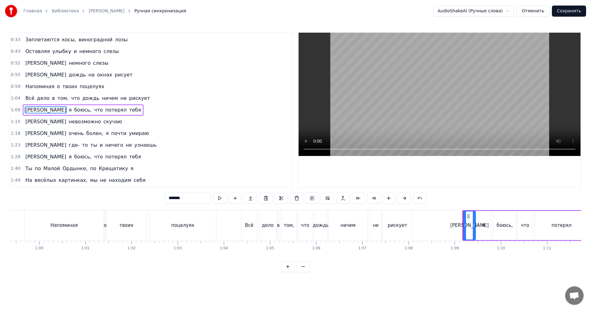
scroll to position [10, 0]
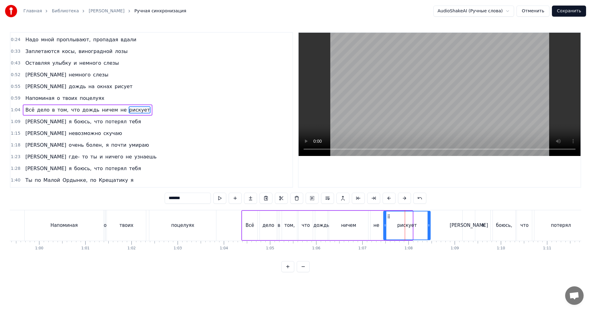
drag, startPoint x: 413, startPoint y: 222, endPoint x: 429, endPoint y: 219, distance: 15.9
click at [429, 219] on div at bounding box center [429, 225] width 2 height 28
click at [350, 226] on div "ничем" at bounding box center [348, 225] width 15 height 7
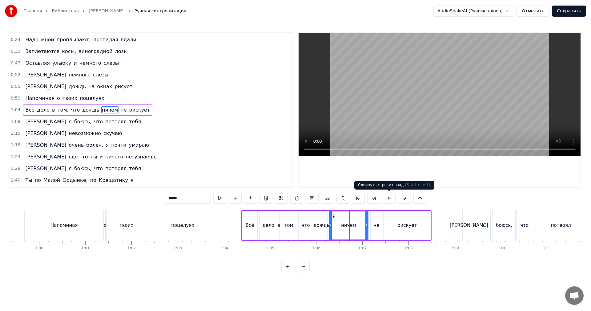
click at [462, 77] on video at bounding box center [440, 94] width 282 height 123
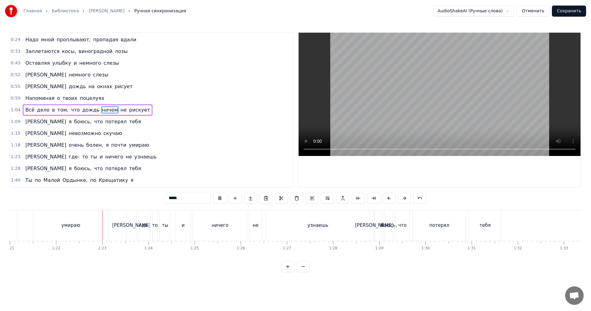
scroll to position [0, 3770]
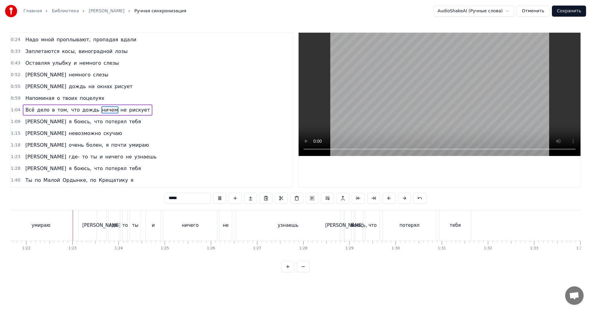
click at [446, 95] on video at bounding box center [440, 94] width 282 height 123
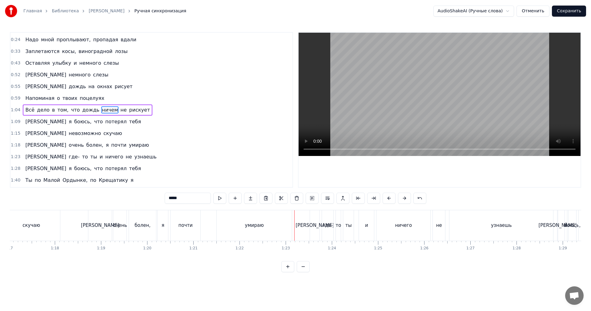
scroll to position [0, 3554]
drag, startPoint x: 231, startPoint y: 223, endPoint x: 227, endPoint y: 224, distance: 4.0
click at [231, 223] on div "умираю" at bounding box center [256, 225] width 75 height 30
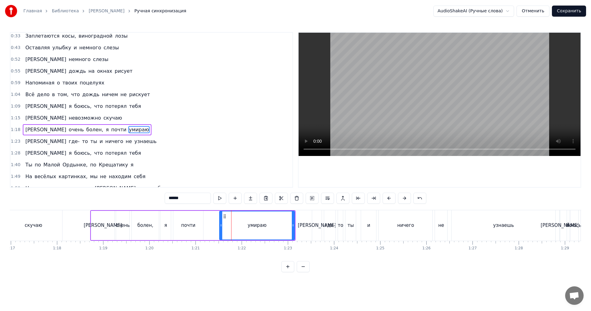
scroll to position [46, 0]
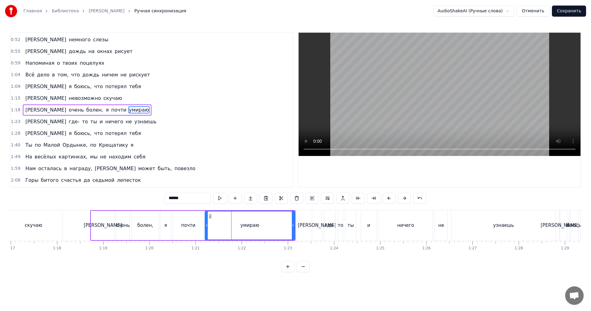
drag, startPoint x: 222, startPoint y: 225, endPoint x: 207, endPoint y: 227, distance: 14.5
click at [207, 227] on icon at bounding box center [206, 225] width 2 height 5
click at [178, 227] on div "почти" at bounding box center [188, 225] width 30 height 29
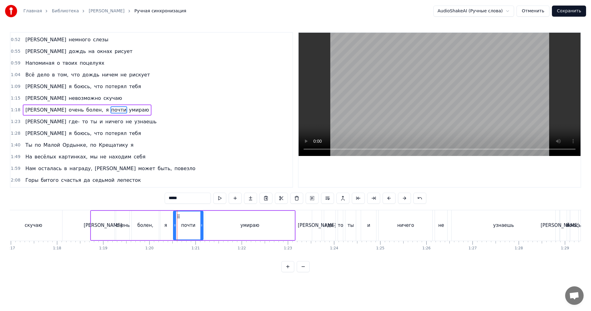
click at [428, 123] on video at bounding box center [440, 94] width 282 height 123
click at [516, 121] on video at bounding box center [440, 94] width 282 height 123
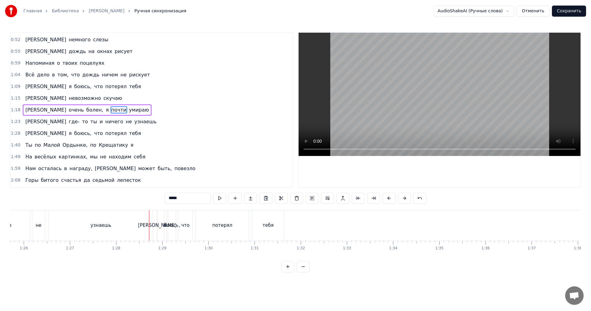
scroll to position [0, 3880]
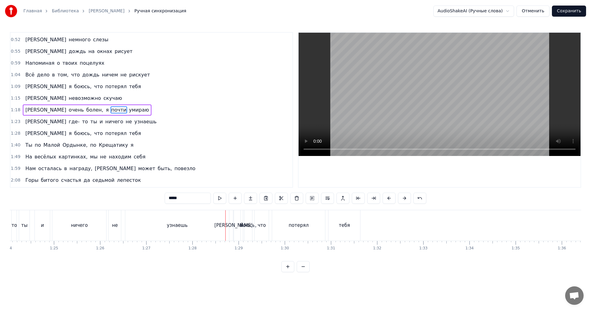
click at [168, 224] on div "узнаешь" at bounding box center [177, 225] width 104 height 30
type input "*******"
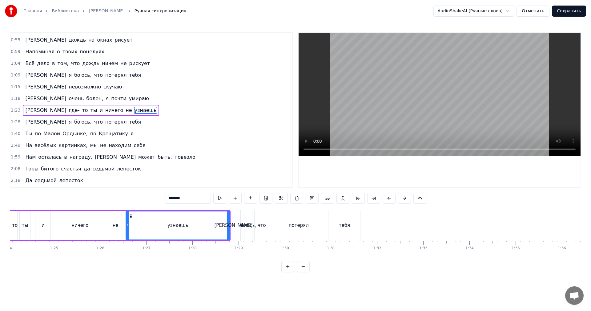
scroll to position [57, 0]
drag, startPoint x: 228, startPoint y: 224, endPoint x: 171, endPoint y: 223, distance: 56.6
click at [171, 223] on icon at bounding box center [171, 225] width 2 height 5
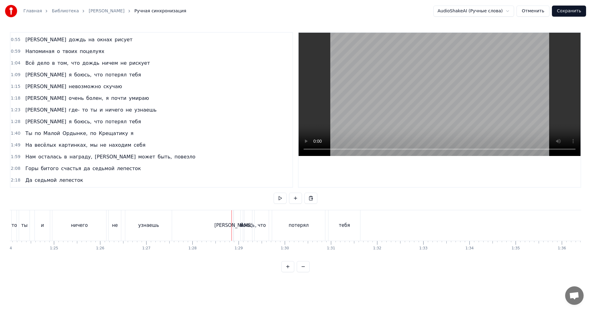
click at [233, 220] on div "[PERSON_NAME]" at bounding box center [233, 225] width 1 height 30
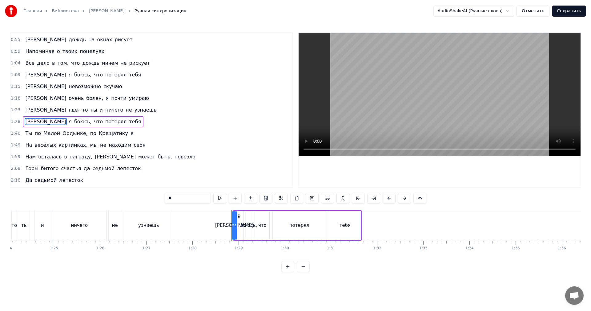
scroll to position [69, 0]
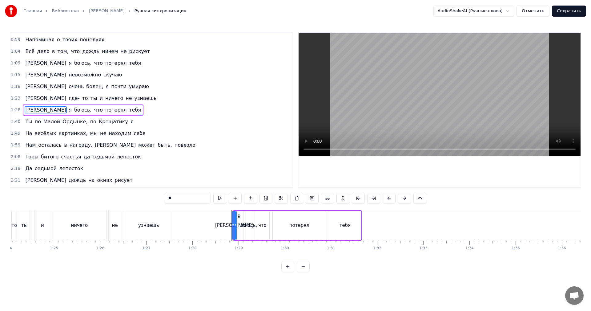
drag, startPoint x: 234, startPoint y: 220, endPoint x: 230, endPoint y: 220, distance: 4.0
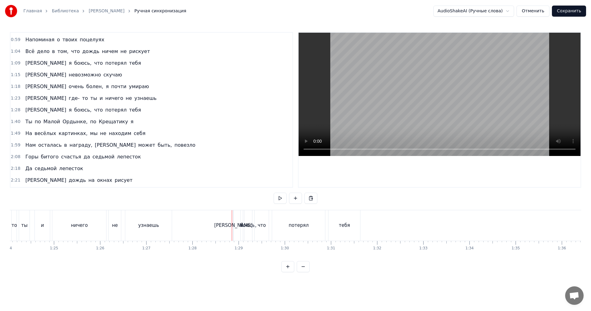
click at [234, 220] on div "[PERSON_NAME]" at bounding box center [233, 225] width 1 height 30
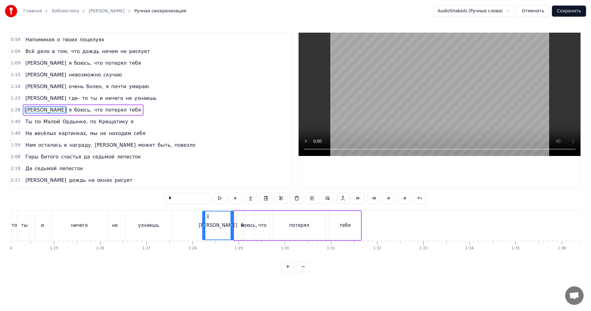
drag, startPoint x: 235, startPoint y: 219, endPoint x: 204, endPoint y: 219, distance: 31.4
click at [204, 219] on div at bounding box center [204, 225] width 2 height 28
drag, startPoint x: 231, startPoint y: 217, endPoint x: 215, endPoint y: 221, distance: 16.6
click at [215, 221] on div at bounding box center [216, 225] width 2 height 28
click at [241, 223] on div "я" at bounding box center [242, 225] width 3 height 29
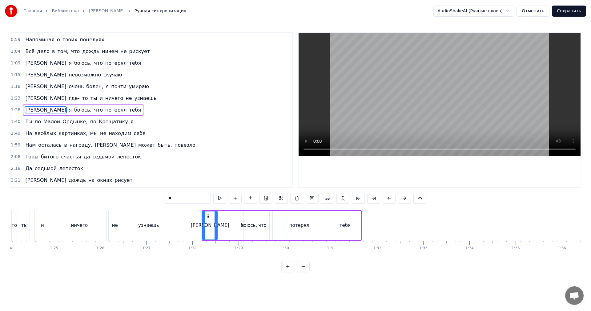
type input "*"
drag, startPoint x: 241, startPoint y: 223, endPoint x: 251, endPoint y: 226, distance: 10.5
click at [251, 226] on div at bounding box center [250, 225] width 2 height 28
drag, startPoint x: 246, startPoint y: 217, endPoint x: 222, endPoint y: 220, distance: 24.2
click at [222, 220] on div "я" at bounding box center [223, 225] width 10 height 28
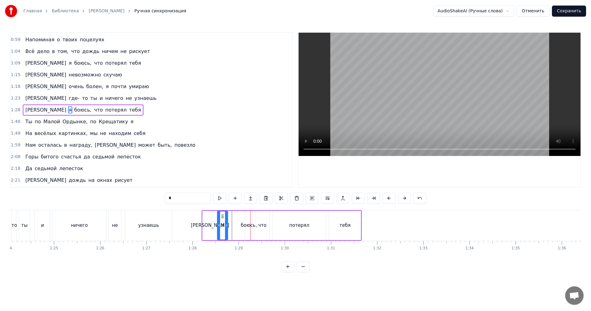
click at [237, 220] on div "А я боюсь, что потерял тебя" at bounding box center [282, 225] width 160 height 30
click at [247, 219] on div "боюсь," at bounding box center [249, 225] width 8 height 29
drag, startPoint x: 246, startPoint y: 219, endPoint x: 238, endPoint y: 221, distance: 9.0
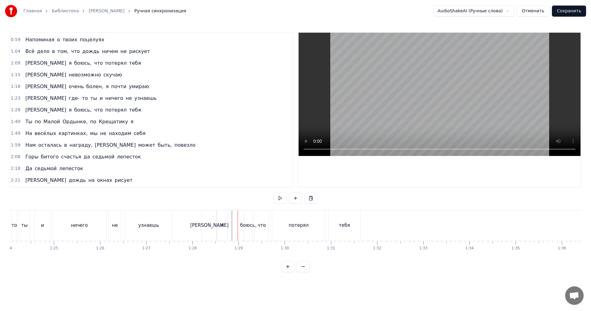
click at [245, 219] on div "боюсь," at bounding box center [248, 225] width 8 height 30
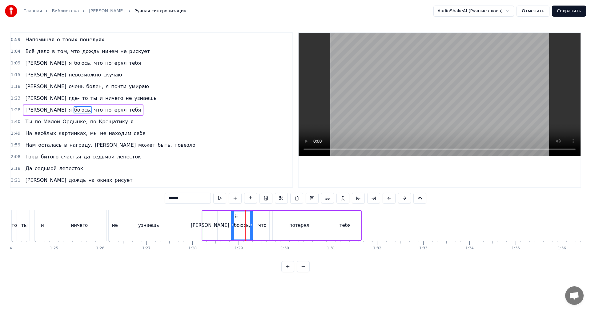
drag, startPoint x: 246, startPoint y: 219, endPoint x: 228, endPoint y: 223, distance: 18.5
click at [231, 222] on div at bounding box center [232, 225] width 2 height 28
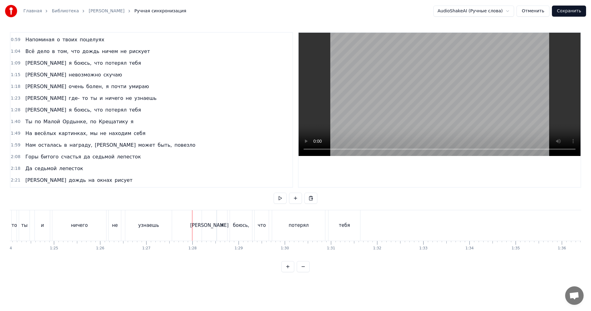
click at [466, 85] on video at bounding box center [440, 94] width 282 height 123
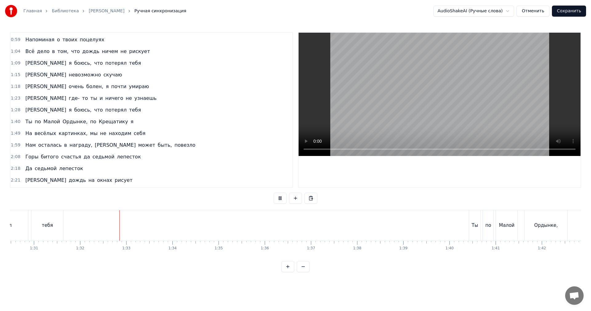
scroll to position [0, 4188]
click at [489, 88] on video at bounding box center [440, 94] width 282 height 123
click at [313, 228] on div "по" at bounding box center [312, 225] width 6 height 7
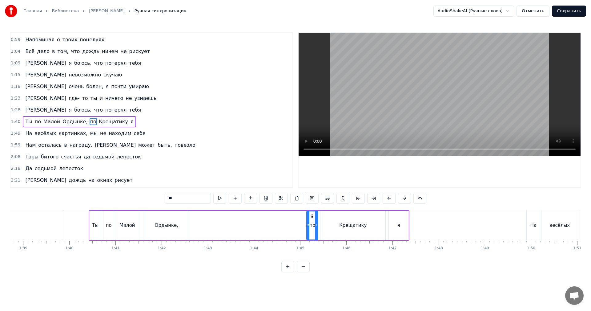
scroll to position [81, 0]
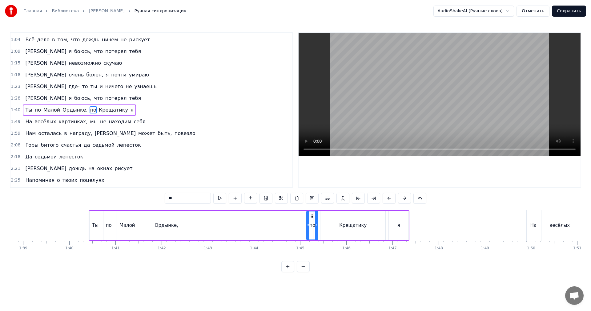
click at [294, 227] on div "Ты по Малой Ордынке, по Крещатику я" at bounding box center [249, 225] width 321 height 30
click at [450, 118] on video at bounding box center [440, 94] width 282 height 123
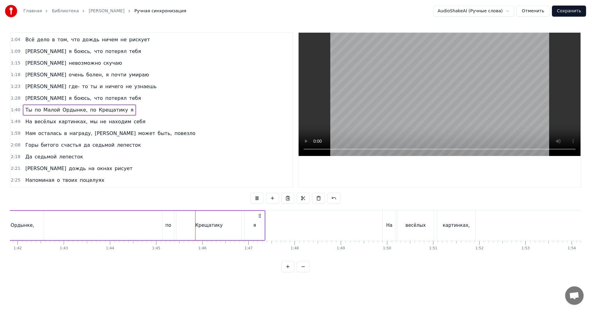
scroll to position [0, 4711]
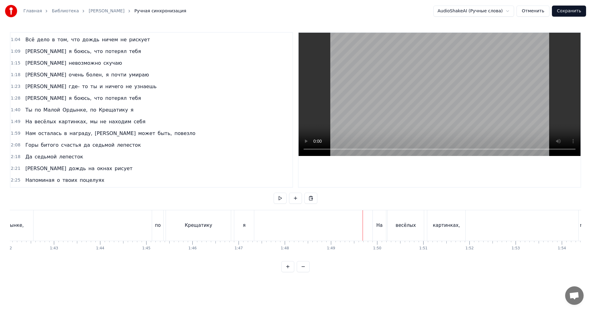
click at [478, 116] on video at bounding box center [440, 94] width 282 height 123
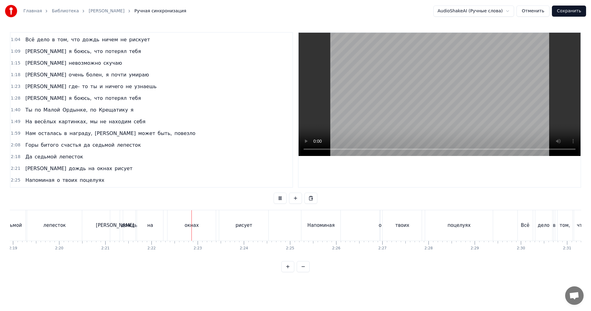
scroll to position [0, 6538]
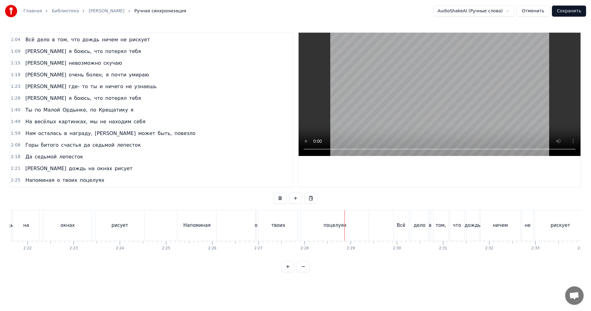
drag, startPoint x: 365, startPoint y: 103, endPoint x: 350, endPoint y: 106, distance: 15.5
click at [364, 103] on video at bounding box center [440, 94] width 282 height 123
click at [177, 229] on div "Напоминая" at bounding box center [197, 225] width 40 height 30
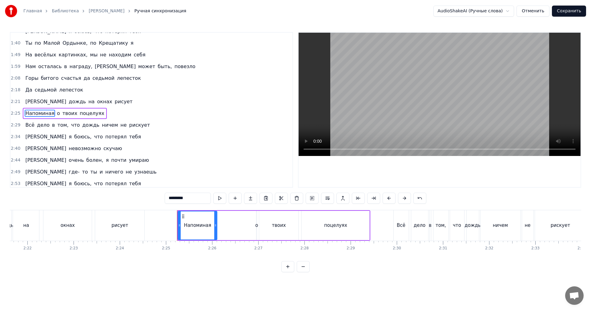
scroll to position [150, 0]
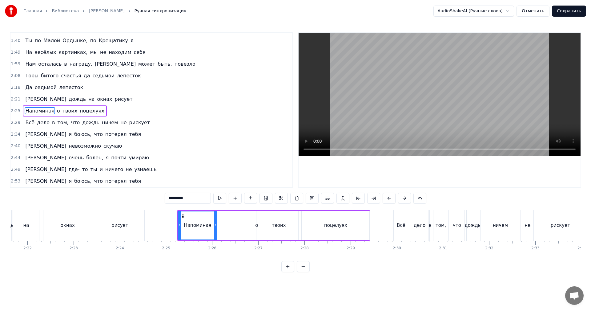
click at [438, 97] on video at bounding box center [440, 94] width 282 height 123
click at [256, 222] on div "о" at bounding box center [256, 225] width 3 height 7
type input "*"
drag, startPoint x: 256, startPoint y: 222, endPoint x: 251, endPoint y: 222, distance: 5.6
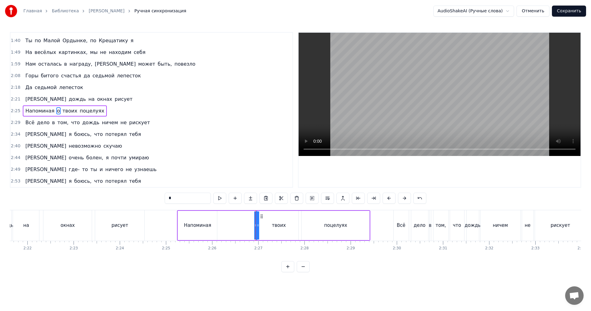
click at [248, 222] on div "Напоминая о твоих поцелуях" at bounding box center [273, 225] width 193 height 30
click at [256, 220] on div "о" at bounding box center [256, 225] width 1 height 29
drag, startPoint x: 259, startPoint y: 219, endPoint x: 242, endPoint y: 219, distance: 16.9
click at [242, 219] on div at bounding box center [241, 225] width 2 height 28
click at [197, 221] on div "Напоминая" at bounding box center [197, 225] width 39 height 29
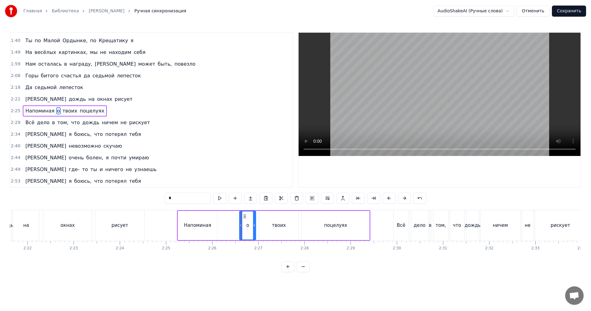
type input "*********"
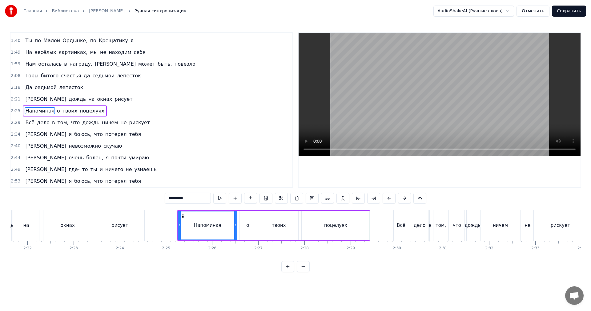
drag, startPoint x: 215, startPoint y: 223, endPoint x: 235, endPoint y: 224, distance: 20.0
click at [235, 224] on icon at bounding box center [235, 225] width 2 height 5
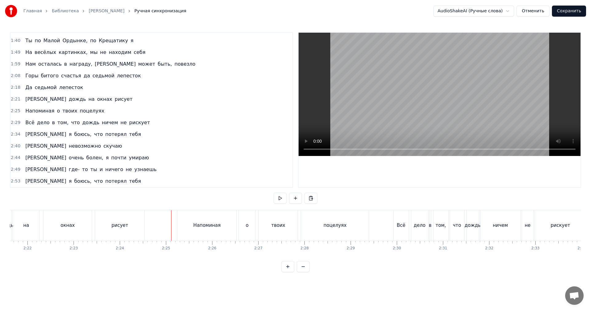
click at [526, 71] on video at bounding box center [440, 94] width 282 height 123
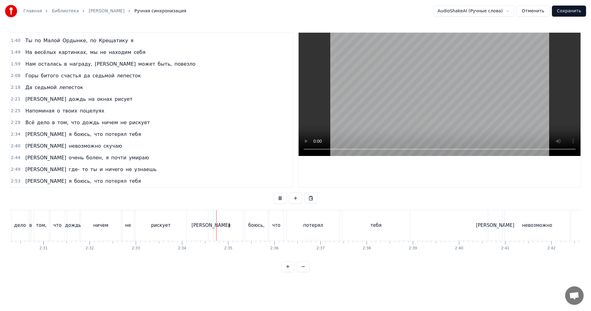
scroll to position [0, 6939]
click at [225, 219] on div "я" at bounding box center [228, 225] width 27 height 30
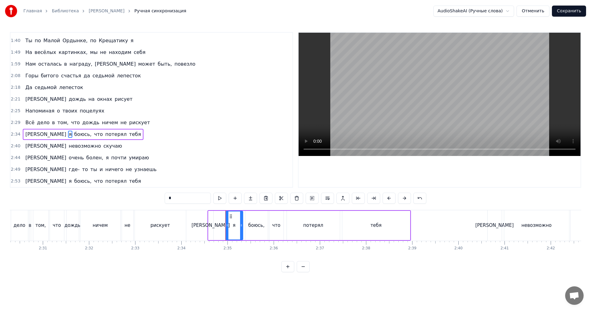
drag, startPoint x: 216, startPoint y: 224, endPoint x: 227, endPoint y: 223, distance: 10.8
click at [227, 223] on icon at bounding box center [227, 225] width 2 height 5
click at [212, 225] on div "[PERSON_NAME]" at bounding box center [210, 225] width 38 height 7
type input "*"
drag, startPoint x: 212, startPoint y: 215, endPoint x: 226, endPoint y: 213, distance: 13.8
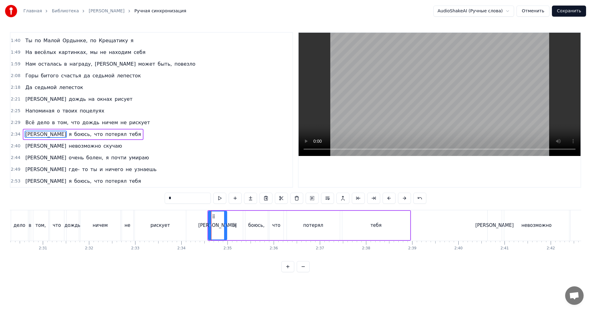
click at [226, 213] on div at bounding box center [225, 225] width 2 height 28
drag, startPoint x: 208, startPoint y: 219, endPoint x: 214, endPoint y: 218, distance: 5.5
click at [214, 218] on div at bounding box center [215, 225] width 2 height 28
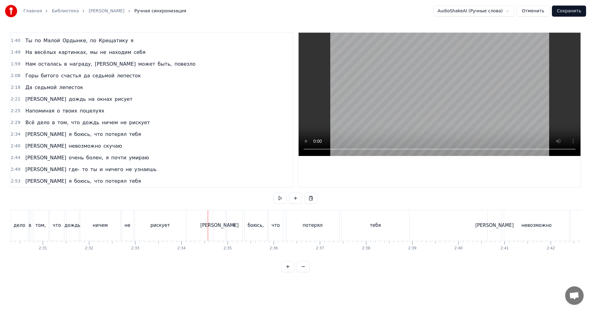
click at [476, 73] on video at bounding box center [440, 94] width 282 height 123
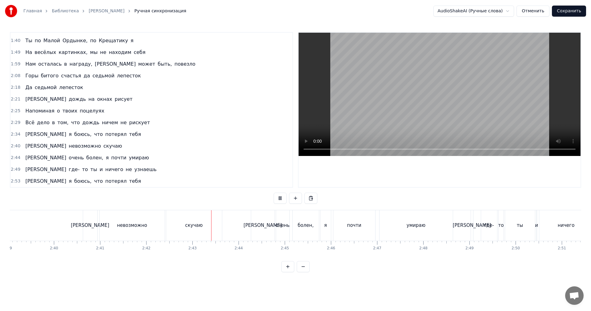
scroll to position [0, 7369]
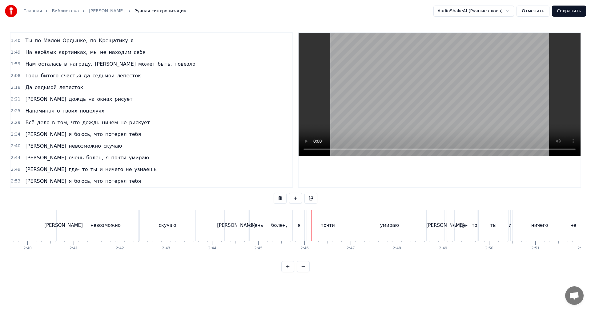
click at [233, 227] on div "[PERSON_NAME]" at bounding box center [236, 225] width 23 height 30
click at [429, 107] on video at bounding box center [440, 94] width 282 height 123
drag, startPoint x: 429, startPoint y: 107, endPoint x: 406, endPoint y: 129, distance: 31.1
click at [426, 109] on video at bounding box center [440, 94] width 282 height 123
drag, startPoint x: 237, startPoint y: 229, endPoint x: 244, endPoint y: 225, distance: 8.1
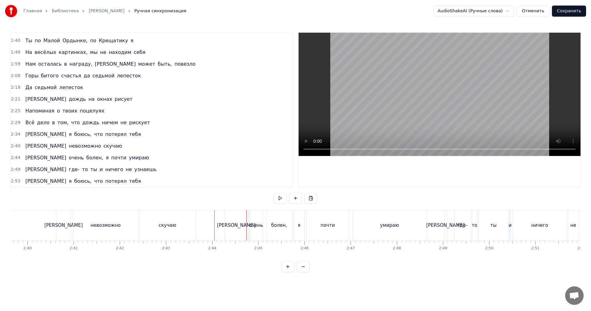
click at [237, 229] on div "[PERSON_NAME]" at bounding box center [236, 225] width 23 height 30
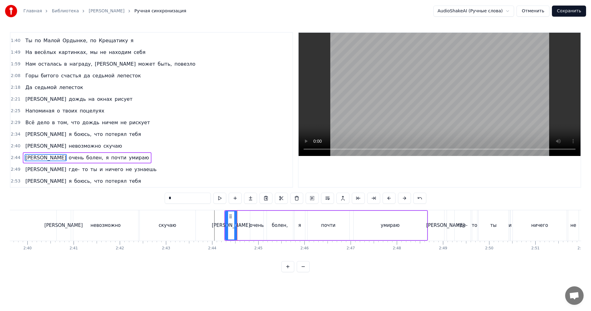
drag, startPoint x: 247, startPoint y: 223, endPoint x: 233, endPoint y: 226, distance: 13.4
click at [234, 226] on icon at bounding box center [235, 225] width 2 height 5
click at [254, 223] on div "очень" at bounding box center [257, 225] width 14 height 7
type input "*****"
drag, startPoint x: 252, startPoint y: 223, endPoint x: 235, endPoint y: 227, distance: 17.1
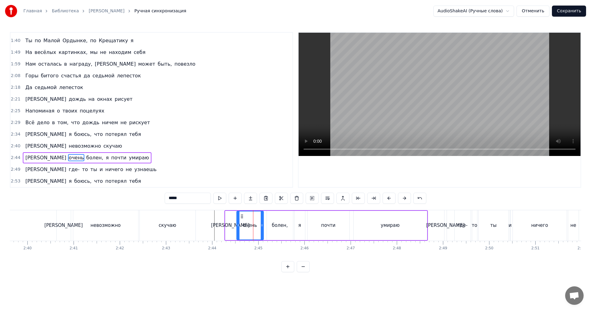
click at [237, 227] on icon at bounding box center [238, 225] width 2 height 5
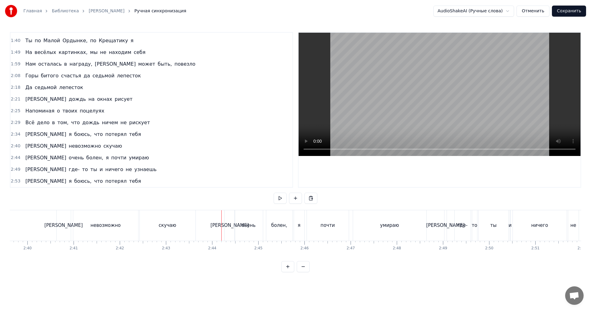
click at [472, 81] on video at bounding box center [440, 94] width 282 height 123
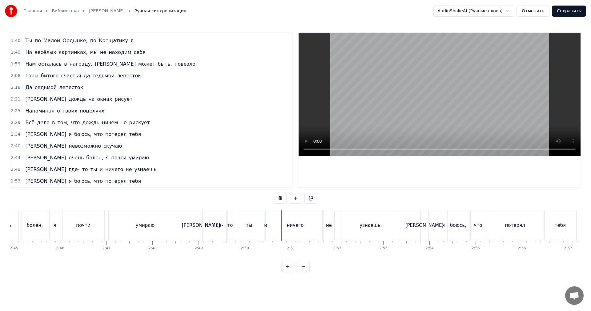
scroll to position [0, 7616]
click at [200, 220] on div "[PERSON_NAME]" at bounding box center [199, 225] width 2 height 30
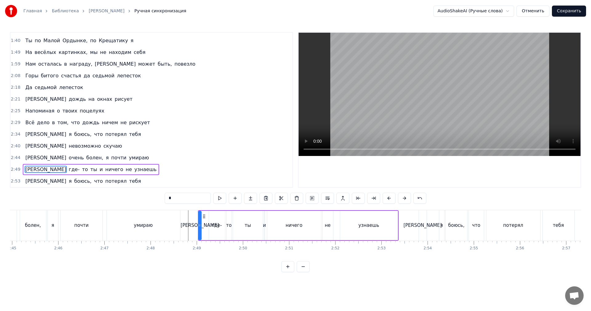
click at [202, 220] on div "А где- то ты и ничего не узнаешь" at bounding box center [298, 225] width 201 height 30
click at [199, 221] on div "[PERSON_NAME]" at bounding box center [200, 225] width 2 height 29
drag, startPoint x: 199, startPoint y: 221, endPoint x: 206, endPoint y: 219, distance: 7.2
click at [206, 219] on div at bounding box center [206, 225] width 2 height 28
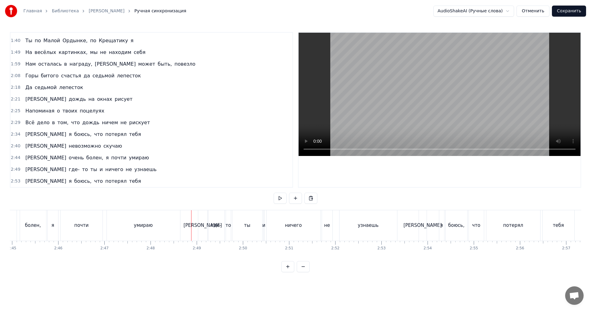
click at [390, 102] on video at bounding box center [440, 94] width 282 height 123
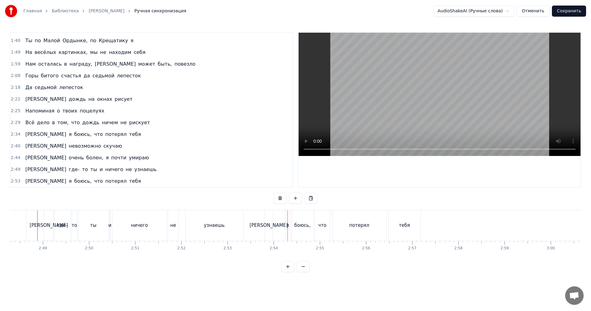
scroll to position [0, 7800]
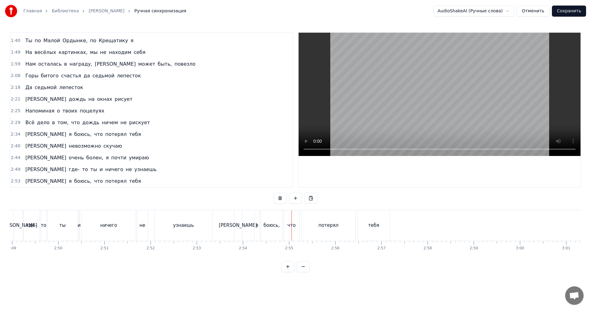
click at [239, 227] on div "[PERSON_NAME]" at bounding box center [238, 225] width 38 height 7
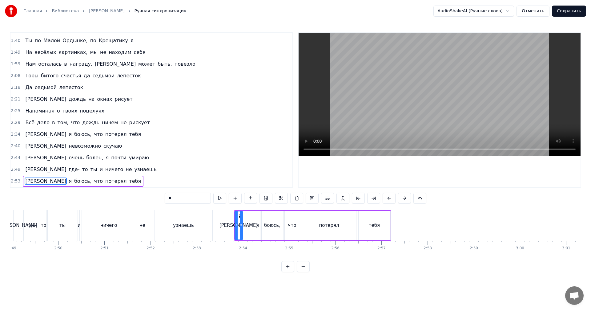
click at [258, 220] on div "я" at bounding box center [257, 225] width 5 height 29
type input "*"
drag, startPoint x: 256, startPoint y: 220, endPoint x: 244, endPoint y: 225, distance: 13.3
click at [244, 225] on div at bounding box center [244, 225] width 2 height 28
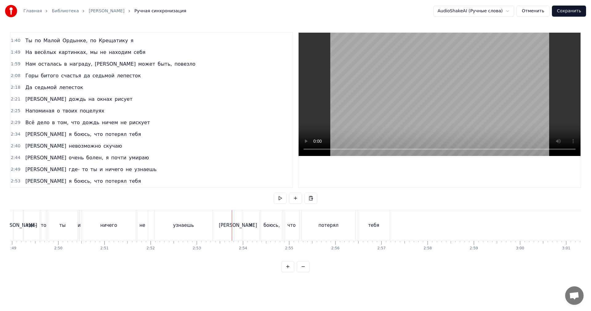
click at [452, 105] on video at bounding box center [440, 94] width 282 height 123
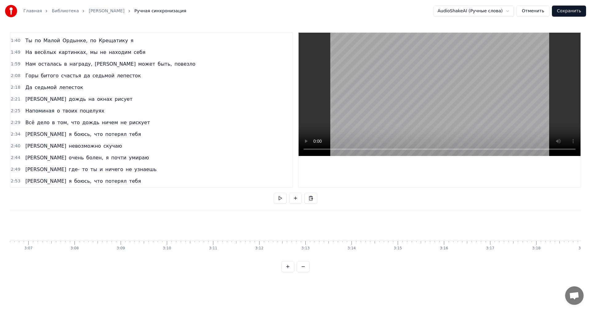
scroll to position [0, 8646]
click at [575, 10] on button "Сохранить" at bounding box center [569, 11] width 34 height 11
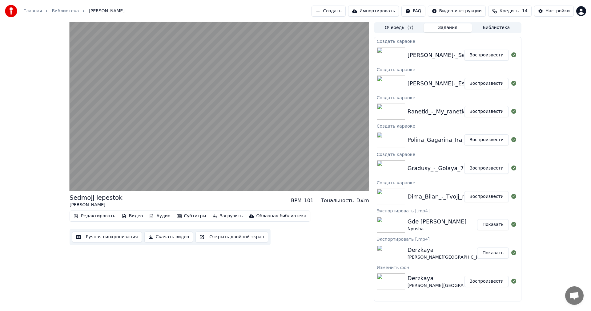
click at [487, 139] on button "Воспроизвести" at bounding box center [486, 139] width 45 height 11
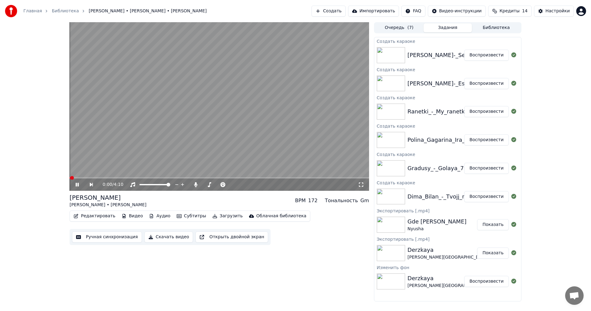
click at [120, 239] on button "Ручная синхронизация" at bounding box center [107, 236] width 70 height 11
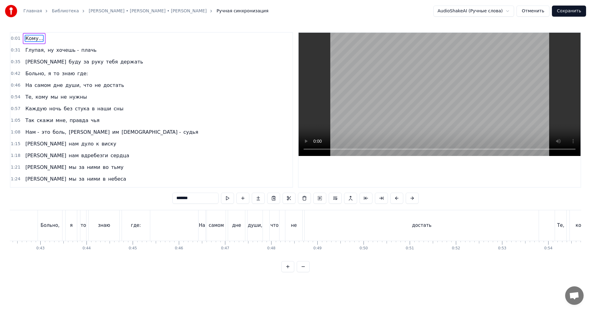
scroll to position [0, 2031]
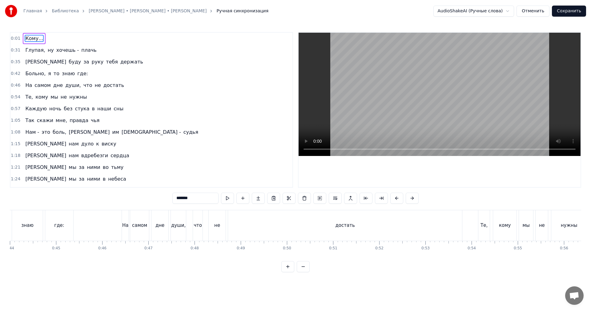
click at [335, 225] on div "достать" at bounding box center [345, 225] width 234 height 30
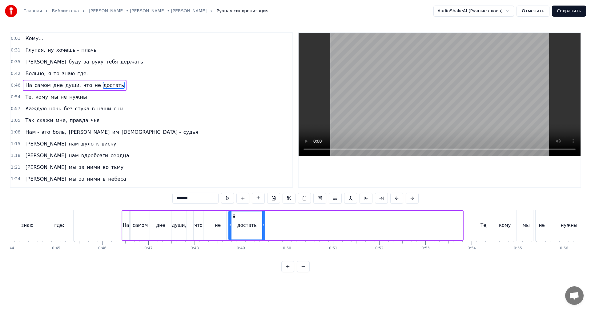
drag, startPoint x: 460, startPoint y: 222, endPoint x: 263, endPoint y: 221, distance: 197.6
click at [263, 221] on div at bounding box center [263, 225] width 2 height 28
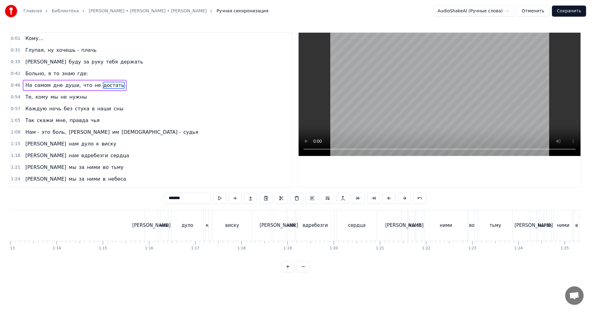
scroll to position [0, 3355]
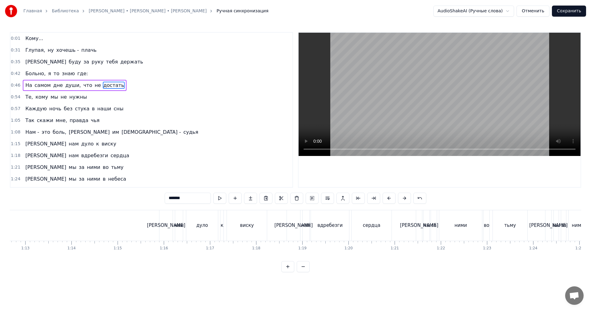
click at [175, 226] on div "нам" at bounding box center [179, 225] width 9 height 7
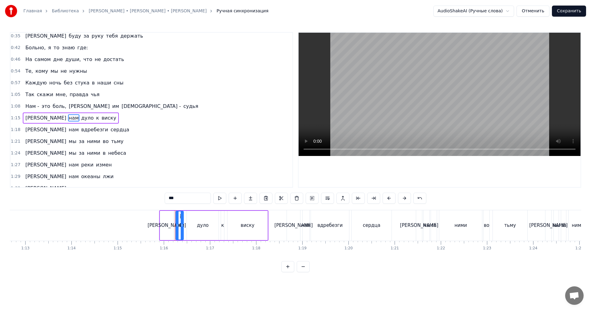
scroll to position [34, 0]
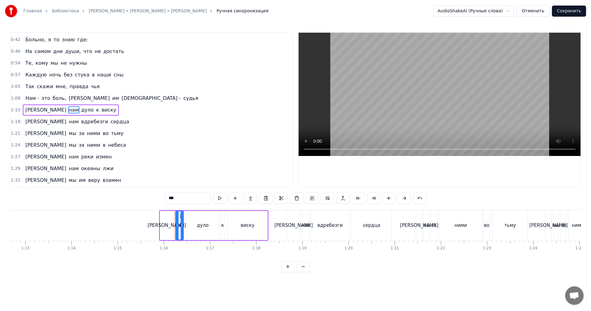
click at [426, 89] on video at bounding box center [440, 94] width 282 height 123
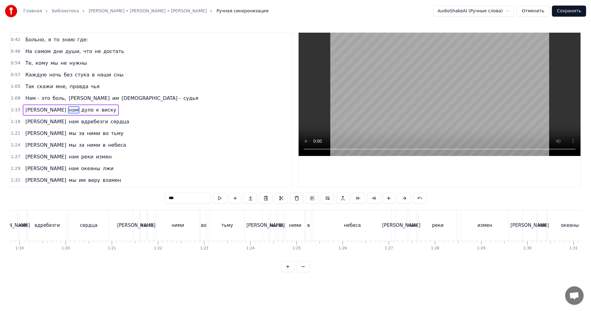
scroll to position [0, 3663]
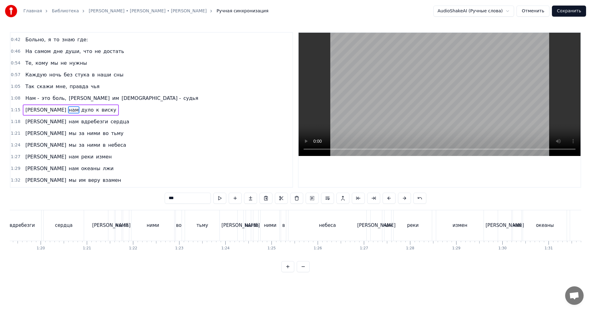
click at [286, 223] on div "в" at bounding box center [284, 225] width 6 height 30
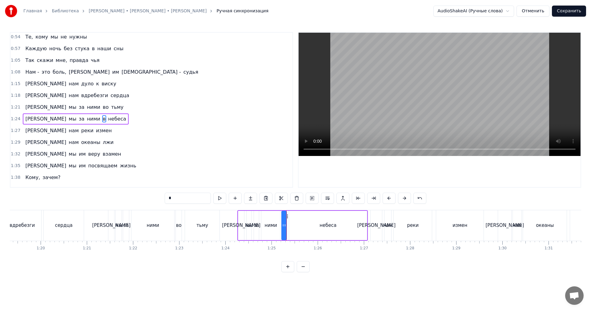
scroll to position [69, 0]
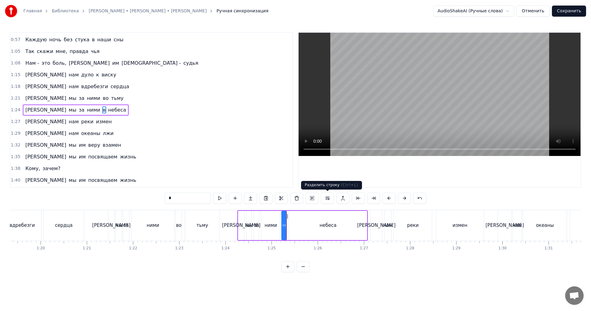
click at [448, 107] on video at bounding box center [440, 94] width 282 height 123
click at [381, 93] on video at bounding box center [440, 94] width 282 height 123
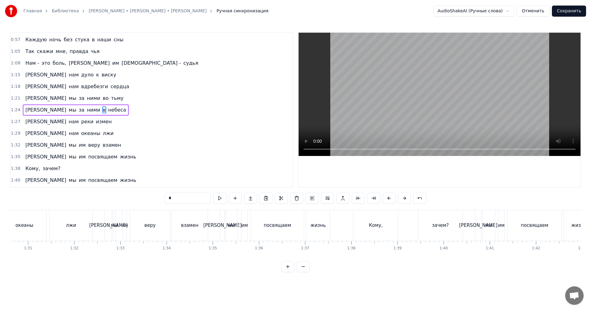
scroll to position [0, 4217]
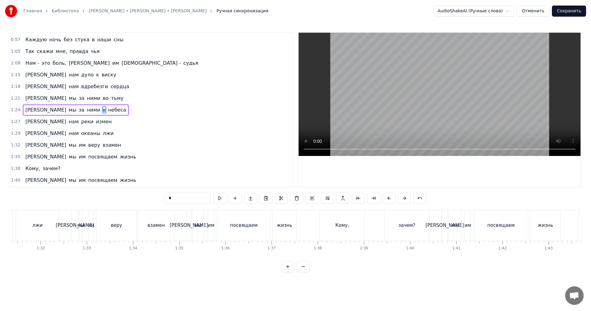
click at [296, 224] on div "жизнь" at bounding box center [284, 225] width 24 height 30
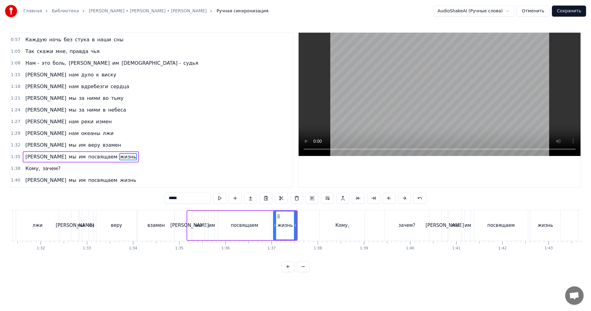
scroll to position [116, 0]
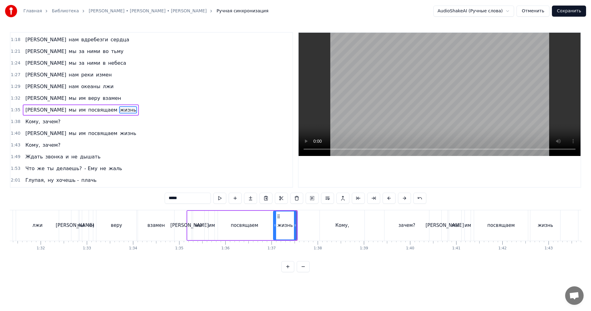
click at [395, 78] on video at bounding box center [440, 94] width 282 height 123
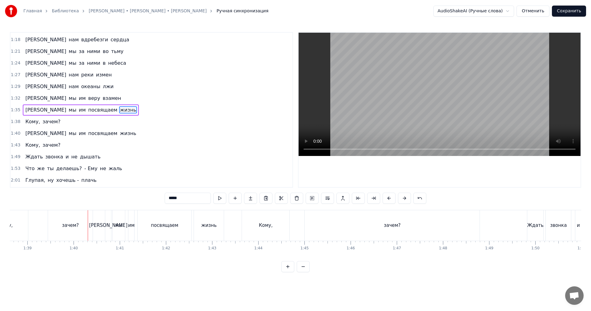
scroll to position [0, 4555]
click at [255, 219] on div "Кому," at bounding box center [263, 225] width 47 height 30
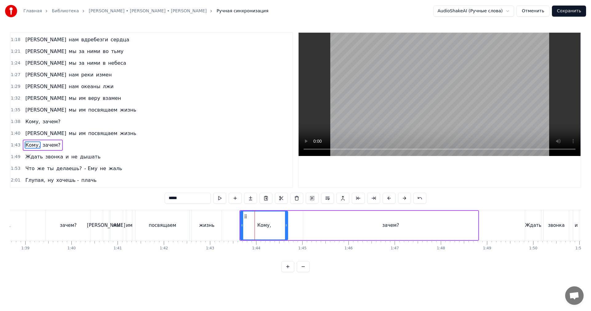
scroll to position [151, 0]
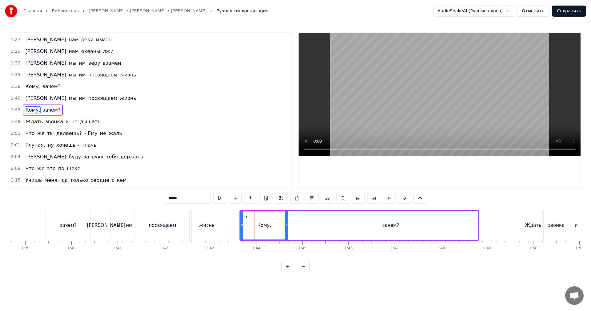
click at [458, 89] on video at bounding box center [440, 94] width 282 height 123
drag, startPoint x: 457, startPoint y: 88, endPoint x: 376, endPoint y: 156, distance: 106.0
click at [456, 88] on video at bounding box center [440, 94] width 282 height 123
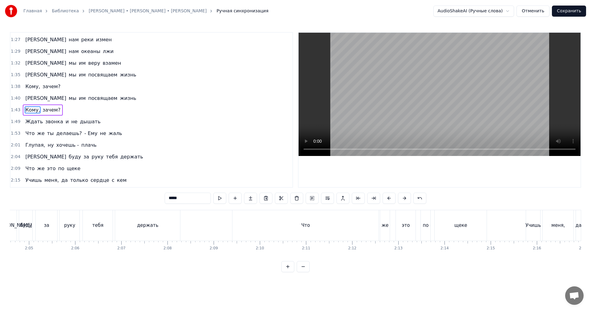
scroll to position [0, 5786]
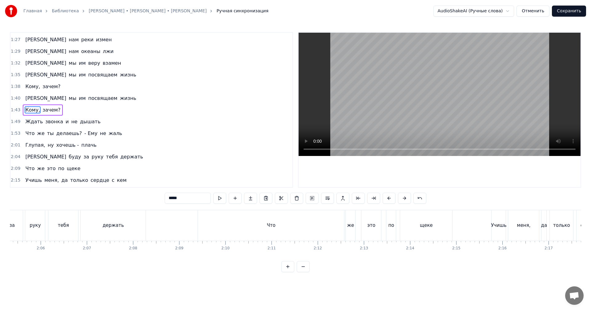
click at [250, 225] on div "Что" at bounding box center [271, 225] width 146 height 30
type input "***"
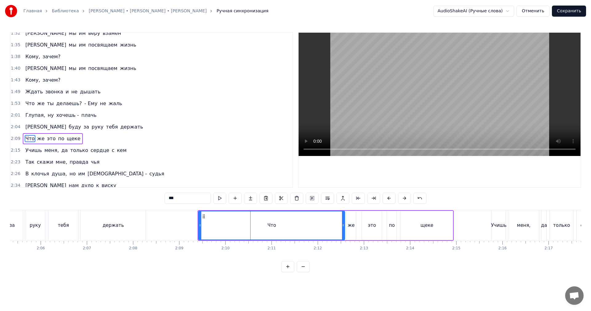
scroll to position [209, 0]
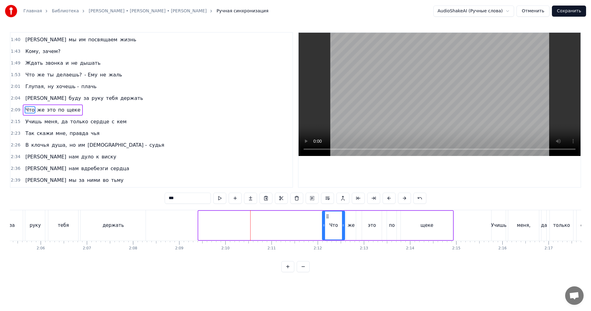
drag, startPoint x: 201, startPoint y: 225, endPoint x: 325, endPoint y: 231, distance: 123.9
click at [325, 231] on div at bounding box center [324, 225] width 2 height 28
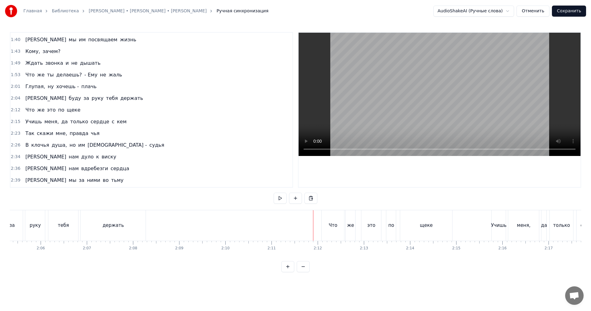
click at [421, 96] on video at bounding box center [440, 94] width 282 height 123
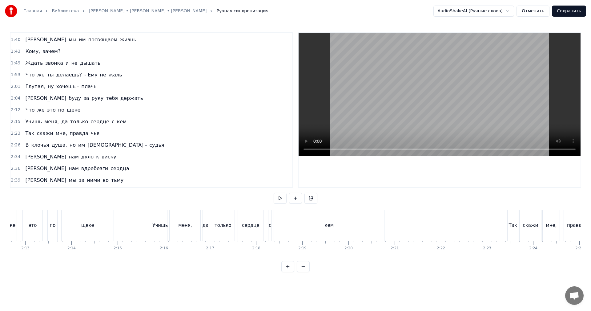
click at [336, 230] on div "кем" at bounding box center [329, 225] width 110 height 30
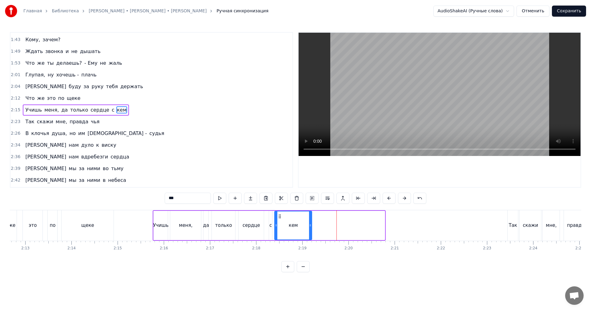
drag, startPoint x: 384, startPoint y: 230, endPoint x: 311, endPoint y: 230, distance: 72.9
click at [311, 230] on div at bounding box center [310, 225] width 2 height 28
click at [270, 225] on div "с" at bounding box center [270, 225] width 2 height 7
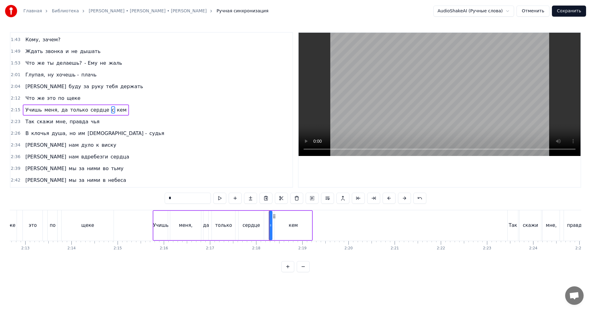
click at [444, 70] on video at bounding box center [440, 94] width 282 height 123
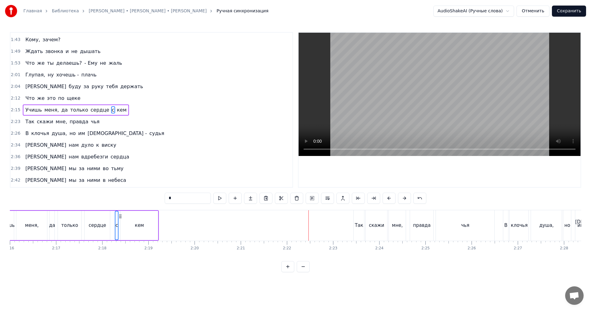
scroll to position [0, 6433]
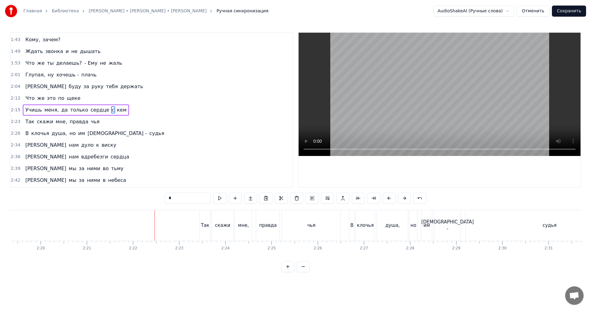
click at [256, 225] on div "правда" at bounding box center [268, 225] width 24 height 30
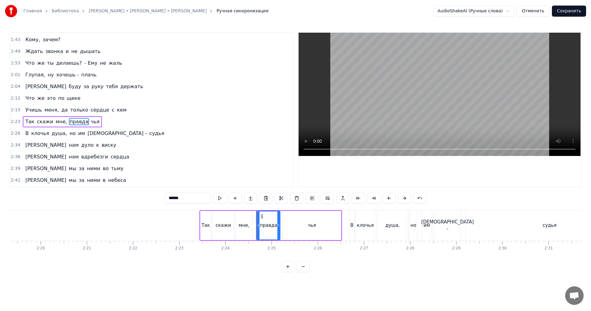
scroll to position [233, 0]
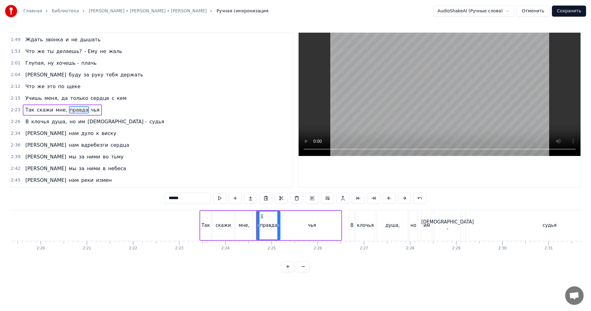
click at [450, 86] on video at bounding box center [440, 94] width 282 height 123
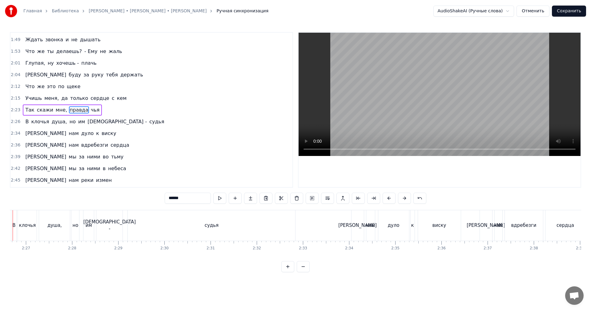
scroll to position [0, 6771]
click at [275, 227] on div "судья" at bounding box center [210, 225] width 167 height 30
type input "*****"
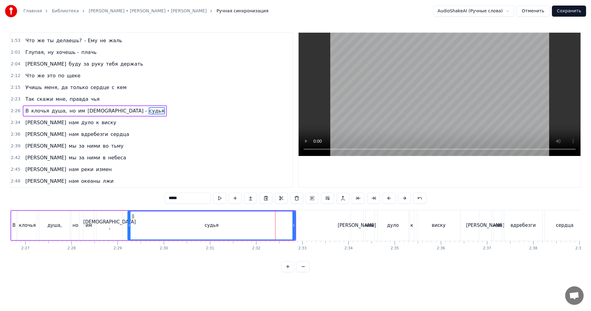
scroll to position [244, 0]
click at [434, 76] on video at bounding box center [440, 94] width 282 height 123
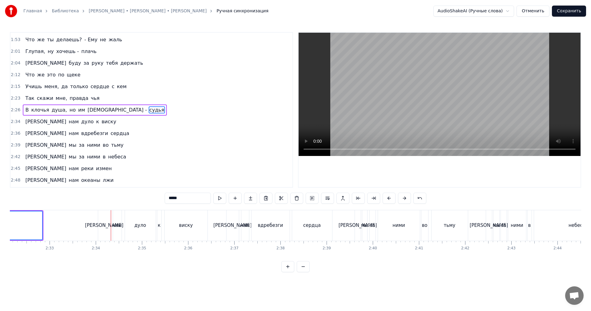
scroll to position [0, 7048]
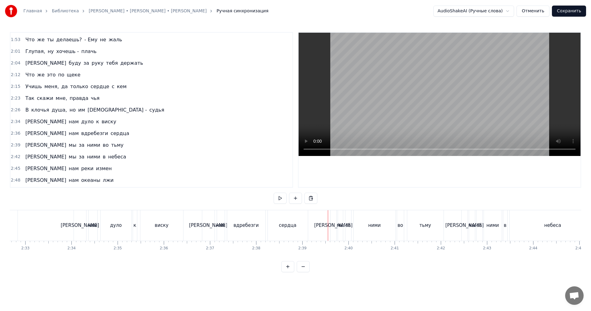
click at [477, 71] on video at bounding box center [440, 94] width 282 height 123
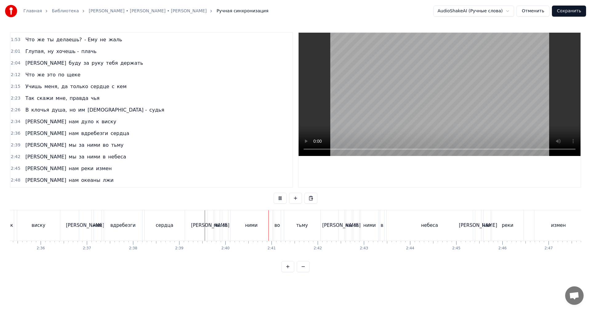
scroll to position [0, 7264]
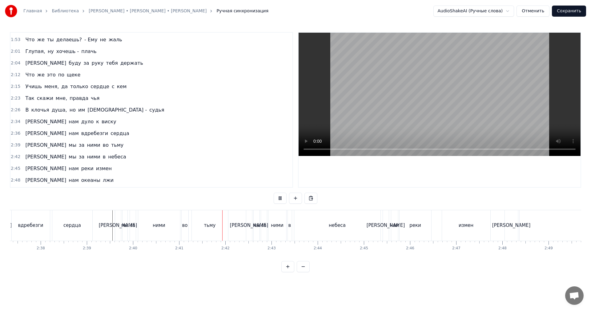
click at [390, 227] on div "[PERSON_NAME]" at bounding box center [386, 225] width 38 height 7
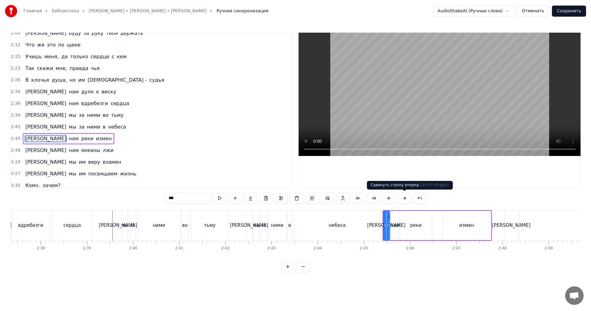
scroll to position [303, 0]
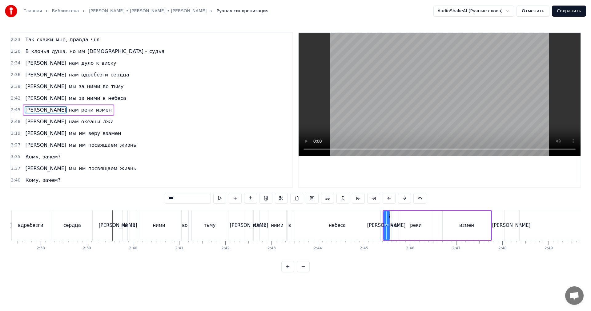
click at [463, 81] on video at bounding box center [440, 94] width 282 height 123
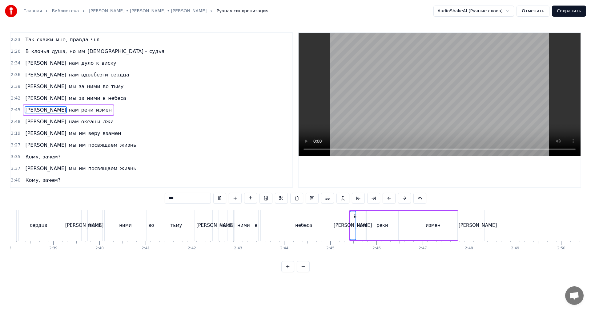
scroll to position [0, 7449]
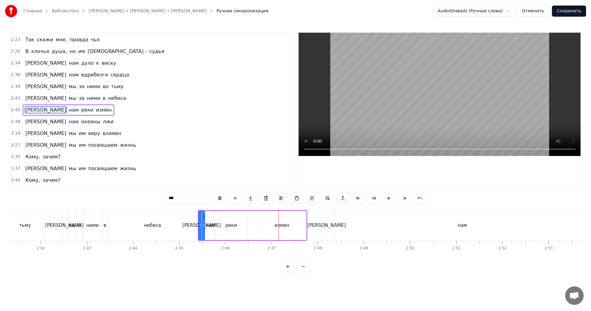
click at [326, 231] on div "[PERSON_NAME]" at bounding box center [326, 225] width 13 height 30
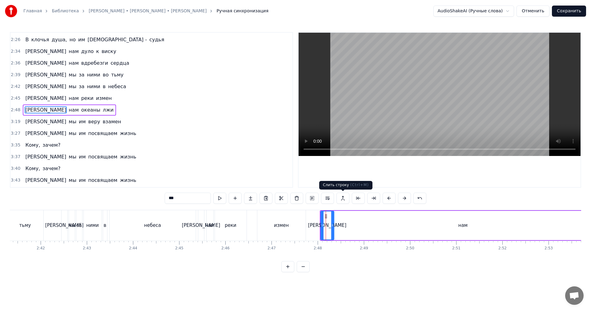
click at [417, 94] on video at bounding box center [440, 94] width 282 height 123
drag, startPoint x: 417, startPoint y: 94, endPoint x: 376, endPoint y: 156, distance: 74.1
click at [417, 97] on video at bounding box center [440, 94] width 282 height 123
click at [323, 223] on icon at bounding box center [322, 225] width 2 height 5
click at [356, 219] on div "нам" at bounding box center [462, 225] width 255 height 29
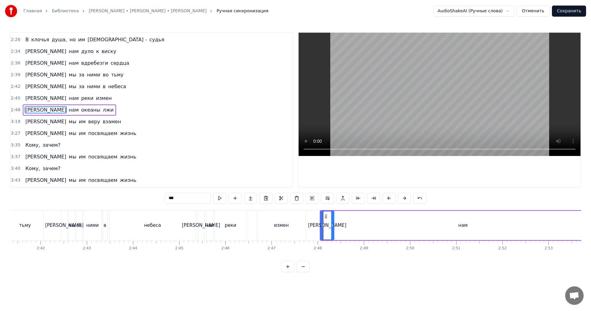
type input "***"
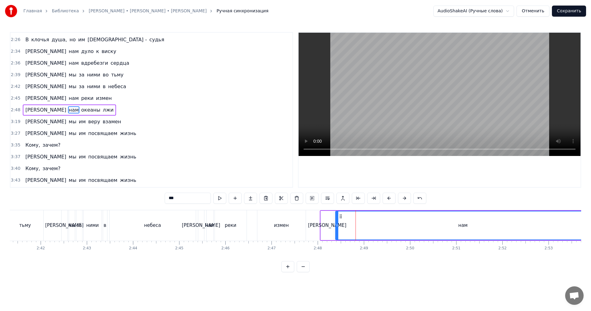
scroll to position [337, 0]
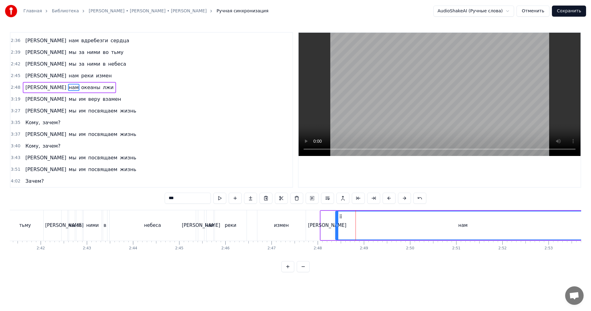
click at [14, 90] on div "2:48 Они нам океаны лжи" at bounding box center [151, 88] width 282 height 12
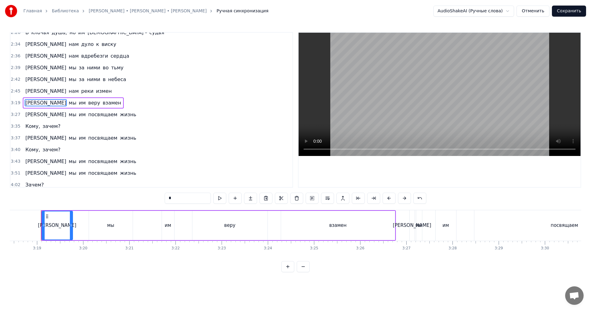
scroll to position [325, 0]
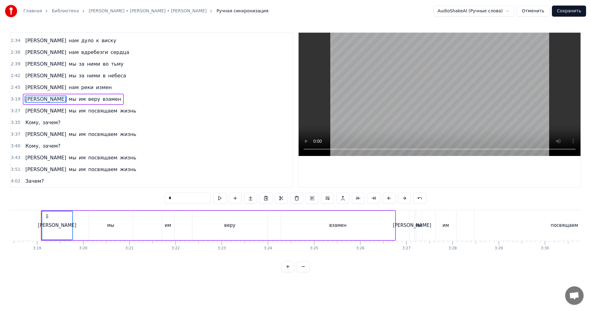
click at [17, 121] on span "3:35" at bounding box center [16, 122] width 10 height 6
click at [14, 110] on span "3:27" at bounding box center [16, 111] width 10 height 6
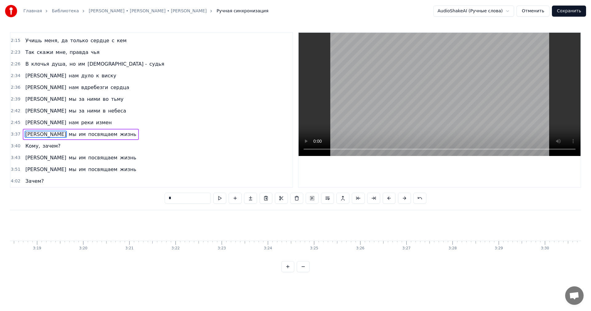
scroll to position [290, 0]
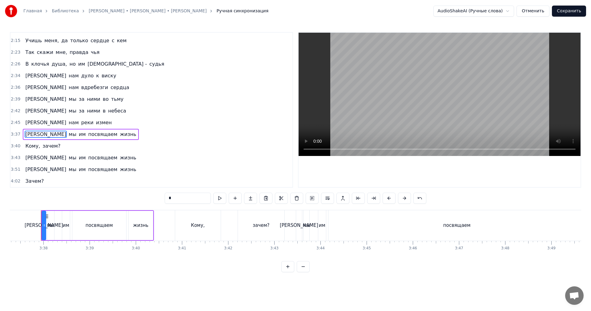
click at [10, 120] on div "Главная Библиотека Komu [PERSON_NAME] • [PERSON_NAME] Ручная синхронизация Audi…" at bounding box center [295, 136] width 591 height 272
click at [14, 122] on span "2:45" at bounding box center [16, 122] width 10 height 6
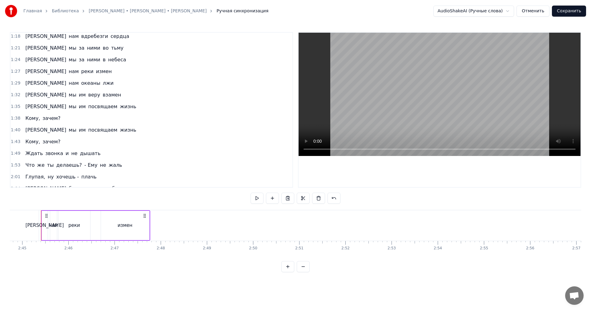
scroll to position [106, 0]
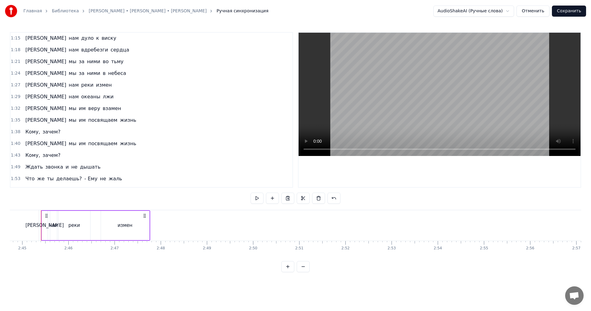
click at [15, 96] on span "1:29" at bounding box center [16, 97] width 10 height 6
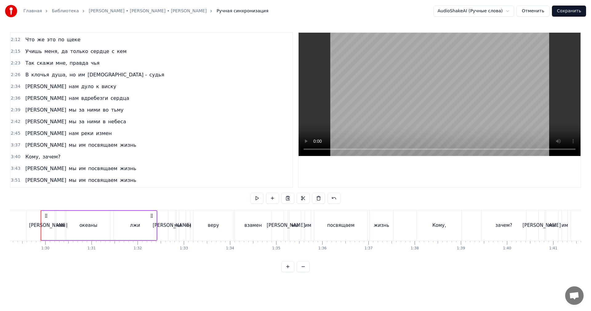
scroll to position [290, 0]
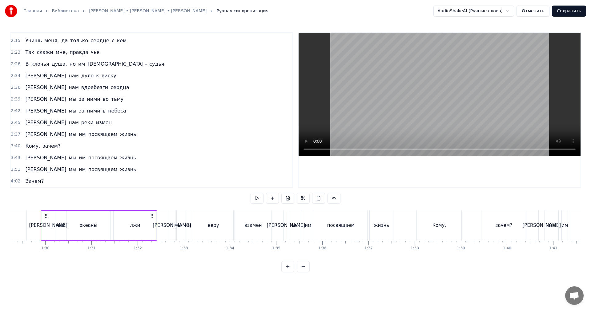
click at [14, 119] on div "2:45 Они нам реки измен" at bounding box center [151, 123] width 282 height 12
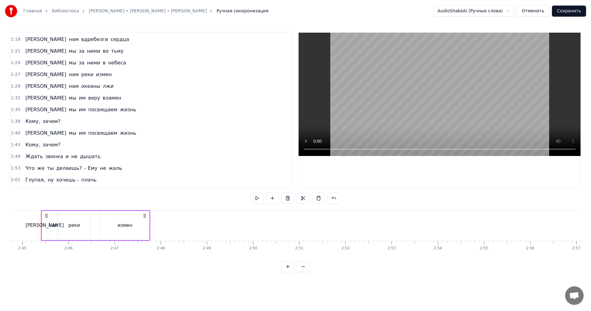
scroll to position [106, 0]
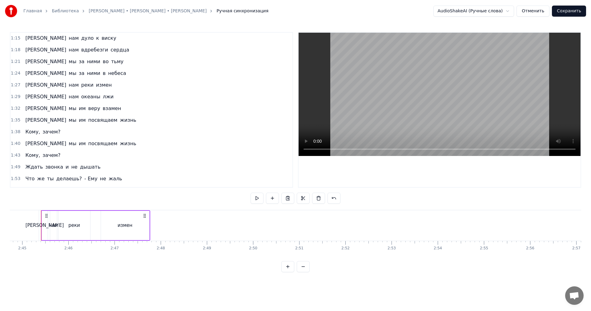
click at [14, 98] on span "1:29" at bounding box center [16, 97] width 10 height 6
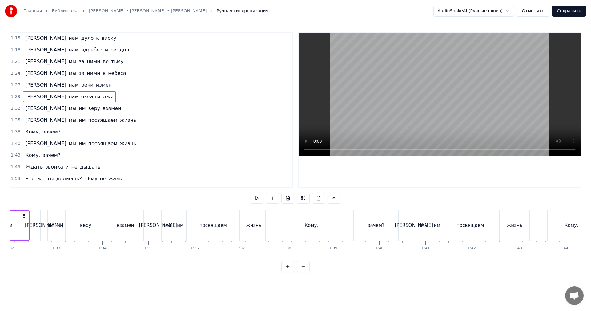
scroll to position [0, 0]
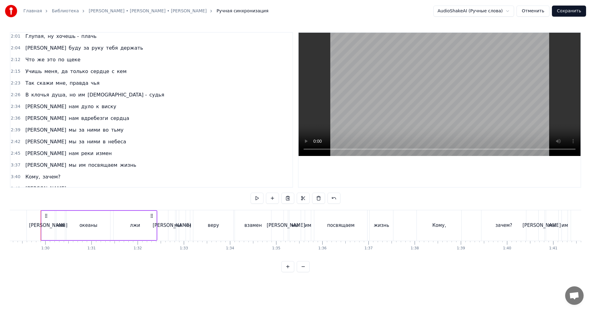
click at [15, 158] on div "2:45 Они нам реки измен" at bounding box center [151, 153] width 282 height 12
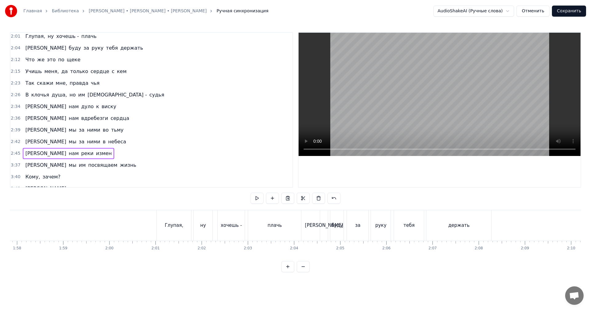
click at [14, 153] on span "2:45" at bounding box center [16, 153] width 10 height 6
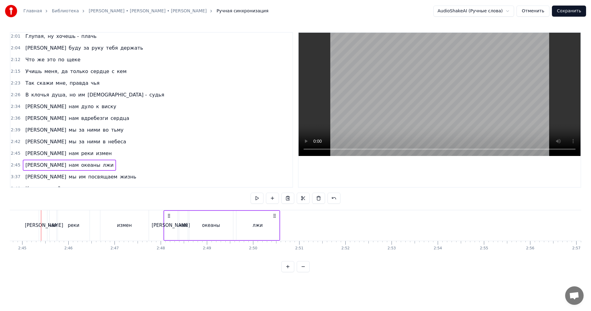
drag, startPoint x: 45, startPoint y: 217, endPoint x: 168, endPoint y: 230, distance: 123.2
click at [168, 230] on div "Они нам океаны лжи" at bounding box center [221, 225] width 117 height 30
click at [150, 227] on div "Они нам реки измен" at bounding box center [95, 225] width 109 height 30
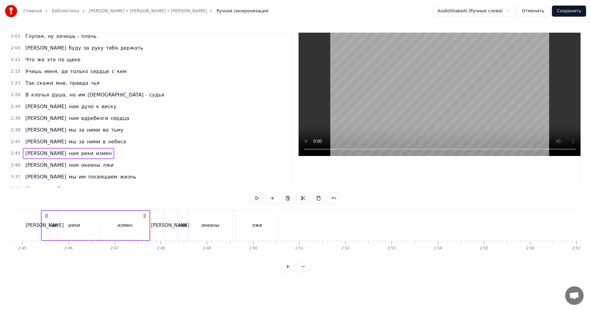
click at [379, 102] on video at bounding box center [440, 94] width 282 height 123
click at [384, 108] on video at bounding box center [440, 94] width 282 height 123
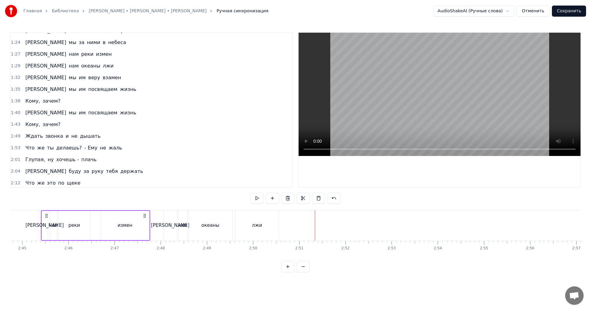
click at [14, 77] on span "1:32" at bounding box center [16, 77] width 10 height 6
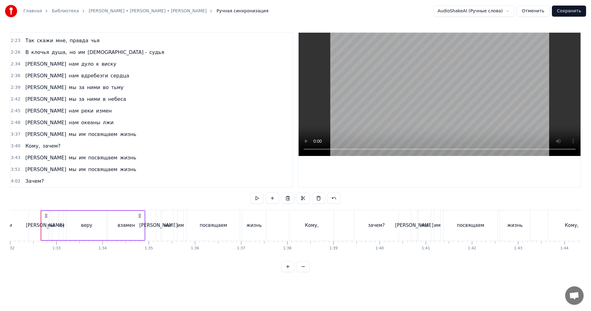
click at [17, 123] on span "2:48" at bounding box center [16, 122] width 10 height 6
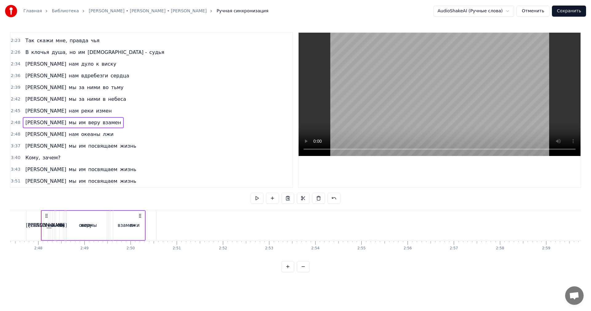
click at [17, 123] on span "2:48" at bounding box center [16, 122] width 10 height 6
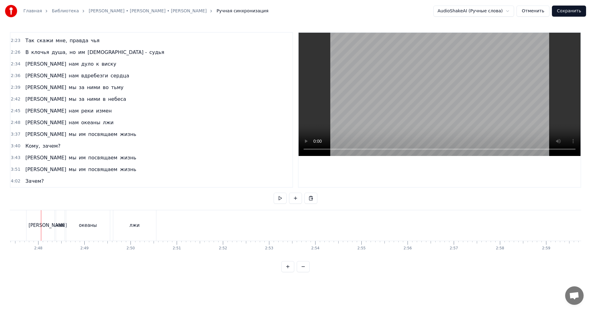
click at [17, 123] on span "2:48" at bounding box center [16, 122] width 10 height 6
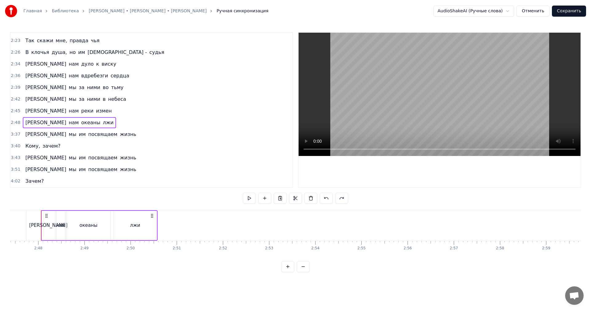
click at [14, 121] on span "2:48" at bounding box center [16, 122] width 10 height 6
click at [568, 10] on button "Сохранить" at bounding box center [569, 11] width 34 height 11
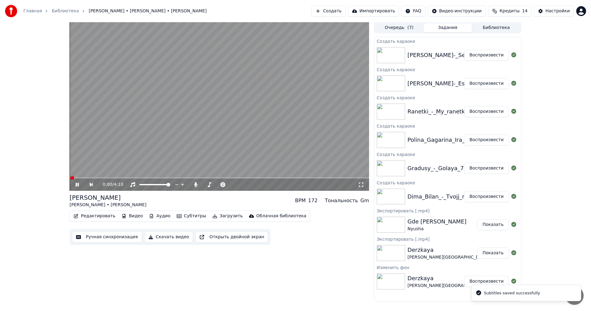
click at [107, 235] on button "Ручная синхронизация" at bounding box center [107, 236] width 70 height 11
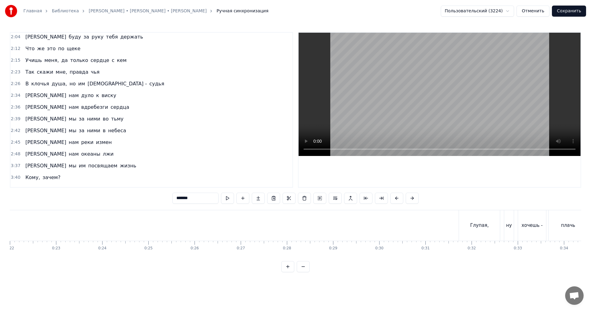
scroll to position [302, 0]
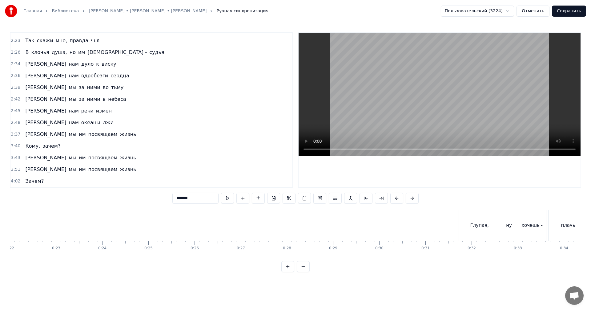
click at [12, 120] on span "2:48" at bounding box center [16, 122] width 10 height 6
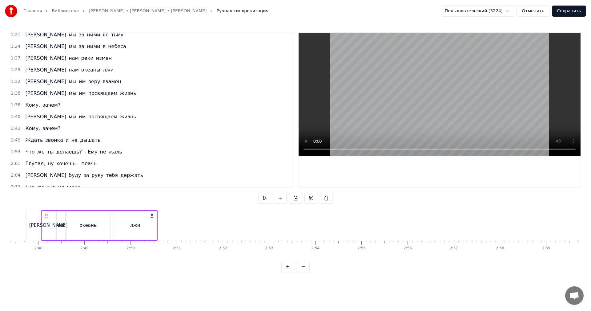
scroll to position [117, 0]
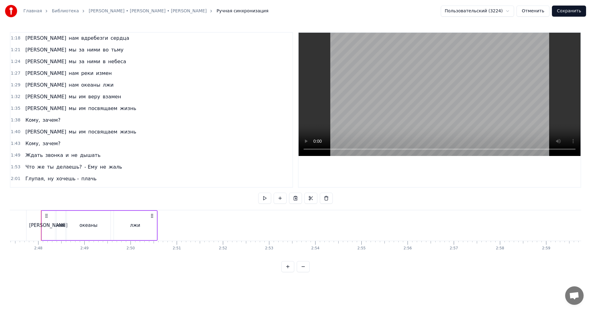
click at [11, 95] on span "1:32" at bounding box center [16, 97] width 10 height 6
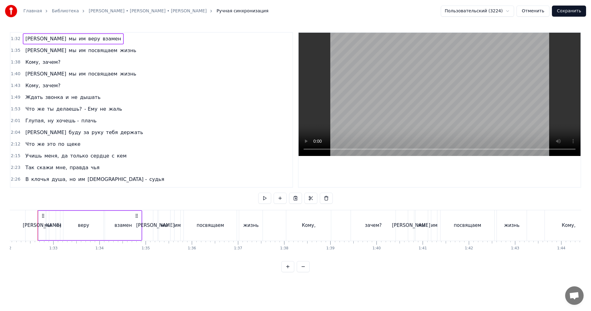
scroll to position [0, 4247]
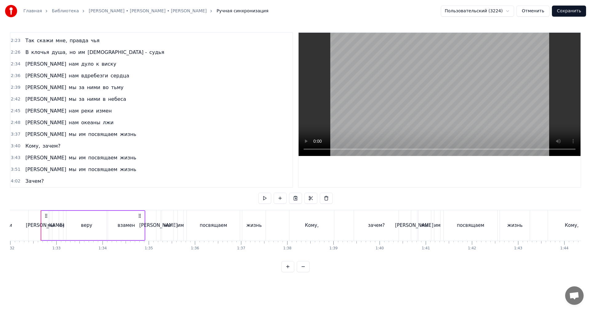
click at [10, 122] on div "0:01 Кому... 0:31 Глупая, ну хочешь - плачь 0:35 Я буду за руку тебя держать 0:…" at bounding box center [151, 109] width 283 height 155
click at [13, 125] on span "2:48" at bounding box center [16, 122] width 10 height 6
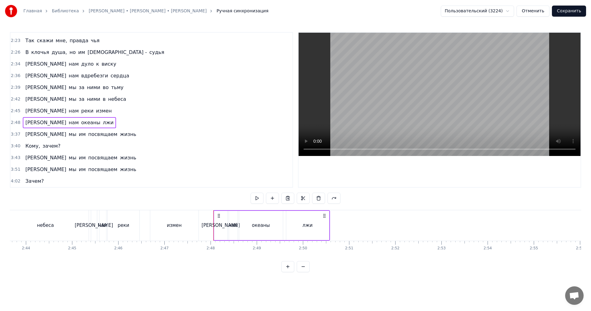
scroll to position [0, 7728]
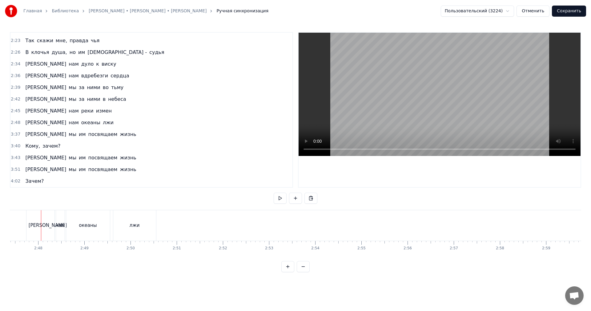
click at [15, 124] on span "2:48" at bounding box center [16, 122] width 10 height 6
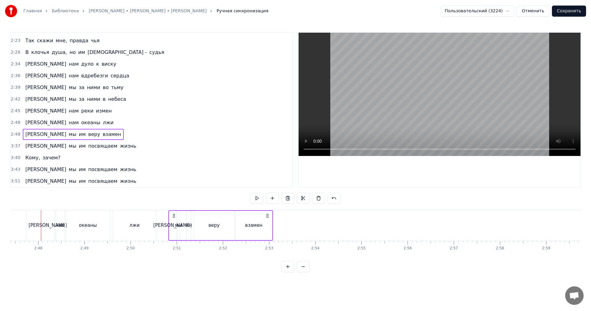
drag, startPoint x: 46, startPoint y: 215, endPoint x: 174, endPoint y: 218, distance: 127.4
click at [174, 218] on icon at bounding box center [173, 215] width 5 height 5
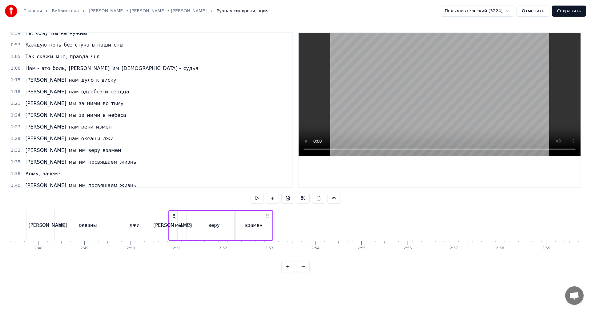
scroll to position [56, 0]
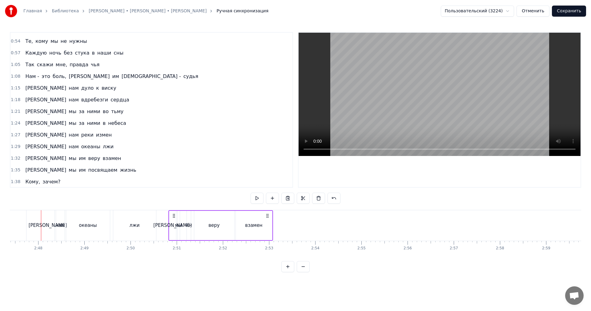
click at [11, 171] on span "1:35" at bounding box center [16, 170] width 10 height 6
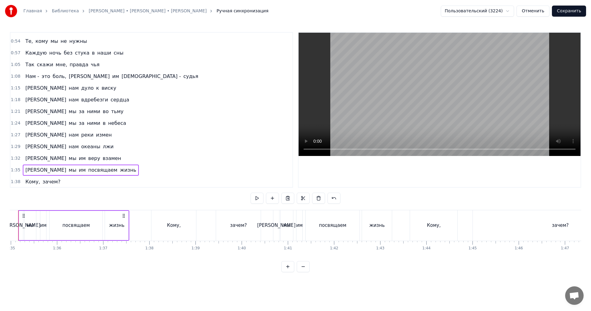
scroll to position [0, 4363]
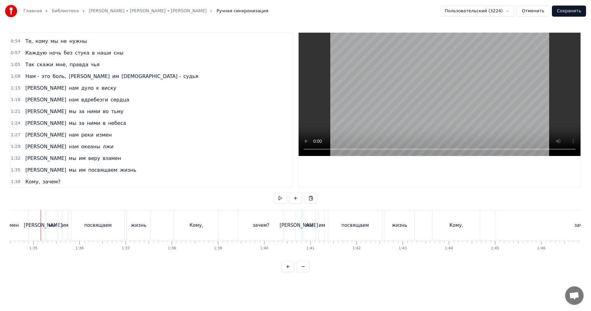
click at [16, 159] on span "1:32" at bounding box center [16, 158] width 10 height 6
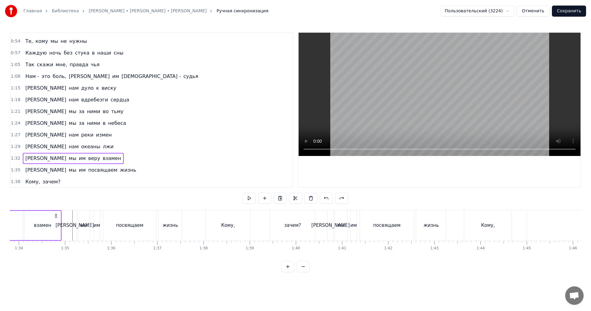
scroll to position [0, 4247]
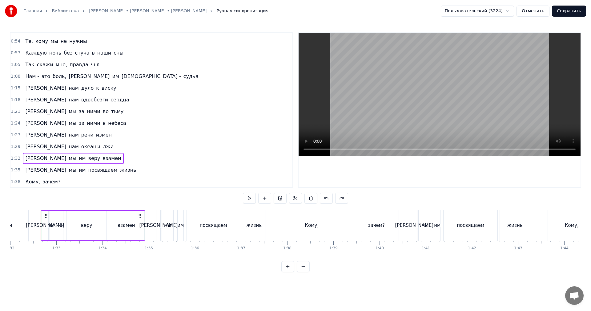
click at [15, 169] on span "1:35" at bounding box center [16, 170] width 10 height 6
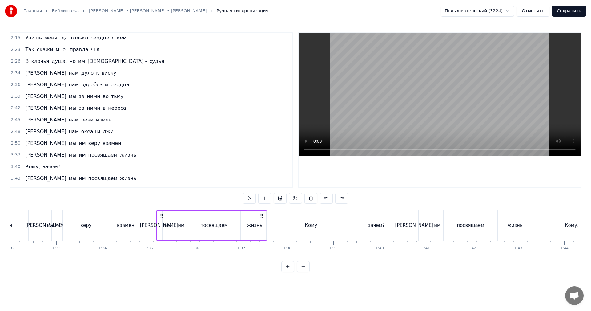
scroll to position [314, 0]
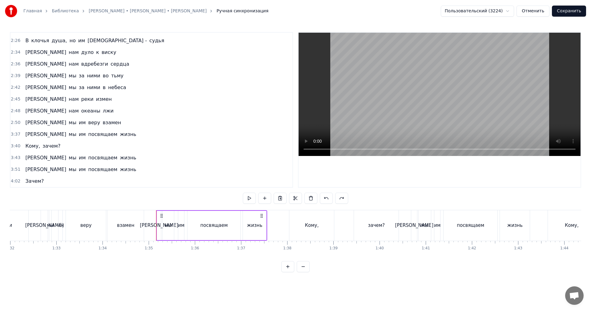
click at [13, 149] on span "3:40" at bounding box center [16, 146] width 10 height 6
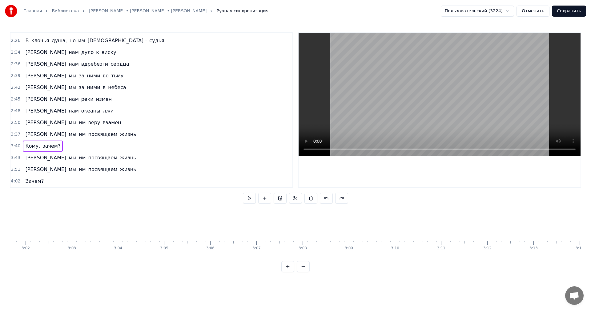
click at [12, 135] on span "3:37" at bounding box center [16, 134] width 10 height 6
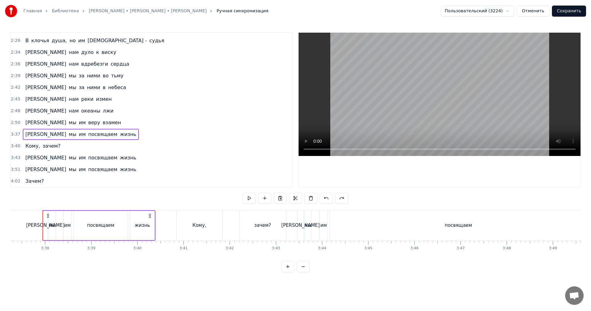
scroll to position [0, 10031]
click at [9, 118] on div "Главная Библиотека Komu [PERSON_NAME] • [PERSON_NAME] Ручная синхронизация Поль…" at bounding box center [295, 136] width 591 height 272
click at [11, 123] on span "2:50" at bounding box center [16, 122] width 10 height 6
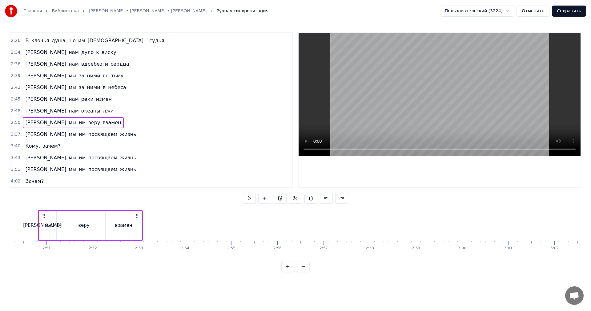
scroll to position [0, 7855]
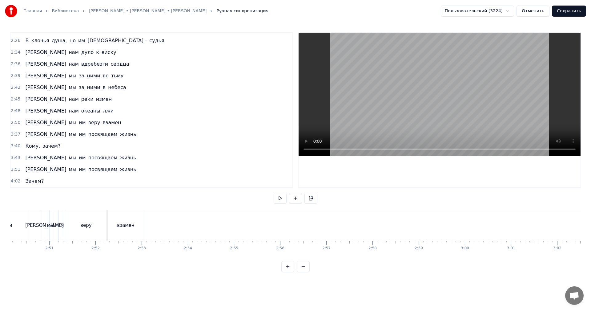
click at [17, 124] on span "2:50" at bounding box center [16, 122] width 10 height 6
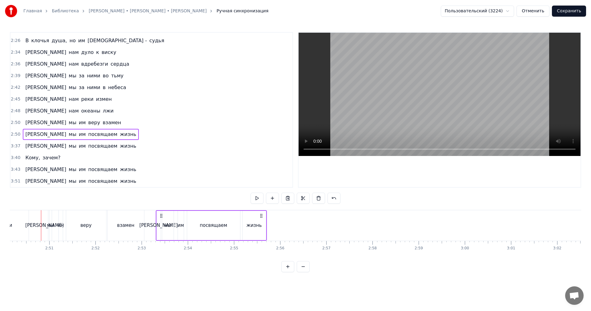
drag, startPoint x: 47, startPoint y: 214, endPoint x: 162, endPoint y: 215, distance: 114.5
click at [162, 214] on icon at bounding box center [161, 215] width 5 height 5
click at [160, 215] on icon at bounding box center [161, 215] width 5 height 5
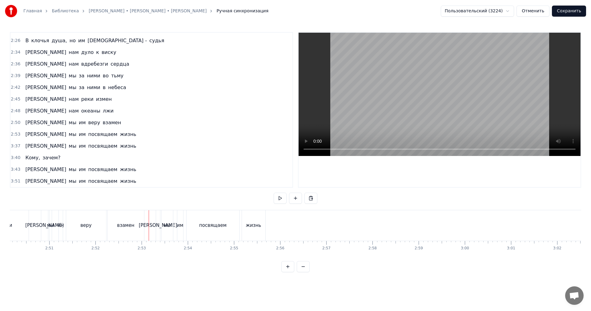
click at [399, 115] on video at bounding box center [440, 94] width 282 height 123
click at [410, 107] on video at bounding box center [440, 94] width 282 height 123
click at [410, 106] on video at bounding box center [440, 94] width 282 height 123
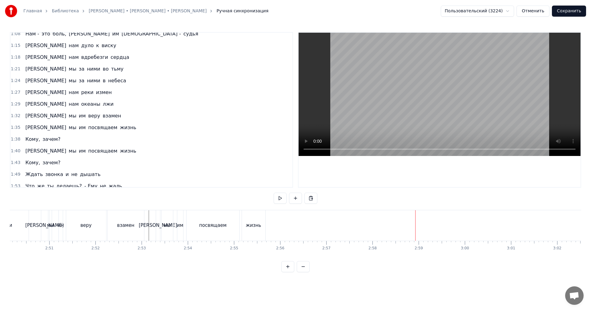
scroll to position [129, 0]
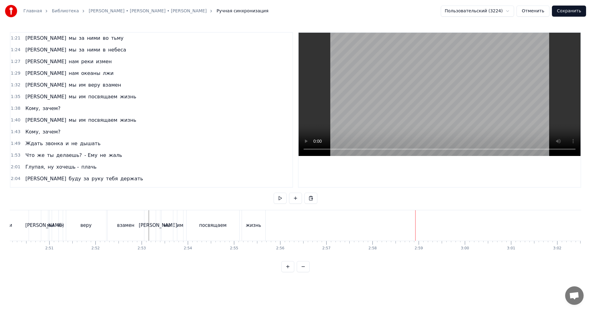
click at [13, 109] on span "1:38" at bounding box center [16, 108] width 10 height 6
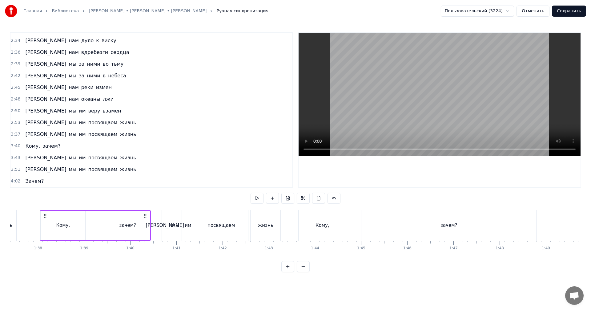
scroll to position [0, 4496]
click at [14, 133] on span "3:37" at bounding box center [16, 134] width 10 height 6
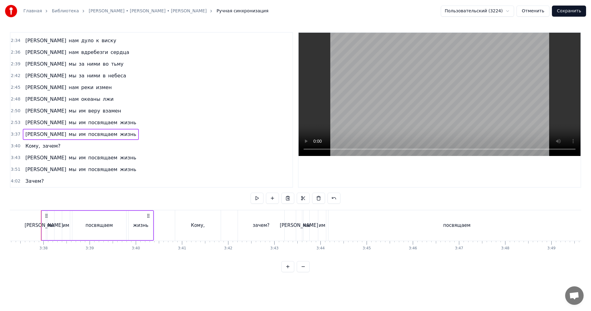
click at [12, 121] on span "2:53" at bounding box center [16, 122] width 10 height 6
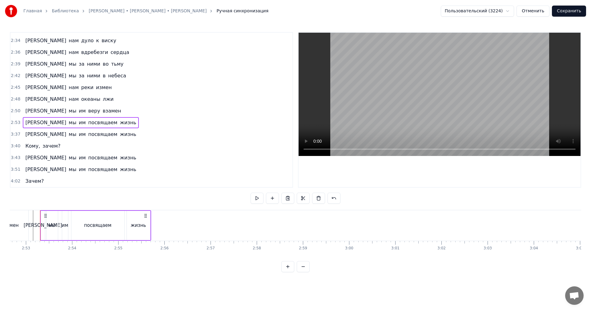
scroll to position [0, 7970]
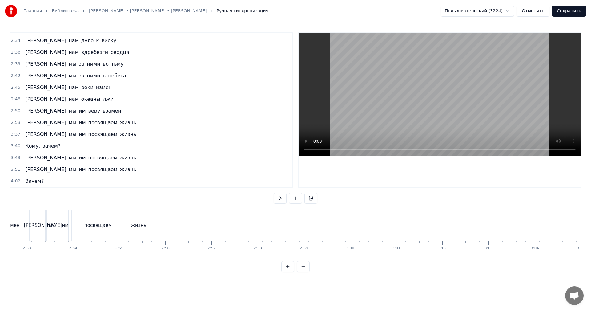
click at [14, 122] on span "2:53" at bounding box center [16, 122] width 10 height 6
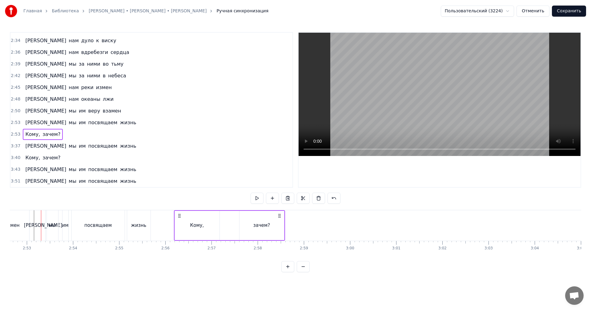
drag, startPoint x: 46, startPoint y: 215, endPoint x: 179, endPoint y: 224, distance: 133.3
click at [179, 224] on div "Кому, зачем?" at bounding box center [229, 225] width 111 height 30
click at [14, 122] on span "2:53" at bounding box center [16, 122] width 10 height 6
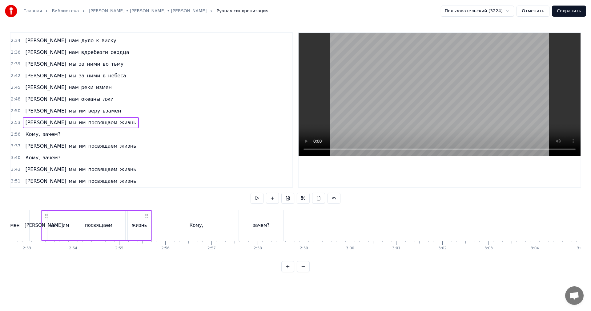
click at [11, 134] on span "2:56" at bounding box center [16, 134] width 10 height 6
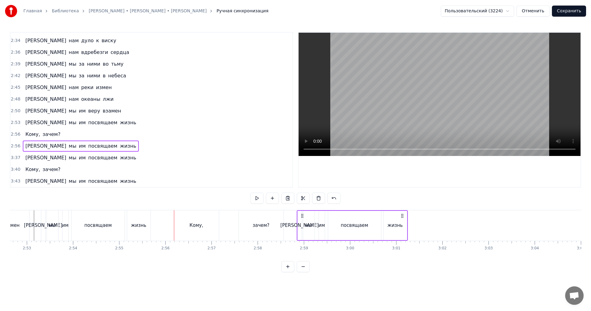
drag, startPoint x: 179, startPoint y: 215, endPoint x: 301, endPoint y: 222, distance: 123.0
click at [301, 222] on div "А мы им посвящаем жизнь" at bounding box center [352, 225] width 111 height 30
click at [285, 225] on div "Кому, зачем?" at bounding box center [229, 225] width 111 height 30
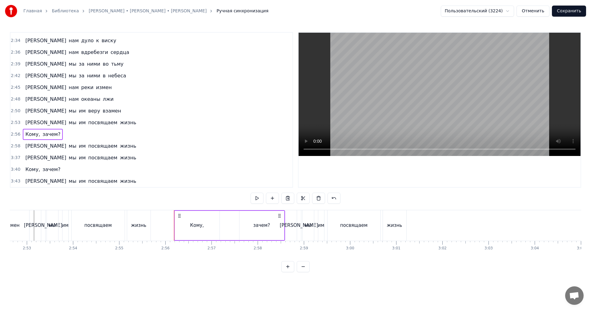
click at [420, 97] on video at bounding box center [440, 94] width 282 height 123
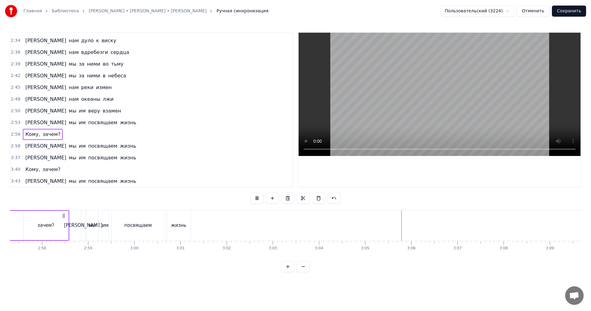
scroll to position [0, 8186]
click at [416, 104] on video at bounding box center [440, 94] width 282 height 123
click at [12, 135] on span "2:56" at bounding box center [16, 134] width 10 height 6
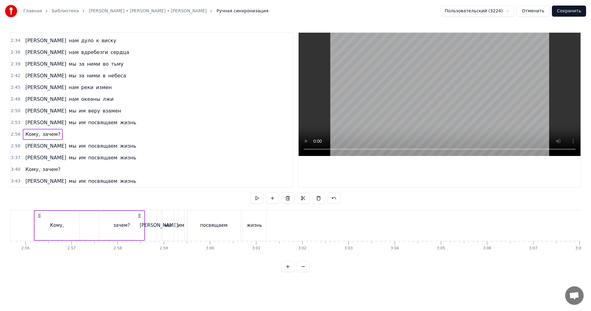
scroll to position [0, 8103]
click at [16, 147] on span "2:58" at bounding box center [16, 146] width 10 height 6
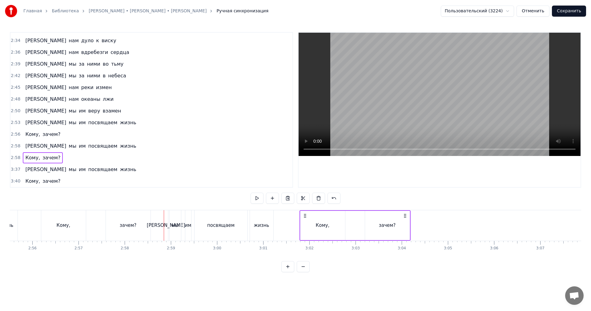
drag, startPoint x: 170, startPoint y: 214, endPoint x: 310, endPoint y: 223, distance: 140.6
click at [305, 222] on div "Кому, зачем?" at bounding box center [354, 225] width 111 height 30
click at [401, 227] on div "зачем?" at bounding box center [387, 225] width 45 height 29
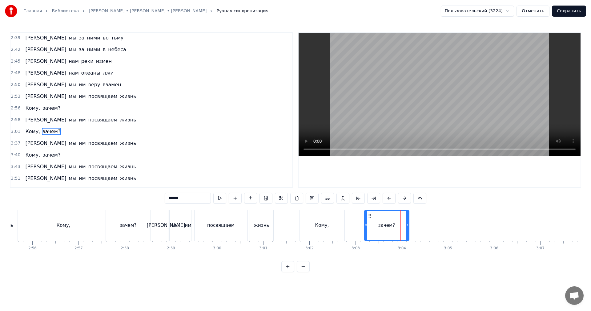
scroll to position [360, 0]
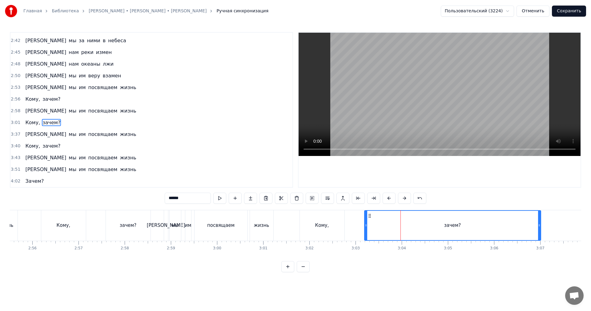
drag, startPoint x: 408, startPoint y: 228, endPoint x: 538, endPoint y: 227, distance: 130.2
click at [538, 227] on div at bounding box center [539, 225] width 2 height 29
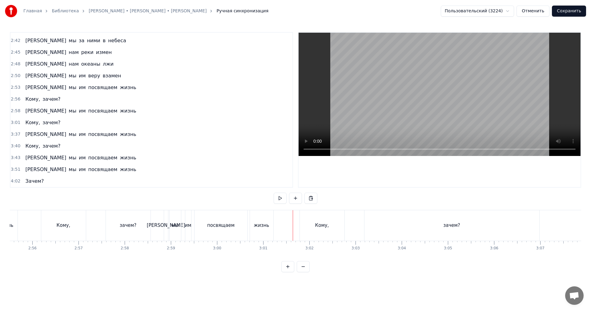
click at [407, 99] on video at bounding box center [440, 94] width 282 height 123
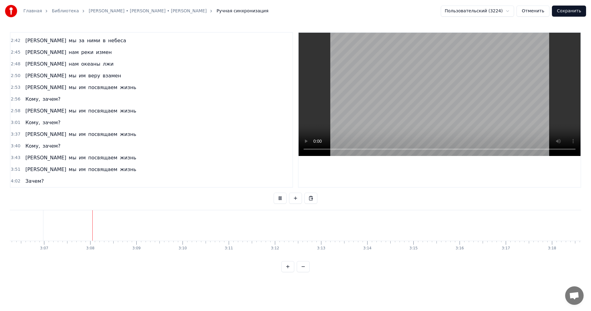
scroll to position [0, 8622]
click at [480, 103] on video at bounding box center [440, 94] width 282 height 123
drag, startPoint x: 441, startPoint y: 101, endPoint x: 434, endPoint y: 104, distance: 7.8
click at [441, 101] on video at bounding box center [440, 94] width 282 height 123
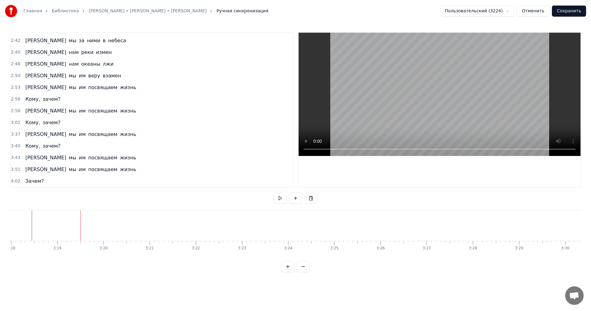
click at [362, 96] on video at bounding box center [440, 94] width 282 height 123
drag, startPoint x: 364, startPoint y: 110, endPoint x: 263, endPoint y: 122, distance: 101.9
click at [364, 110] on video at bounding box center [440, 94] width 282 height 123
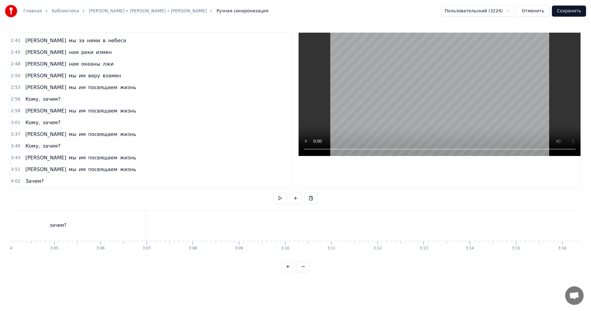
scroll to position [0, 8494]
click at [115, 225] on div "зачем?" at bounding box center [60, 225] width 175 height 30
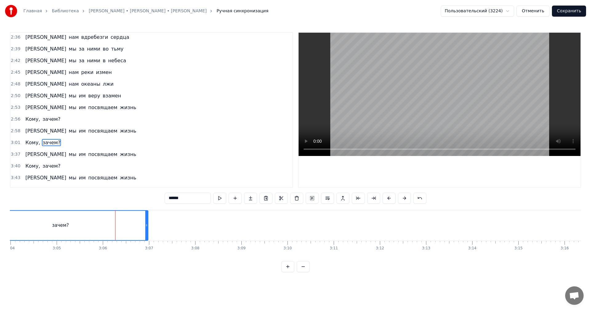
scroll to position [330, 0]
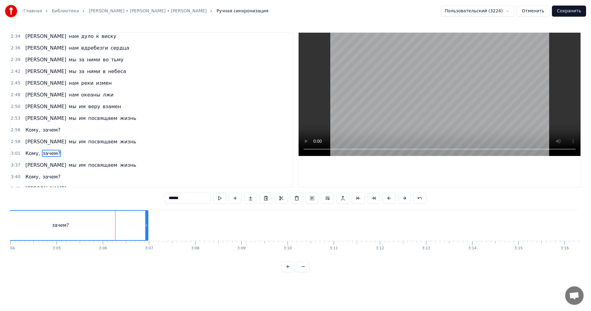
click at [14, 37] on span "2:34" at bounding box center [16, 36] width 10 height 6
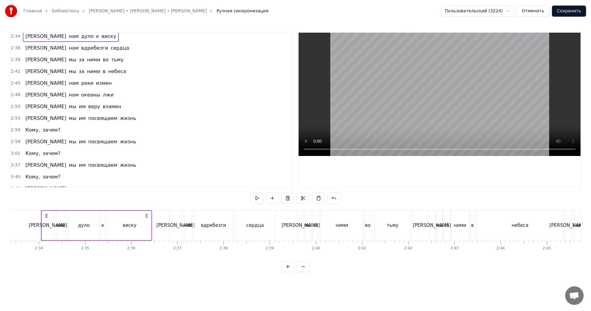
click at [10, 153] on div "Главная Библиотека Komu [PERSON_NAME] • [PERSON_NAME] Ручная синхронизация Поль…" at bounding box center [295, 136] width 591 height 272
click at [17, 153] on span "3:01" at bounding box center [16, 153] width 10 height 6
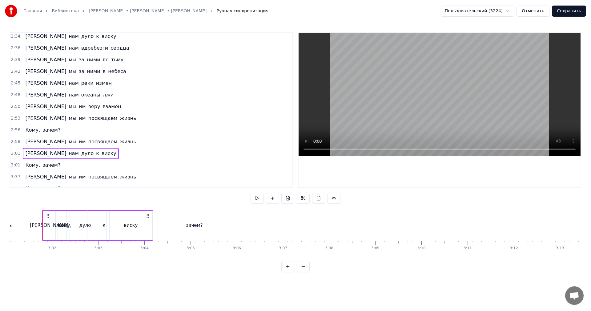
scroll to position [0, 8362]
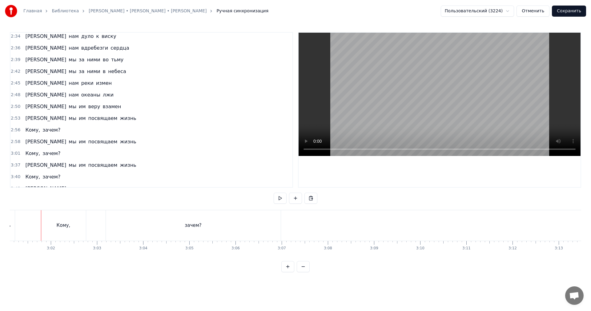
click at [15, 155] on span "3:01" at bounding box center [16, 153] width 10 height 6
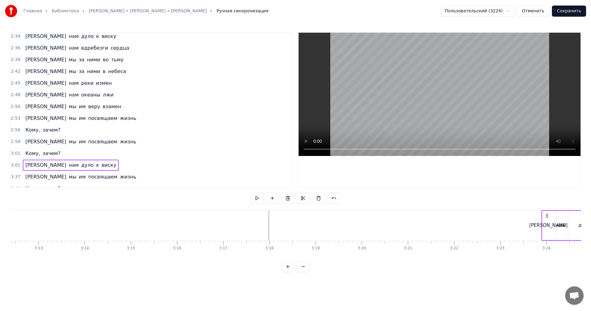
scroll to position [0, 8901]
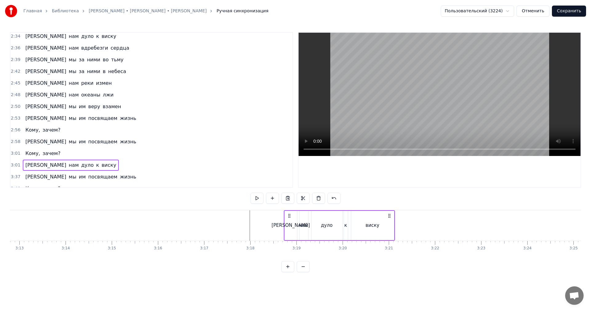
drag, startPoint x: 46, startPoint y: 214, endPoint x: 289, endPoint y: 226, distance: 243.1
click at [289, 226] on div "Они нам дуло к виску" at bounding box center [339, 225] width 111 height 30
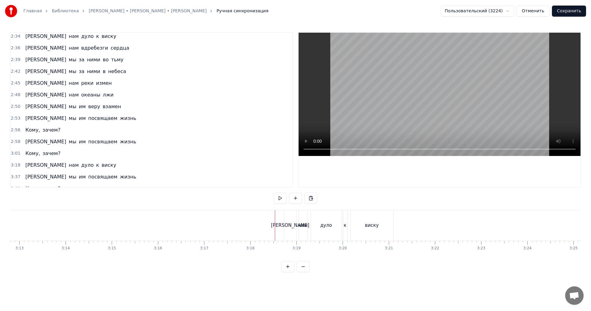
click at [445, 102] on video at bounding box center [440, 94] width 282 height 123
click at [428, 91] on video at bounding box center [440, 94] width 282 height 123
click at [13, 49] on span "2:36" at bounding box center [16, 48] width 10 height 6
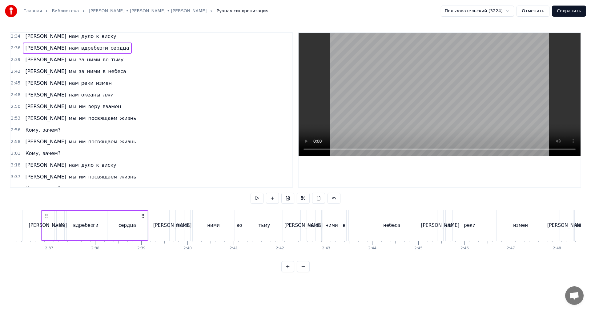
click at [14, 166] on span "3:18" at bounding box center [16, 165] width 10 height 6
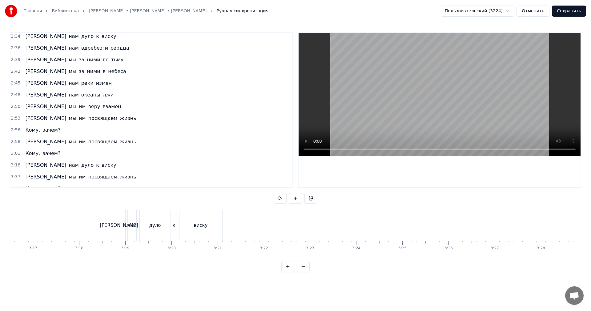
scroll to position [0, 9144]
click at [12, 166] on span "3:18" at bounding box center [16, 165] width 10 height 6
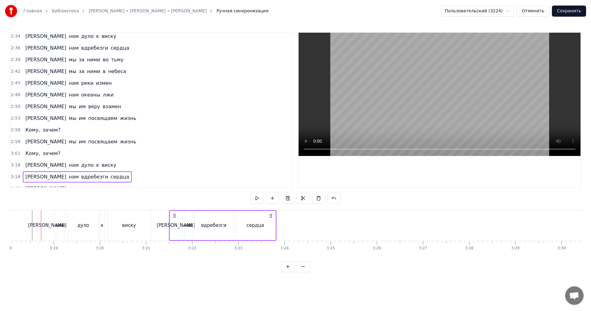
drag, startPoint x: 45, startPoint y: 215, endPoint x: 173, endPoint y: 219, distance: 128.1
click at [173, 219] on div "Они нам вдребезги сердца" at bounding box center [222, 225] width 107 height 30
click at [15, 60] on span "2:39" at bounding box center [16, 60] width 10 height 6
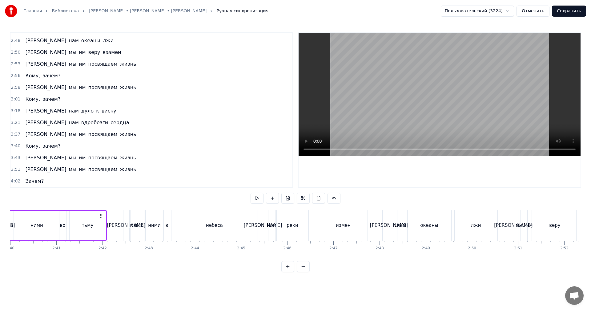
scroll to position [0, 7338]
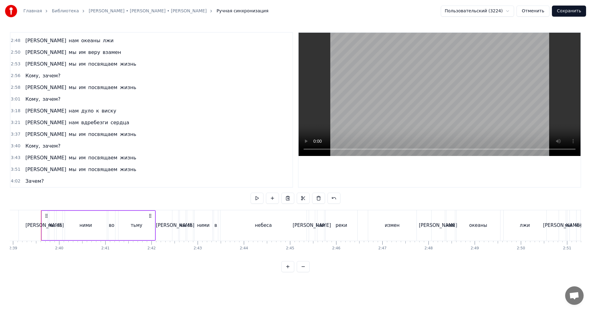
click at [14, 124] on span "3:21" at bounding box center [16, 122] width 10 height 6
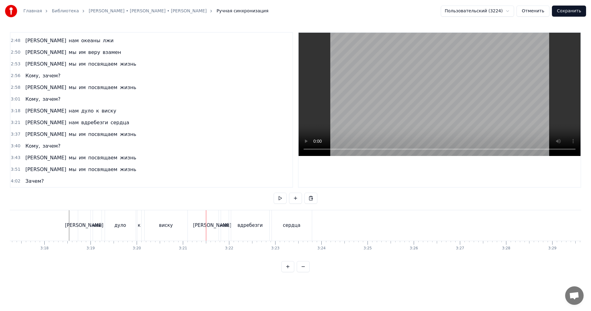
scroll to position [0, 9272]
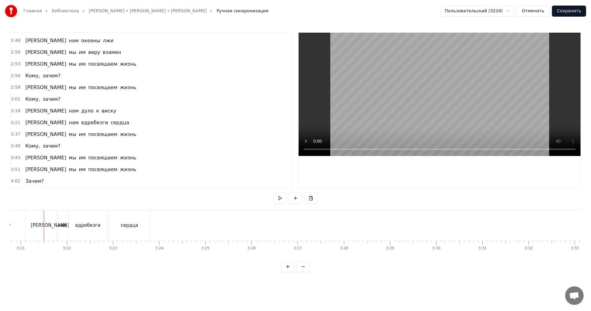
click at [14, 124] on span "3:21" at bounding box center [16, 122] width 10 height 6
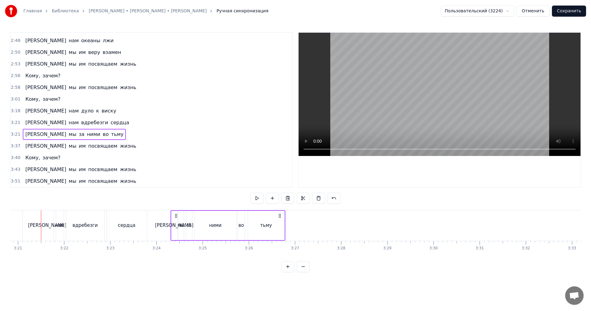
drag, startPoint x: 54, startPoint y: 214, endPoint x: 176, endPoint y: 221, distance: 122.1
click at [176, 221] on div "А мы за ними во тьму" at bounding box center [228, 225] width 115 height 30
click at [131, 220] on div "сердца" at bounding box center [127, 225] width 40 height 30
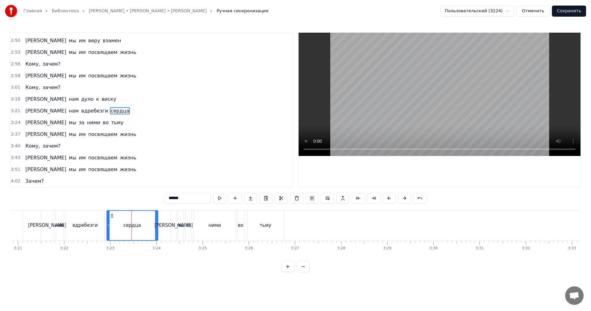
drag, startPoint x: 146, startPoint y: 221, endPoint x: 157, endPoint y: 220, distance: 11.1
click at [157, 220] on div at bounding box center [156, 225] width 2 height 29
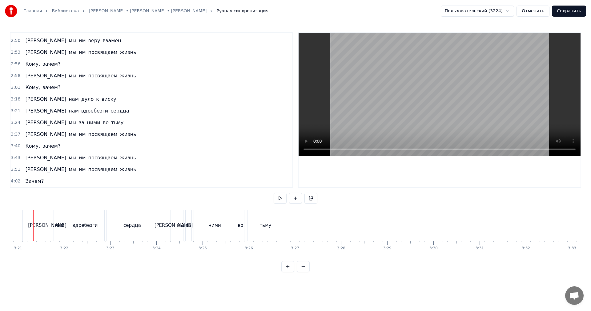
scroll to position [0, 9264]
click at [419, 113] on video at bounding box center [440, 94] width 282 height 123
click at [417, 114] on video at bounding box center [440, 94] width 282 height 123
click at [201, 229] on div "ними" at bounding box center [222, 225] width 42 height 30
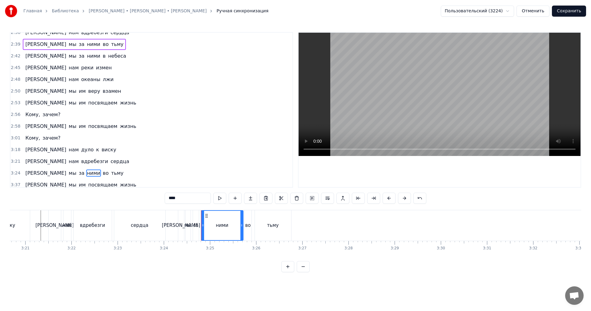
scroll to position [334, 0]
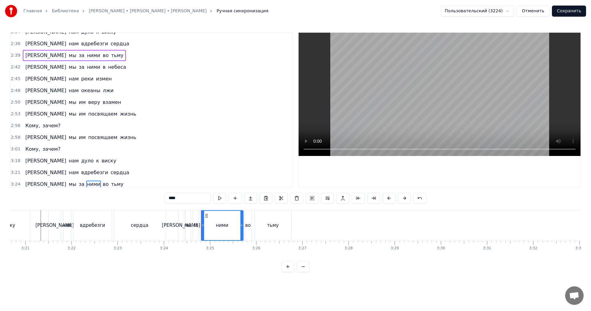
click at [14, 67] on span "2:42" at bounding box center [16, 67] width 10 height 6
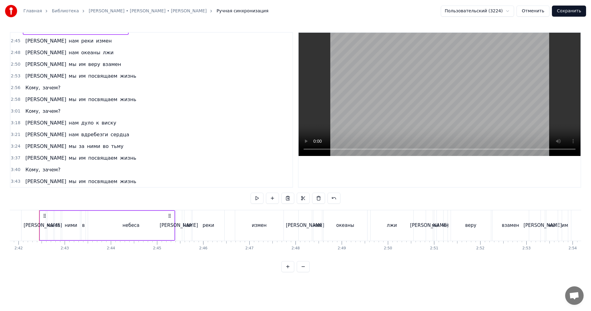
scroll to position [0, 7469]
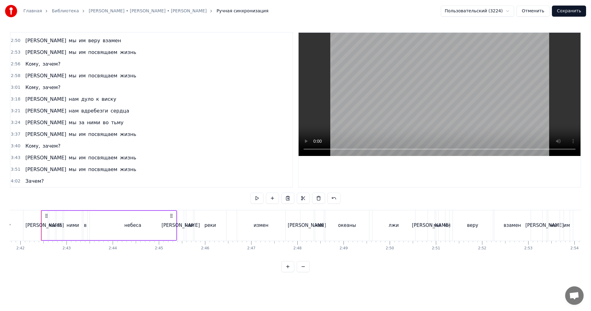
click at [13, 123] on span "3:24" at bounding box center [16, 122] width 10 height 6
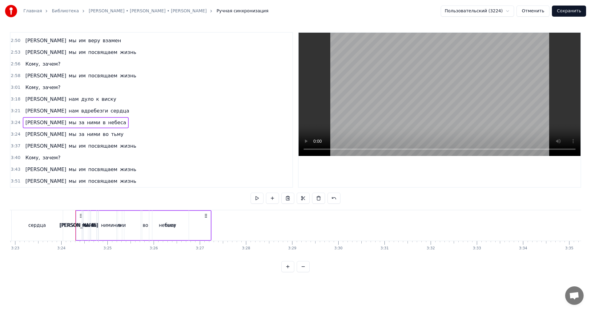
scroll to position [0, 9401]
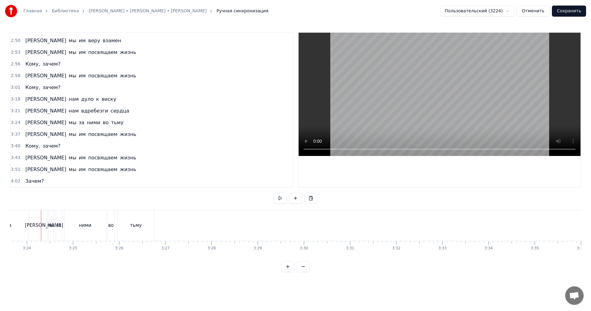
click at [15, 120] on span "3:24" at bounding box center [16, 122] width 10 height 6
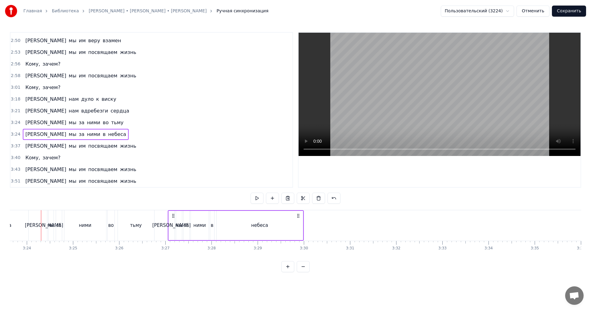
drag, startPoint x: 45, startPoint y: 215, endPoint x: 172, endPoint y: 219, distance: 126.9
click at [172, 219] on div "А мы за ними в небеса" at bounding box center [236, 225] width 136 height 30
click at [295, 225] on div "небеса" at bounding box center [260, 225] width 86 height 29
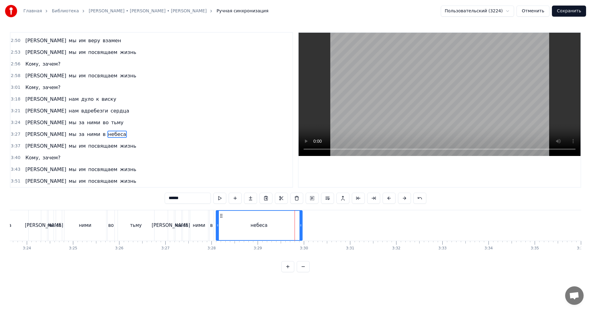
scroll to position [407, 0]
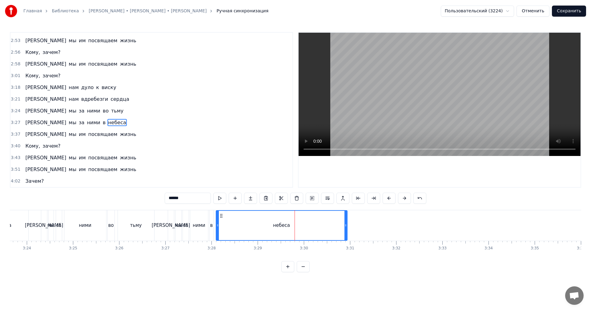
drag, startPoint x: 301, startPoint y: 225, endPoint x: 346, endPoint y: 225, distance: 44.9
click at [346, 225] on icon at bounding box center [345, 225] width 2 height 5
drag, startPoint x: 318, startPoint y: 226, endPoint x: 386, endPoint y: 178, distance: 83.3
click at [319, 226] on div "небеса" at bounding box center [281, 225] width 131 height 29
click at [450, 101] on video at bounding box center [440, 94] width 282 height 123
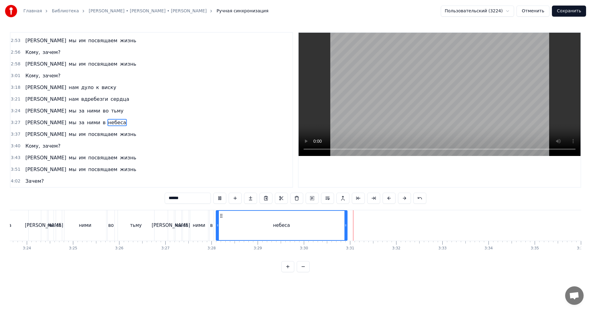
click at [450, 101] on video at bounding box center [440, 94] width 282 height 123
click at [216, 229] on div "небеса" at bounding box center [282, 225] width 132 height 30
click at [209, 216] on div "в" at bounding box center [211, 225] width 5 height 30
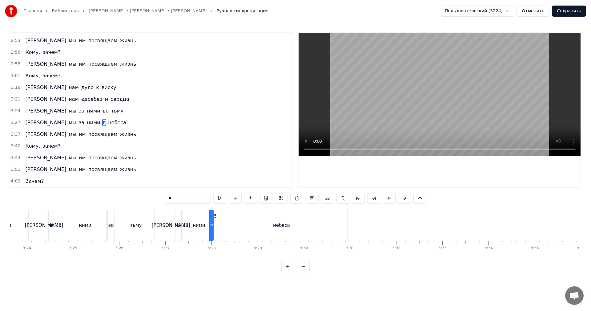
click at [408, 76] on video at bounding box center [440, 94] width 282 height 123
click at [412, 73] on video at bounding box center [440, 94] width 282 height 123
click at [330, 229] on div "небеса" at bounding box center [281, 225] width 131 height 30
type input "******"
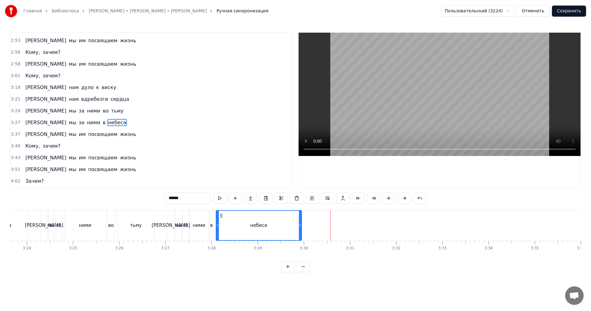
drag, startPoint x: 345, startPoint y: 225, endPoint x: 299, endPoint y: 228, distance: 45.7
click at [299, 228] on div at bounding box center [300, 225] width 2 height 29
click at [285, 228] on div "небеса" at bounding box center [258, 225] width 85 height 29
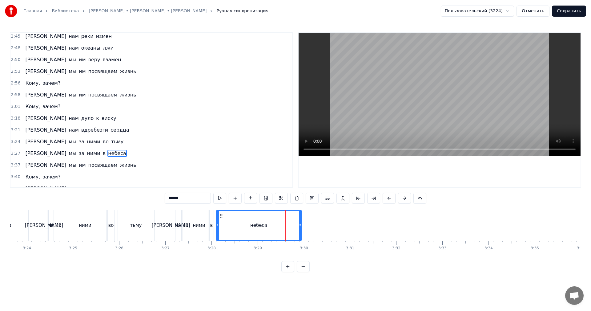
click at [12, 37] on span "2:45" at bounding box center [16, 36] width 10 height 6
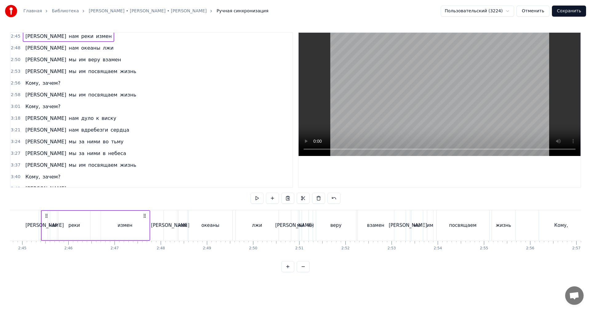
click at [14, 154] on span "3:27" at bounding box center [16, 153] width 10 height 6
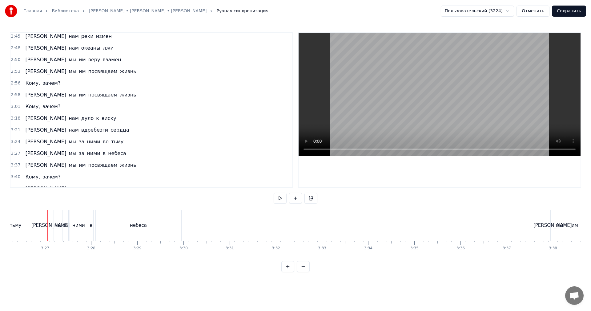
scroll to position [0, 9528]
click at [14, 154] on span "3:27" at bounding box center [16, 153] width 10 height 6
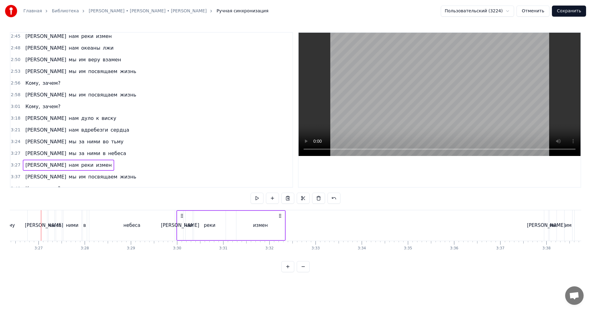
drag, startPoint x: 46, startPoint y: 215, endPoint x: 181, endPoint y: 220, distance: 135.5
click at [181, 220] on div "Они нам реки измен" at bounding box center [230, 225] width 109 height 30
click at [10, 47] on div "0:01 Кому... 0:31 Глупая, ну хочешь - плачь 0:35 Я буду за руку тебя держать 0:…" at bounding box center [151, 109] width 283 height 155
click at [14, 46] on span "2:48" at bounding box center [16, 48] width 10 height 6
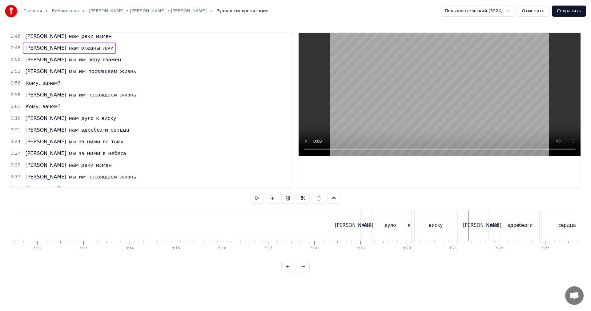
click at [15, 49] on span "2:48" at bounding box center [16, 48] width 10 height 6
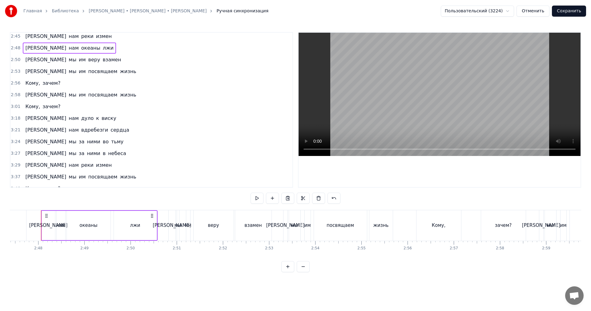
click at [13, 167] on span "3:29" at bounding box center [16, 165] width 10 height 6
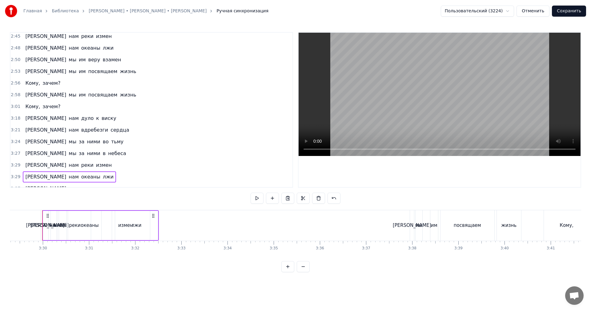
scroll to position [0, 9664]
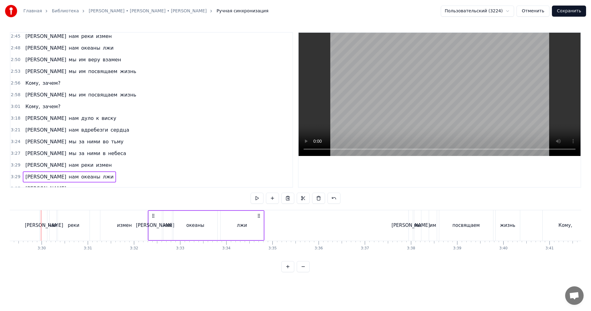
drag, startPoint x: 46, startPoint y: 215, endPoint x: 154, endPoint y: 219, distance: 107.8
click at [154, 219] on div "Они нам океаны лжи" at bounding box center [206, 225] width 117 height 30
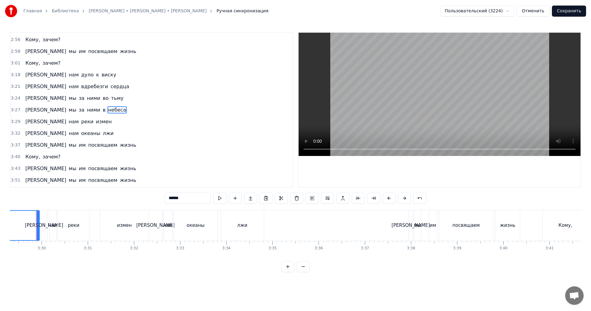
scroll to position [0, 9659]
click at [462, 68] on video at bounding box center [440, 94] width 282 height 123
click at [457, 74] on video at bounding box center [440, 94] width 282 height 123
click at [164, 226] on div "[PERSON_NAME]" at bounding box center [160, 225] width 38 height 7
type input "***"
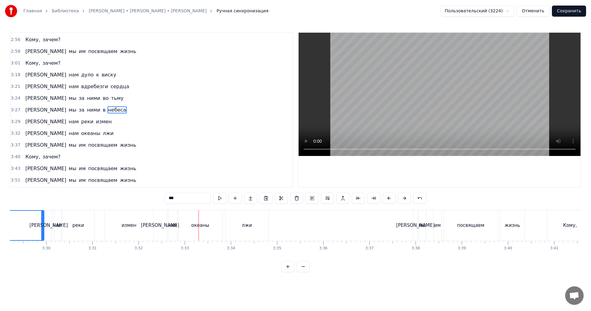
scroll to position [431, 0]
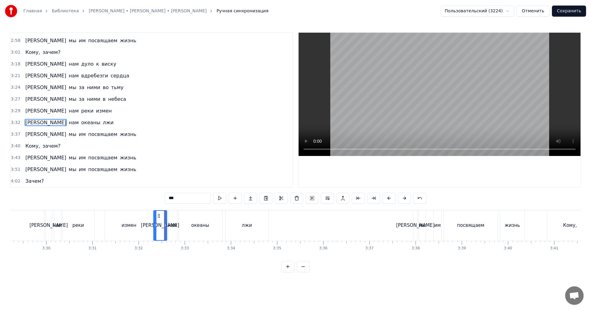
drag, startPoint x: 12, startPoint y: 123, endPoint x: 15, endPoint y: 126, distance: 4.4
click at [12, 123] on span "3:32" at bounding box center [16, 122] width 10 height 6
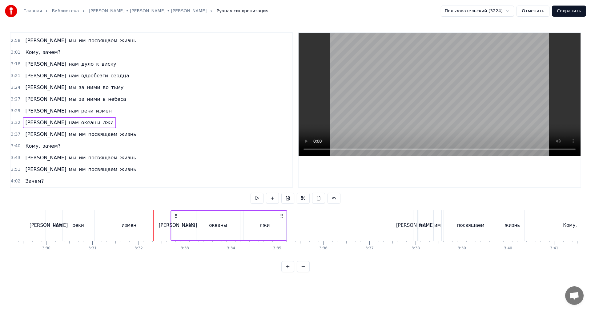
drag, startPoint x: 158, startPoint y: 214, endPoint x: 170, endPoint y: 218, distance: 12.6
click at [174, 216] on icon at bounding box center [176, 215] width 5 height 5
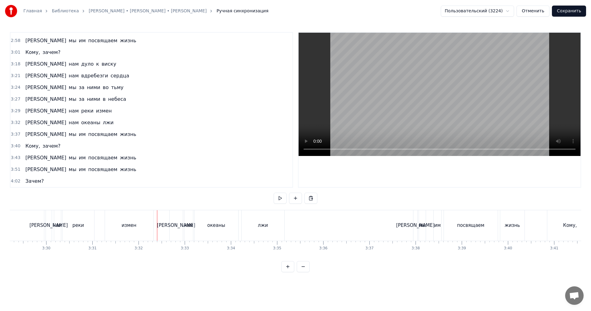
click at [437, 77] on video at bounding box center [440, 94] width 282 height 123
click at [272, 226] on div "лжи" at bounding box center [263, 225] width 43 height 30
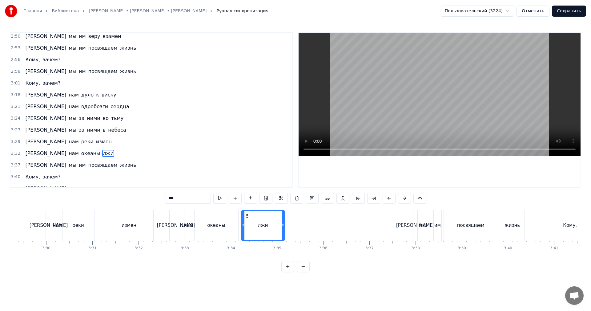
scroll to position [369, 0]
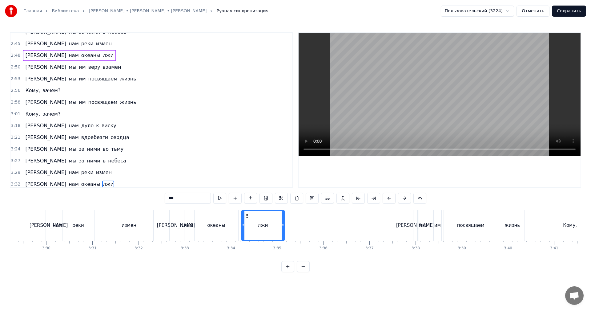
click at [13, 67] on span "2:50" at bounding box center [16, 67] width 10 height 6
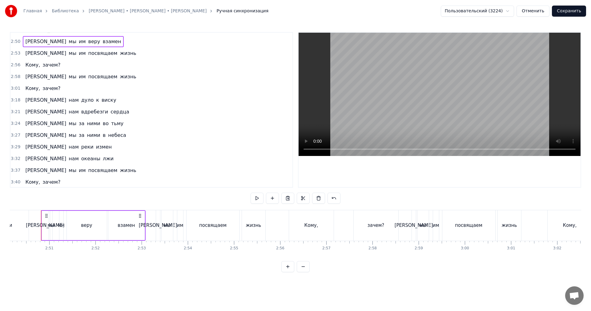
scroll to position [431, 0]
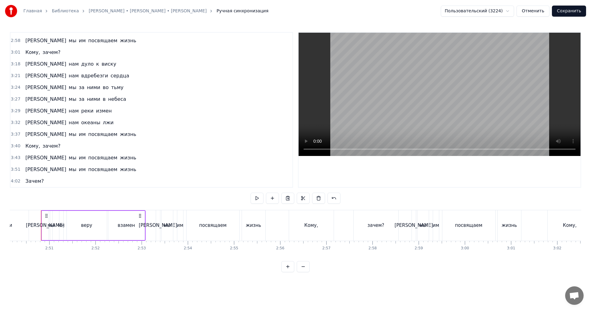
click at [14, 121] on span "3:32" at bounding box center [16, 122] width 10 height 6
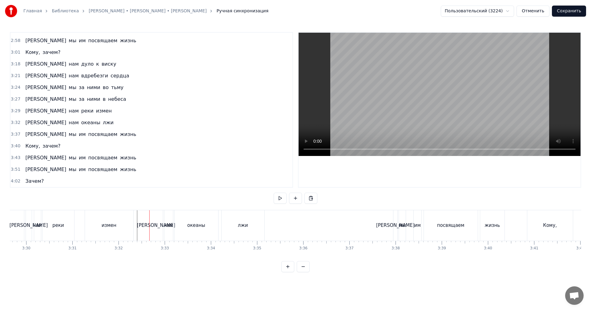
scroll to position [0, 9787]
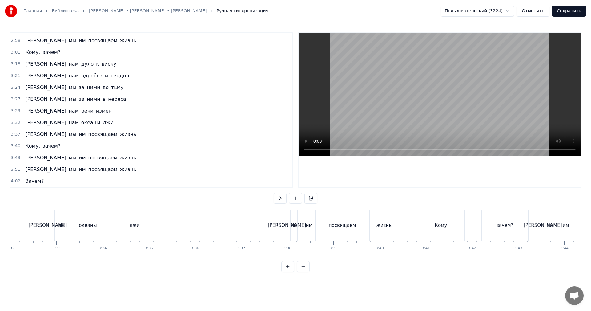
click at [15, 122] on span "3:32" at bounding box center [16, 122] width 10 height 6
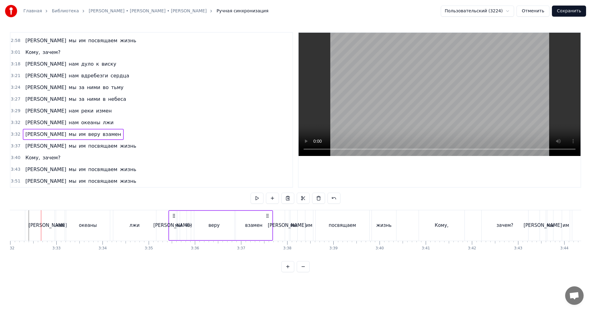
drag, startPoint x: 47, startPoint y: 215, endPoint x: 174, endPoint y: 222, distance: 127.6
click at [174, 222] on div "А мы им веру взамен" at bounding box center [220, 225] width 105 height 30
click at [154, 225] on div "лжи" at bounding box center [134, 225] width 43 height 30
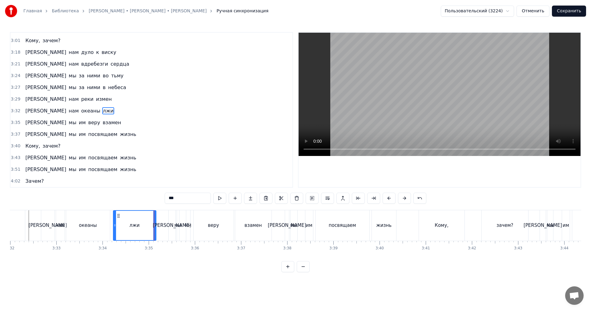
click at [416, 96] on video at bounding box center [440, 94] width 282 height 123
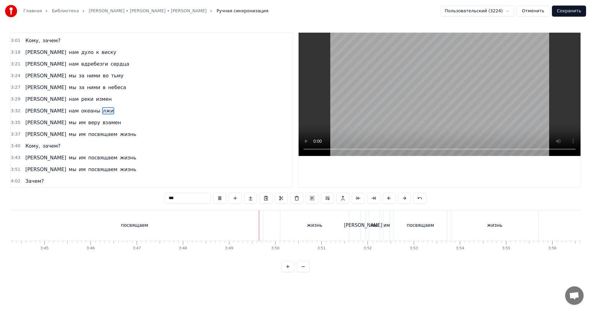
scroll to position [0, 10426]
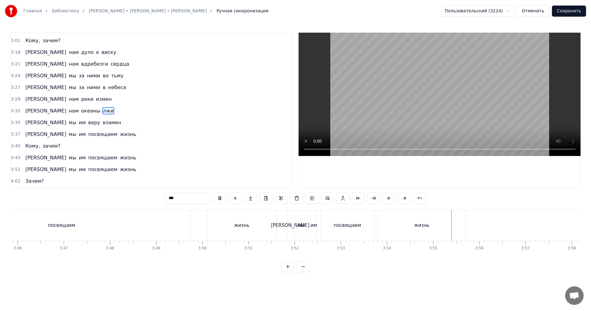
click at [484, 104] on video at bounding box center [440, 94] width 282 height 123
click at [218, 223] on div "жизнь" at bounding box center [241, 225] width 69 height 30
type input "*****"
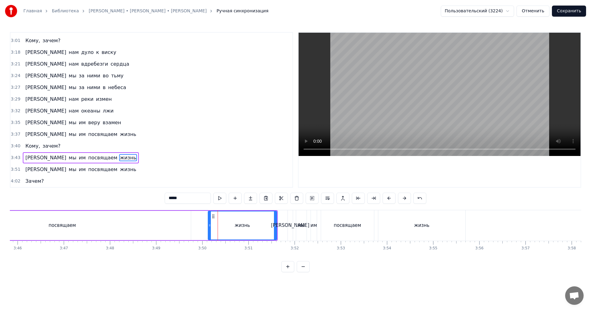
click at [14, 157] on span "3:43" at bounding box center [16, 158] width 10 height 6
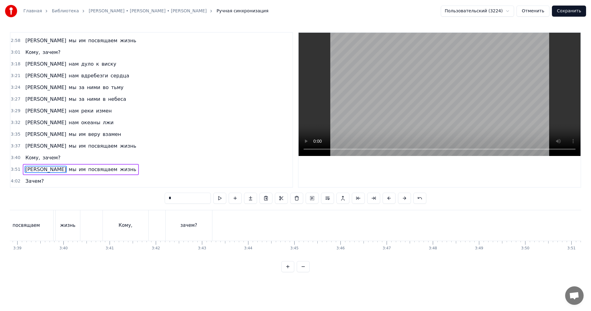
scroll to position [0, 10101]
click at [144, 230] on div "Кому," at bounding box center [128, 225] width 46 height 30
type input "*****"
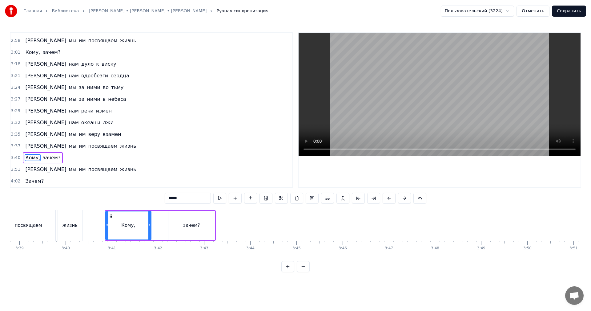
click at [417, 127] on video at bounding box center [440, 94] width 282 height 123
click at [406, 108] on video at bounding box center [440, 94] width 282 height 123
click at [13, 146] on span "3:37" at bounding box center [16, 146] width 10 height 6
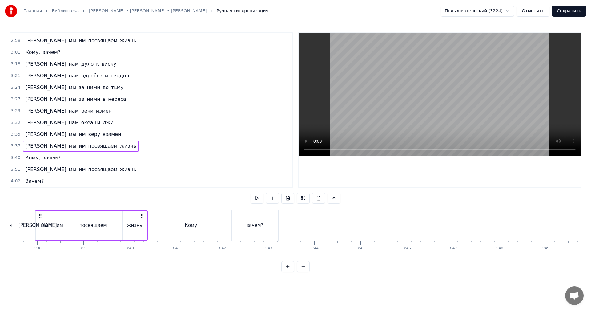
scroll to position [0, 10031]
click at [11, 157] on span "3:40" at bounding box center [16, 158] width 10 height 6
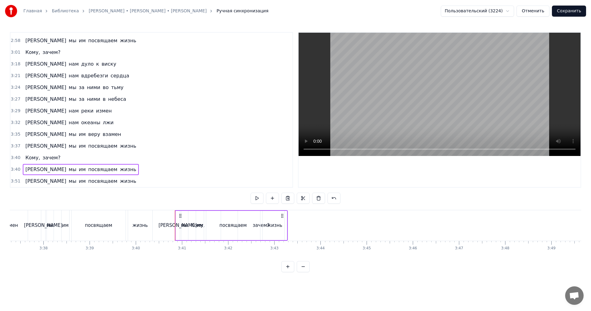
scroll to position [442, 0]
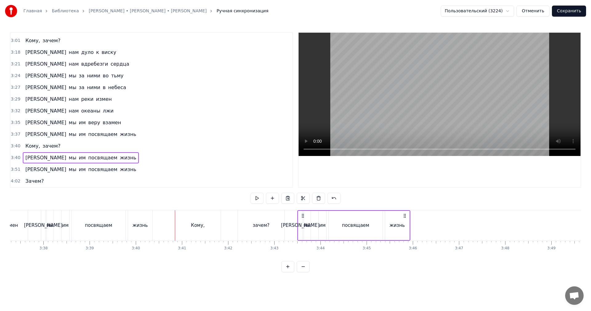
drag, startPoint x: 180, startPoint y: 215, endPoint x: 303, endPoint y: 217, distance: 122.5
click at [303, 217] on icon at bounding box center [302, 215] width 5 height 5
click at [387, 89] on video at bounding box center [440, 94] width 282 height 123
click at [368, 100] on video at bounding box center [440, 94] width 282 height 123
click at [13, 147] on span "3:40" at bounding box center [16, 146] width 10 height 6
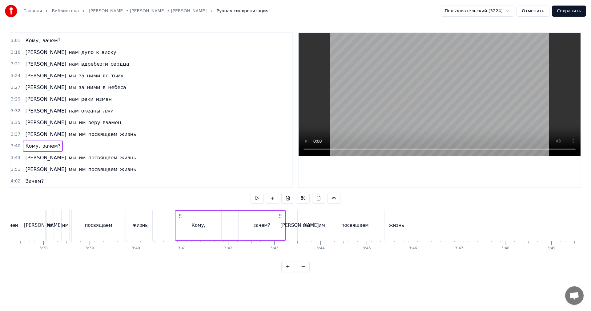
click at [13, 159] on span "3:43" at bounding box center [16, 158] width 10 height 6
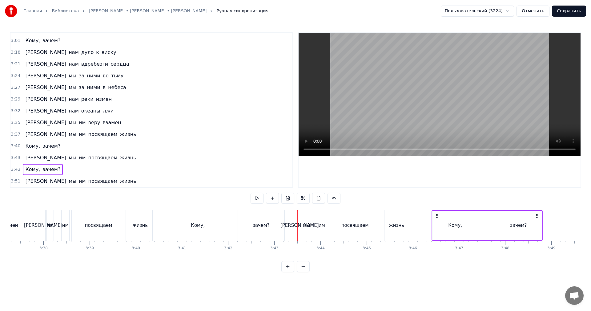
drag, startPoint x: 329, startPoint y: 216, endPoint x: 437, endPoint y: 218, distance: 108.4
click at [437, 218] on div "Кому, зачем?" at bounding box center [487, 225] width 111 height 30
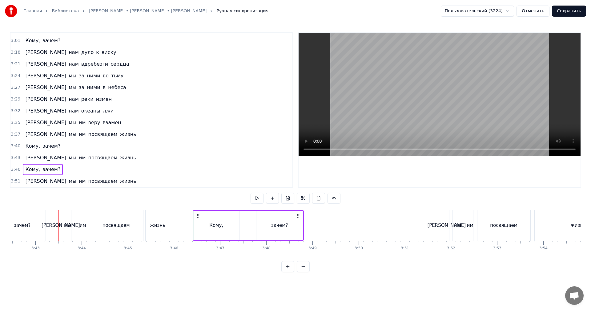
scroll to position [0, 10277]
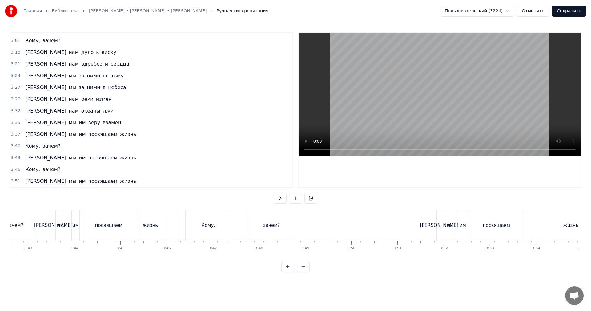
click at [440, 104] on video at bounding box center [440, 94] width 282 height 123
click at [443, 100] on video at bounding box center [440, 94] width 282 height 123
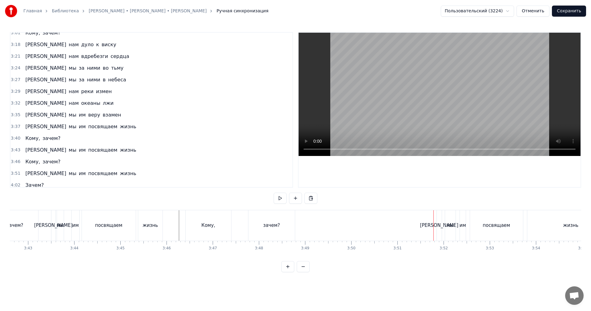
scroll to position [454, 0]
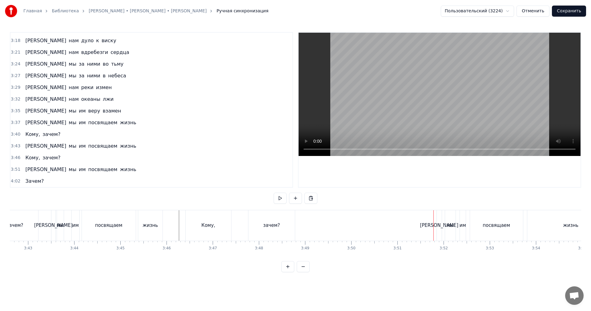
click at [14, 147] on span "3:43" at bounding box center [16, 146] width 10 height 6
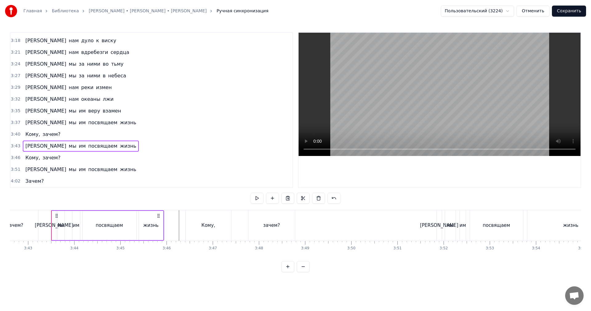
click at [13, 157] on span "3:46" at bounding box center [16, 158] width 10 height 6
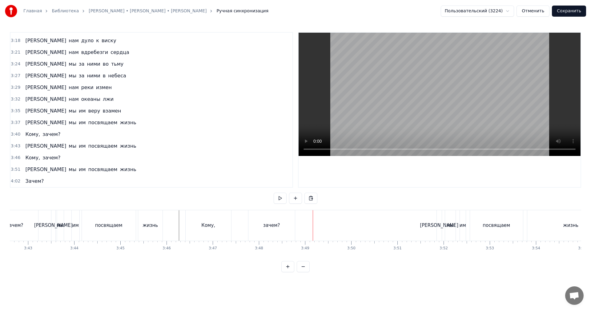
click at [12, 157] on span "3:46" at bounding box center [16, 158] width 10 height 6
click at [10, 158] on div "3:46 Кому, зачем?" at bounding box center [151, 158] width 282 height 12
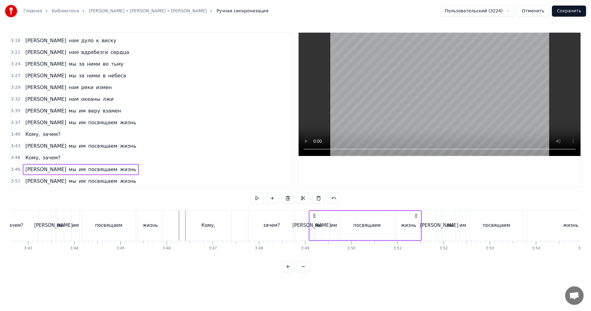
drag, startPoint x: 190, startPoint y: 214, endPoint x: 313, endPoint y: 222, distance: 123.7
click at [313, 222] on div "А мы им посвящаем жизнь" at bounding box center [365, 225] width 113 height 30
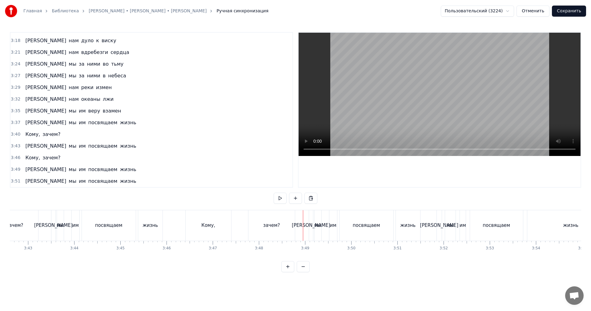
click at [432, 89] on video at bounding box center [440, 94] width 282 height 123
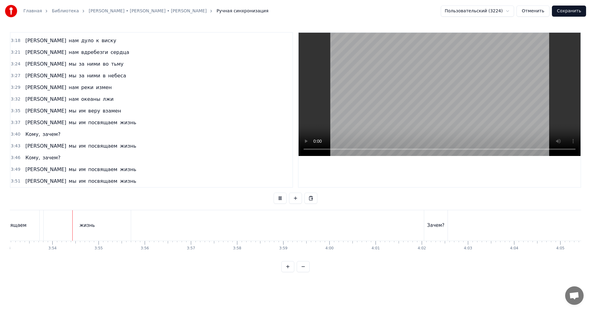
scroll to position [0, 10770]
click at [458, 119] on video at bounding box center [440, 94] width 282 height 123
click at [540, 58] on video at bounding box center [440, 94] width 282 height 123
click at [572, 12] on button "Сохранить" at bounding box center [569, 11] width 34 height 11
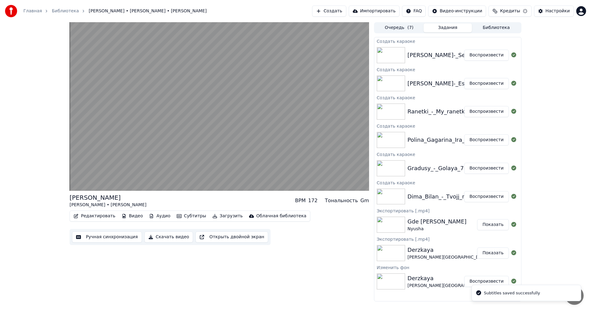
click at [481, 193] on button "Воспроизвести" at bounding box center [486, 196] width 45 height 11
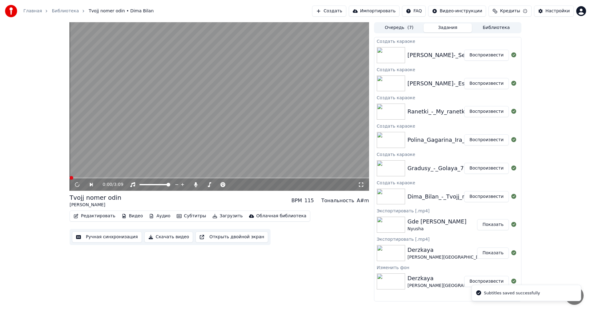
click at [168, 236] on button "Скачать видео" at bounding box center [168, 236] width 49 height 11
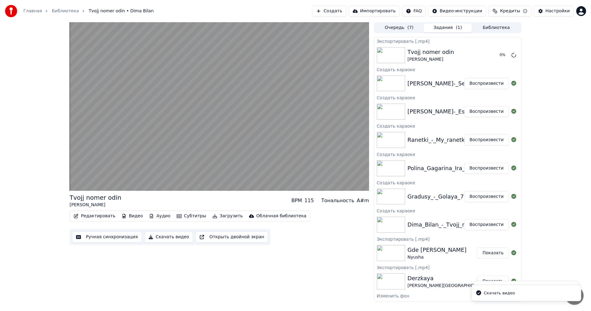
click at [491, 171] on button "Воспроизвести" at bounding box center [486, 168] width 45 height 11
click at [479, 197] on button "Воспроизвести" at bounding box center [486, 196] width 45 height 11
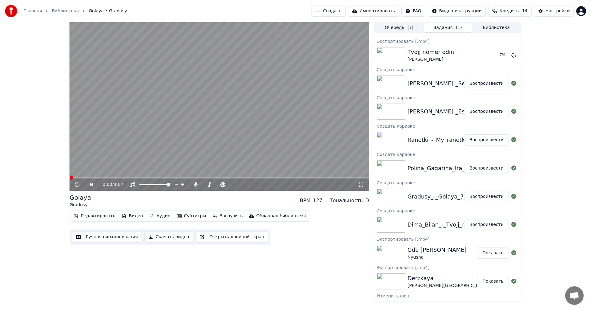
click at [161, 236] on button "Скачать видео" at bounding box center [168, 236] width 49 height 11
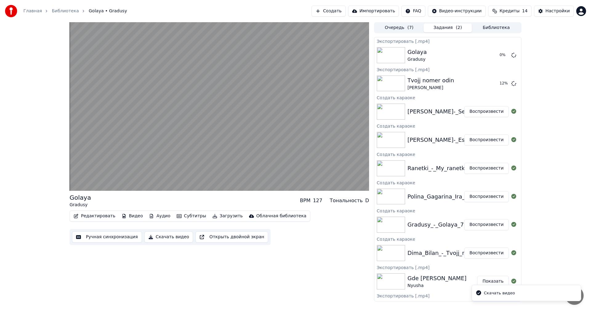
click at [480, 198] on button "Воспроизвести" at bounding box center [486, 196] width 45 height 11
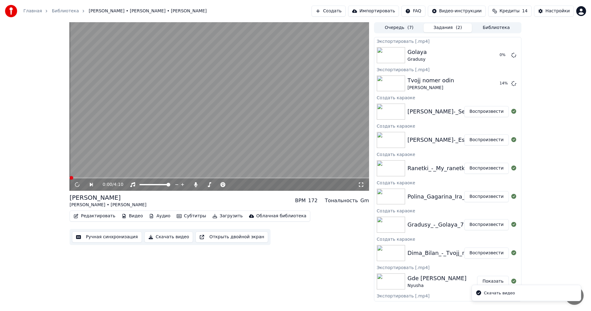
click at [165, 235] on button "Скачать видео" at bounding box center [168, 236] width 49 height 11
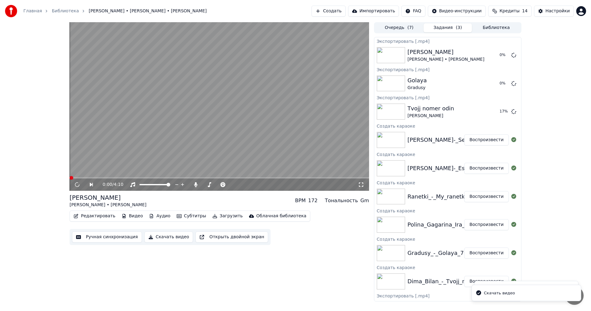
click at [481, 194] on button "Воспроизвести" at bounding box center [486, 196] width 45 height 11
click at [167, 238] on button "Скачать видео" at bounding box center [168, 236] width 49 height 11
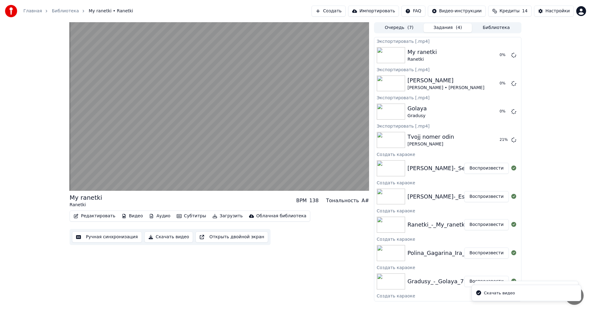
click at [489, 196] on button "Воспроизвести" at bounding box center [486, 196] width 45 height 11
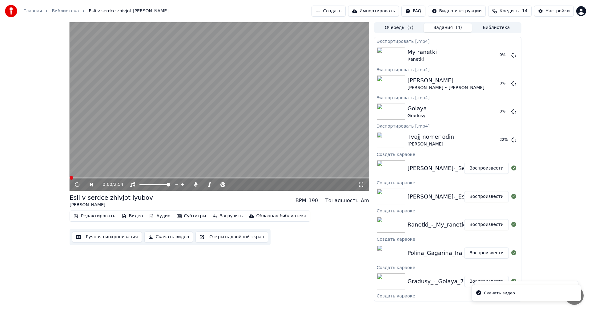
click at [159, 237] on button "Скачать видео" at bounding box center [168, 236] width 49 height 11
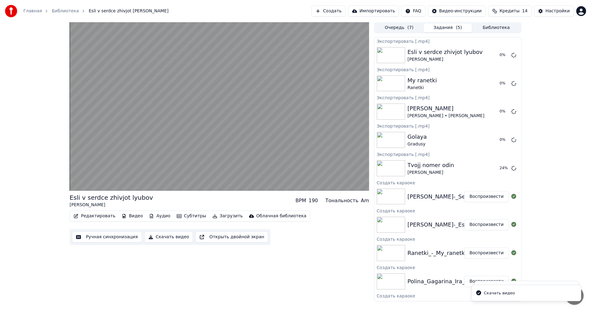
click at [480, 198] on button "Воспроизвести" at bounding box center [486, 196] width 45 height 11
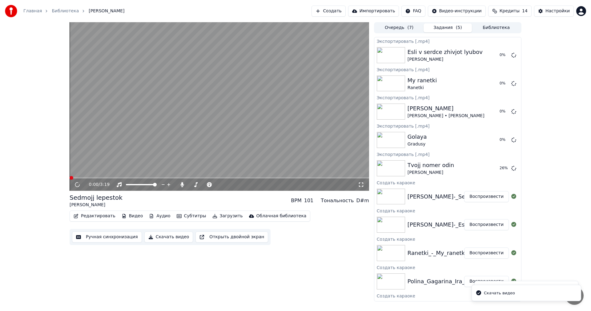
click at [157, 238] on button "Скачать видео" at bounding box center [168, 236] width 49 height 11
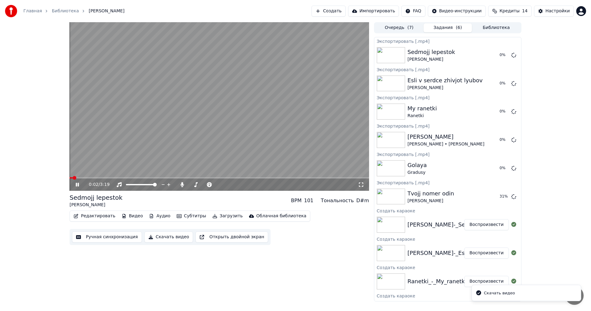
click at [267, 129] on video at bounding box center [219, 106] width 299 height 168
click at [486, 55] on button "Показать" at bounding box center [493, 55] width 32 height 11
